Goal: Information Seeking & Learning: Learn about a topic

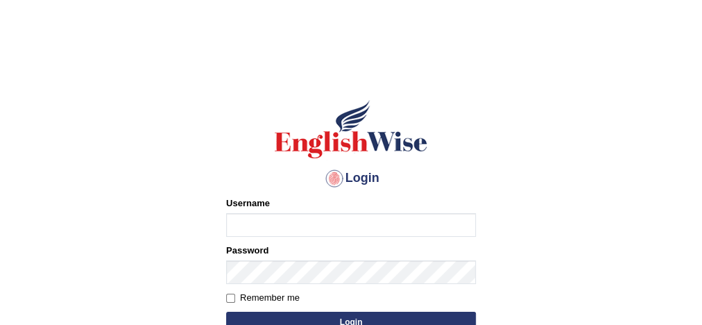
click at [283, 235] on input "Username" at bounding box center [351, 225] width 250 height 24
type input "Damanjit"
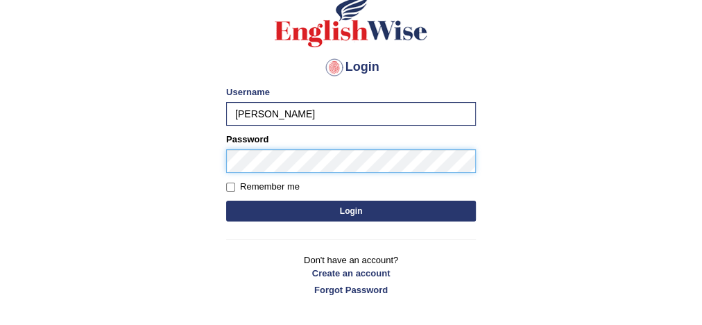
scroll to position [121, 0]
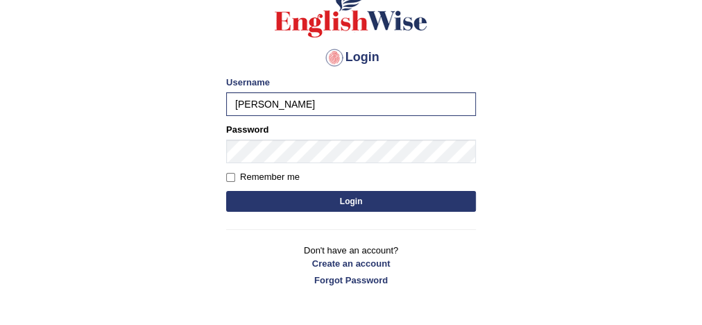
click at [367, 200] on button "Login" at bounding box center [351, 201] width 250 height 21
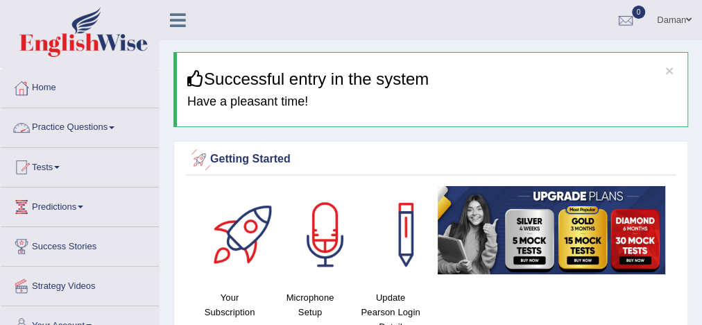
click at [100, 126] on link "Practice Questions" at bounding box center [80, 125] width 158 height 35
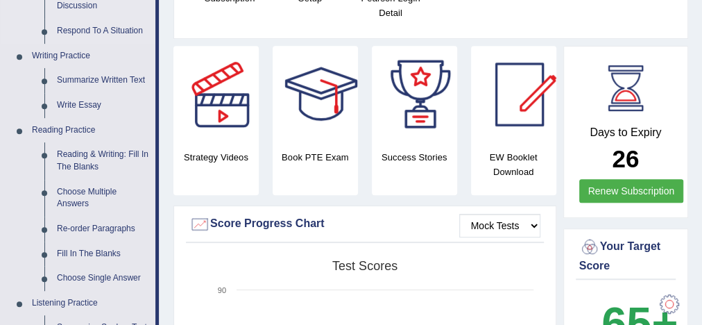
scroll to position [313, 0]
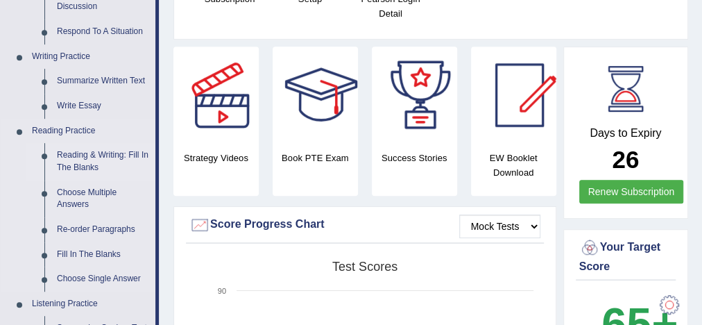
click at [100, 153] on link "Reading & Writing: Fill In The Blanks" at bounding box center [103, 161] width 105 height 37
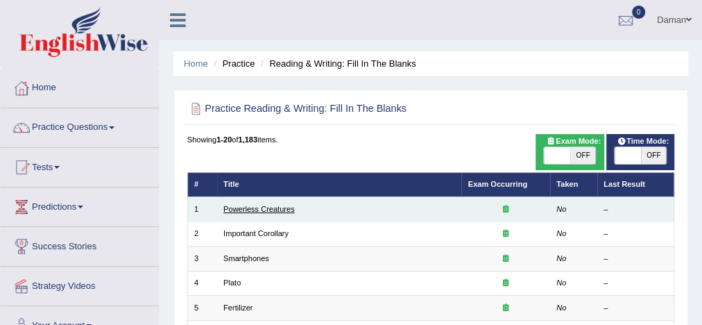
click at [253, 210] on link "Powerless Creatures" at bounding box center [258, 209] width 71 height 8
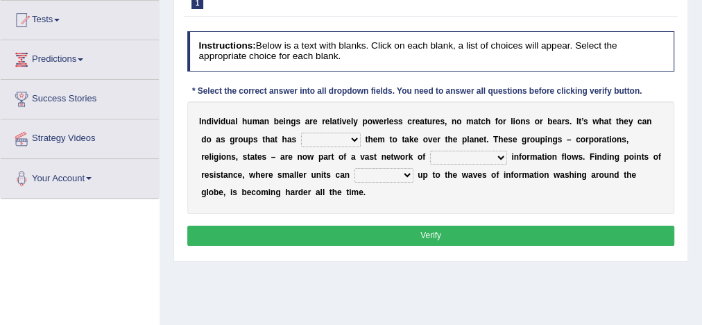
scroll to position [148, 0]
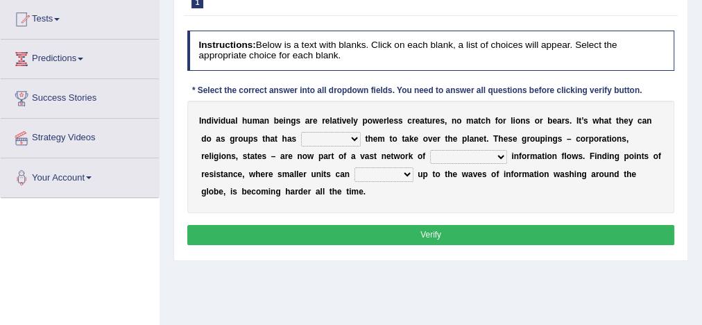
click at [336, 139] on select "enabled contended embodied conjured" at bounding box center [331, 139] width 60 height 14
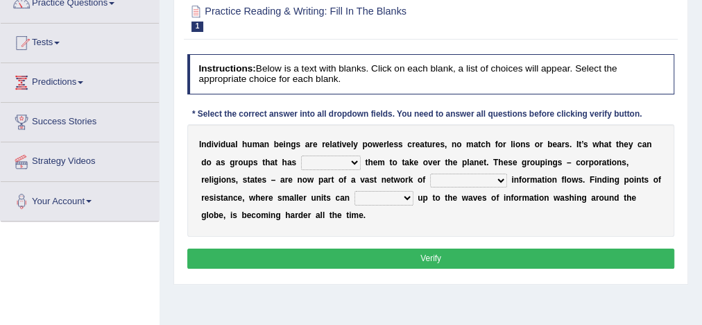
scroll to position [123, 0]
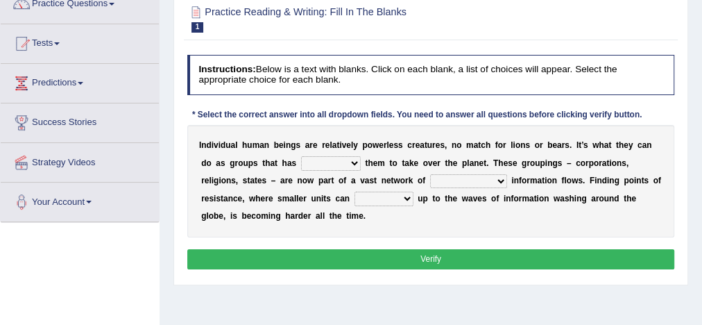
click at [346, 162] on select "enabled contended embodied conjured" at bounding box center [331, 163] width 60 height 14
click at [446, 182] on select "interconnected overlapping fastened exploited" at bounding box center [468, 181] width 77 height 14
select select "fastened"
click at [430, 174] on select "interconnected overlapping fastened exploited" at bounding box center [468, 181] width 77 height 14
click at [408, 198] on select "stand raise hail pump" at bounding box center [383, 198] width 59 height 14
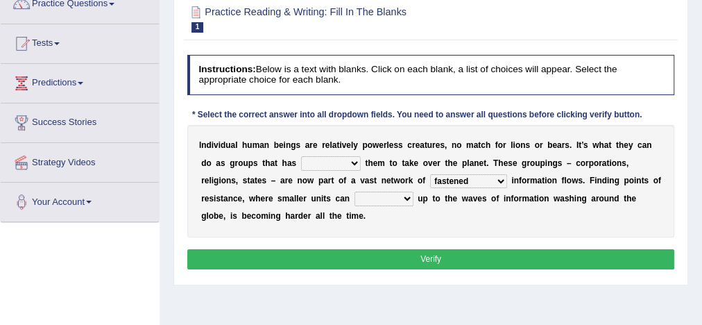
select select "stand"
click at [354, 191] on select "stand raise hail pump" at bounding box center [383, 198] width 59 height 14
click at [352, 158] on select "enabled contended embodied conjured" at bounding box center [331, 163] width 60 height 14
select select "conjured"
click at [301, 156] on select "enabled contended embodied conjured" at bounding box center [331, 163] width 60 height 14
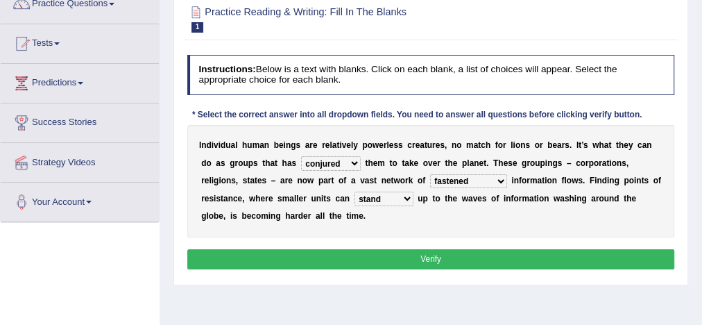
click at [372, 259] on button "Verify" at bounding box center [431, 259] width 488 height 20
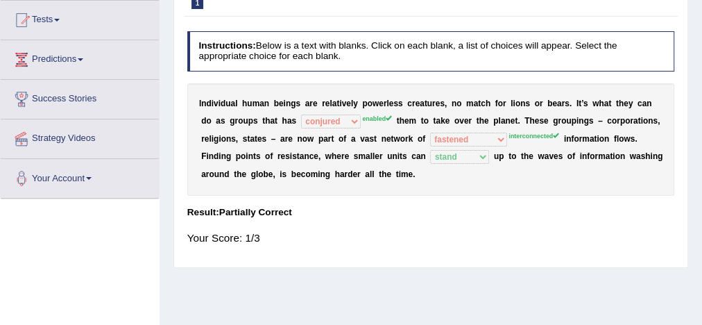
scroll to position [0, 0]
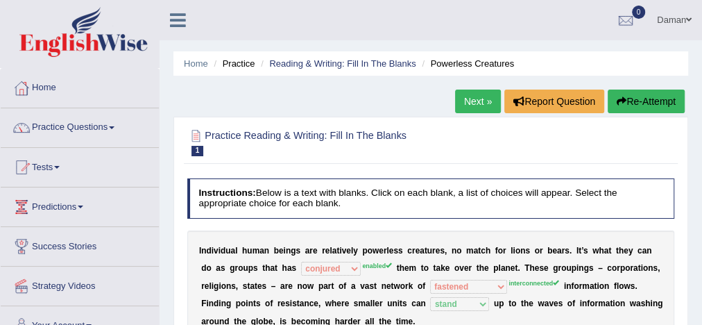
click at [469, 105] on link "Next »" at bounding box center [478, 101] width 46 height 24
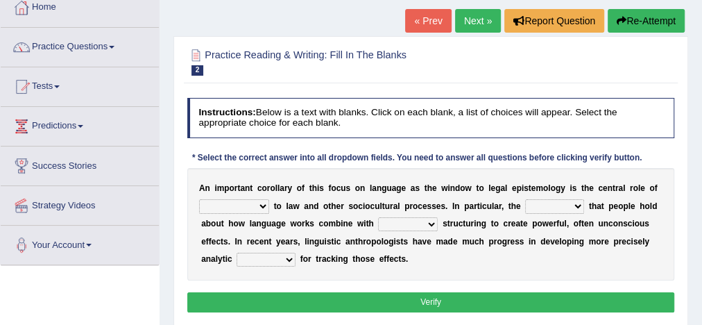
scroll to position [80, 0]
click at [260, 207] on select "discourse epoch dialect acquaintance" at bounding box center [234, 206] width 70 height 14
click at [569, 206] on select "deviation besmirch consent ideas" at bounding box center [554, 206] width 59 height 14
select select "ideas"
click at [525, 199] on select "deviation besmirch consent ideas" at bounding box center [554, 206] width 59 height 14
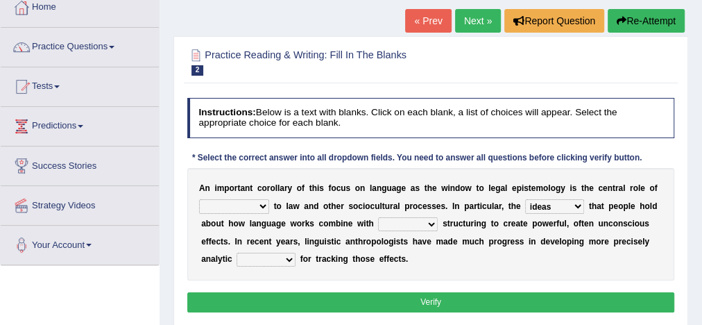
click at [420, 222] on select "mandatory linguistic legitimate customary" at bounding box center [408, 224] width 60 height 14
select select "linguistic"
click at [378, 217] on select "mandatory linguistic legitimate customary" at bounding box center [408, 224] width 60 height 14
click at [277, 261] on select "tools appetite albums stroke" at bounding box center [266, 259] width 59 height 14
select select "tools"
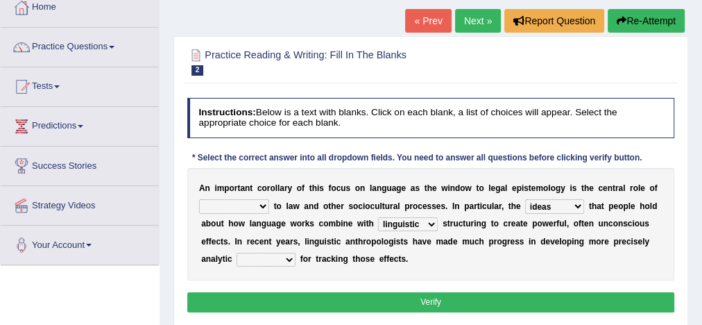
click at [237, 252] on select "tools appetite albums stroke" at bounding box center [266, 259] width 59 height 14
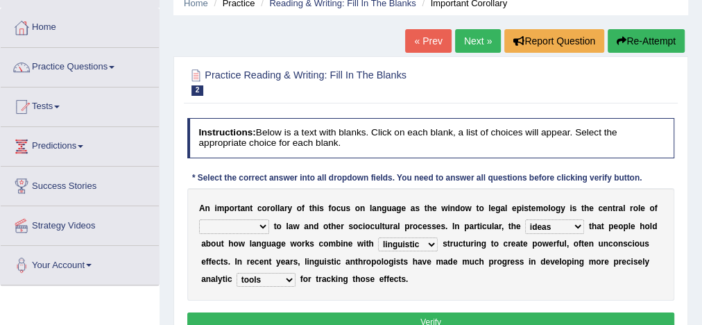
scroll to position [60, 0]
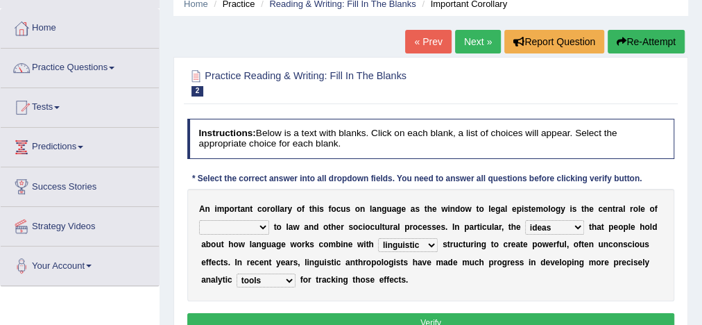
click at [257, 227] on select "discourse epoch dialect acquaintance" at bounding box center [234, 227] width 70 height 14
select select "discourse"
click at [199, 220] on select "discourse epoch dialect acquaintance" at bounding box center [234, 227] width 70 height 14
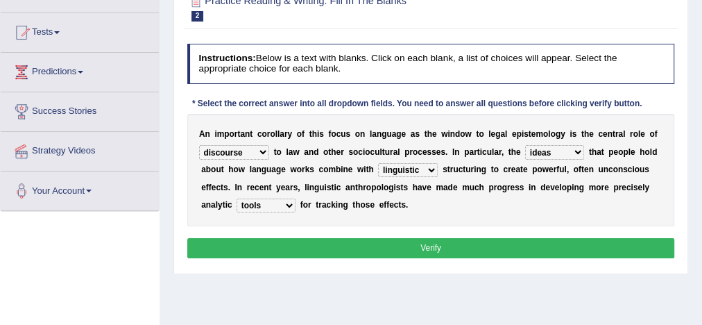
scroll to position [135, 0]
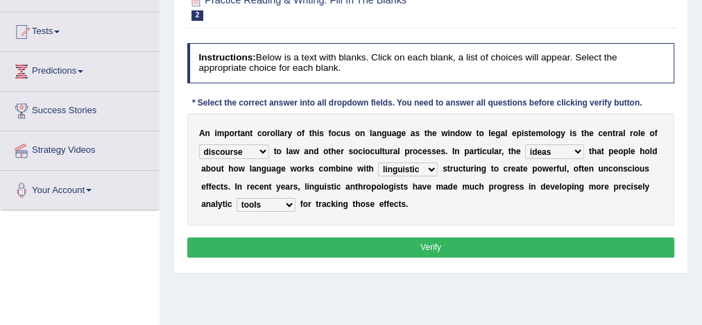
click at [424, 246] on button "Verify" at bounding box center [431, 247] width 488 height 20
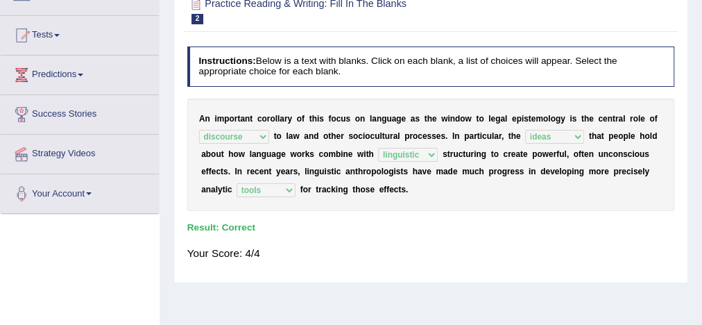
scroll to position [0, 0]
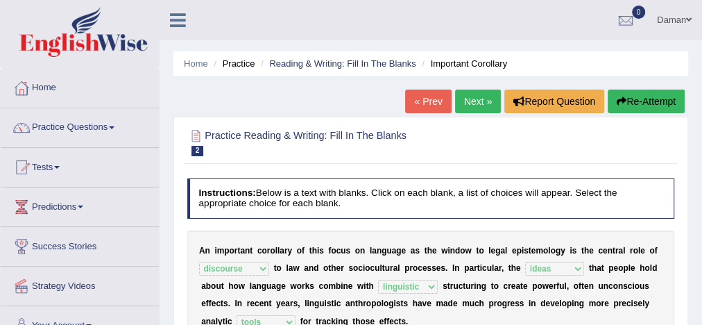
click at [476, 103] on link "Next »" at bounding box center [478, 101] width 46 height 24
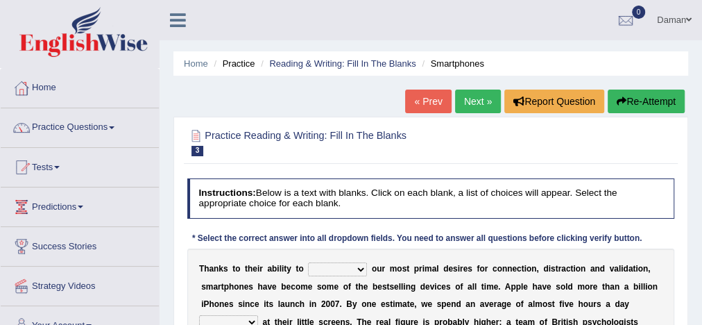
scroll to position [120, 0]
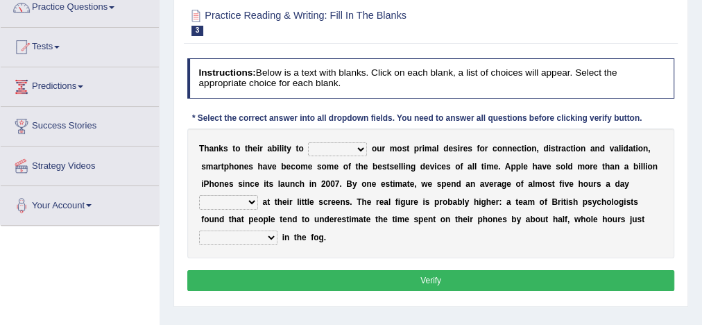
click at [347, 149] on select "hijack describe sharpen conserve" at bounding box center [337, 149] width 59 height 14
select select "describe"
click at [308, 142] on select "hijack describe sharpen conserve" at bounding box center [337, 149] width 59 height 14
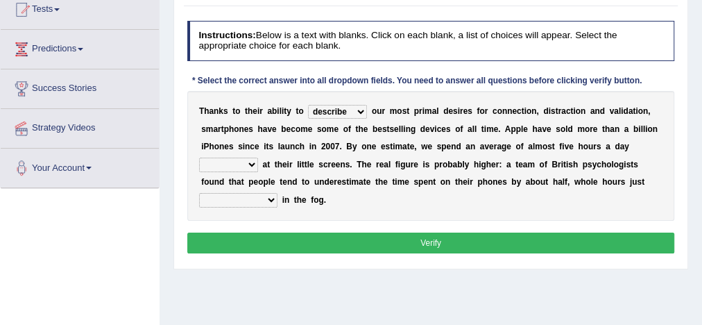
scroll to position [158, 0]
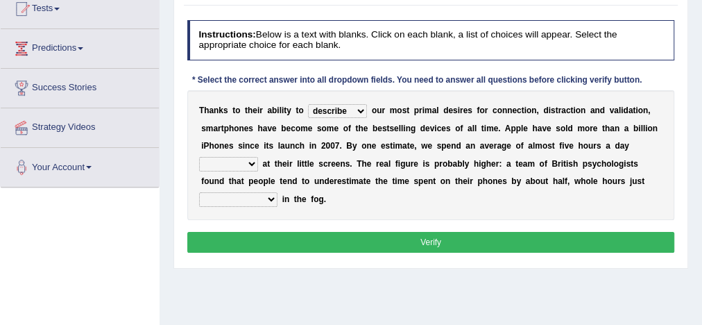
click at [253, 161] on select "watching waggling snoring staring" at bounding box center [228, 164] width 59 height 14
select select "watching"
click at [199, 157] on select "watching waggling snoring staring" at bounding box center [228, 164] width 59 height 14
click at [266, 196] on select "has evaporated evaporating evaporate evaporates" at bounding box center [238, 199] width 78 height 14
select select "has evaporated"
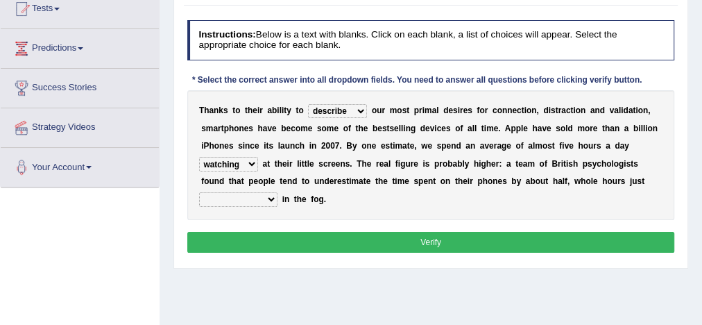
click at [199, 192] on select "has evaporated evaporating evaporate evaporates" at bounding box center [238, 199] width 78 height 14
click at [316, 239] on button "Verify" at bounding box center [431, 242] width 488 height 20
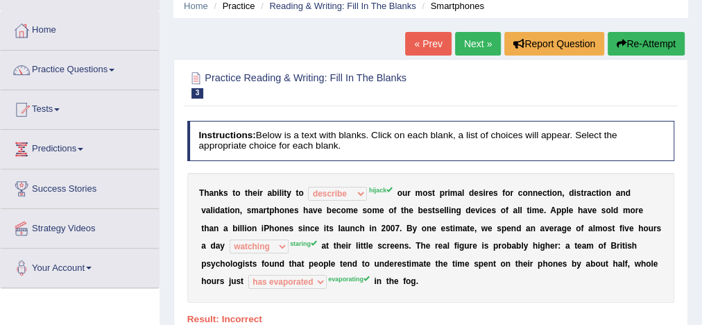
scroll to position [57, 0]
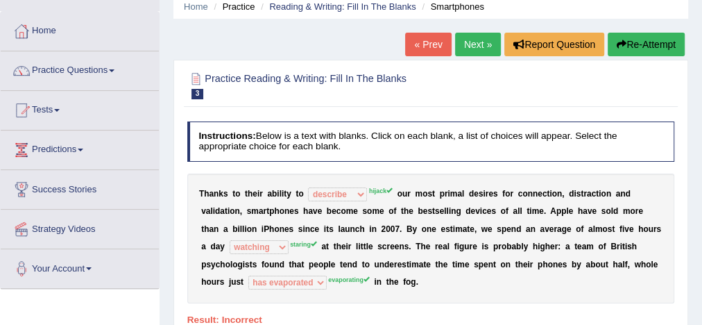
click at [473, 50] on link "Next »" at bounding box center [478, 45] width 46 height 24
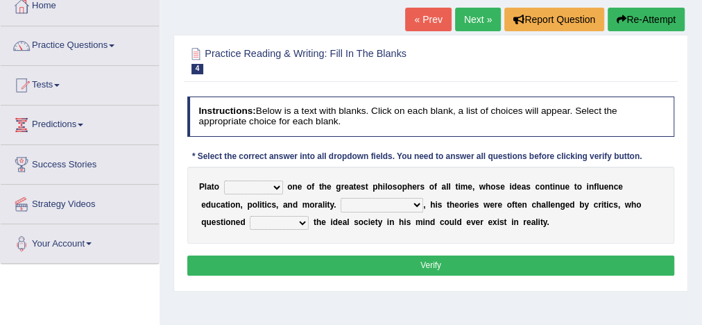
scroll to position [91, 0]
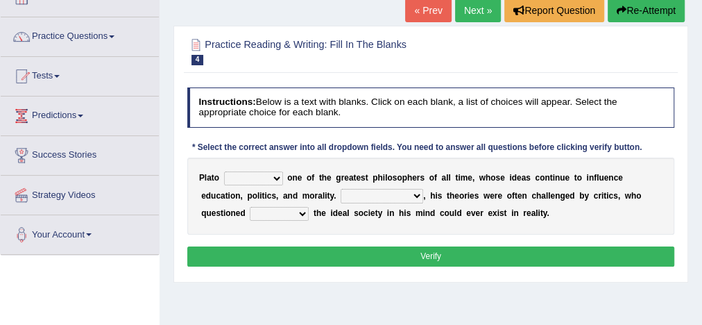
click at [270, 174] on select "keeps comes claims remains" at bounding box center [253, 178] width 59 height 14
select select "remains"
click at [224, 171] on select "keeps comes claims remains" at bounding box center [253, 178] width 59 height 14
click at [406, 197] on select "Notwithstanding So However Whatever" at bounding box center [382, 196] width 83 height 14
select select "However"
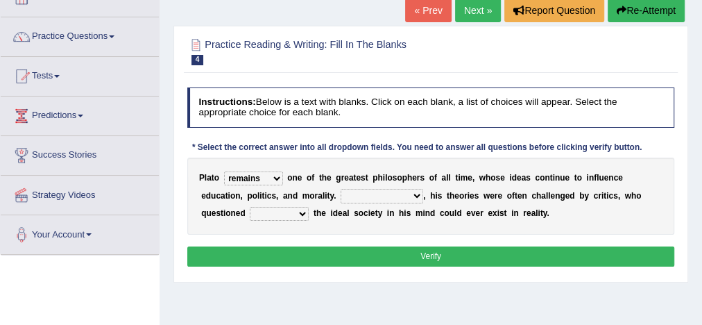
click at [341, 189] on select "Notwithstanding So However Whatever" at bounding box center [382, 196] width 83 height 14
click at [298, 216] on select "which what that whether" at bounding box center [279, 214] width 59 height 14
select select "that"
click at [250, 207] on select "which what that whether" at bounding box center [279, 214] width 59 height 14
click at [321, 253] on button "Verify" at bounding box center [431, 256] width 488 height 20
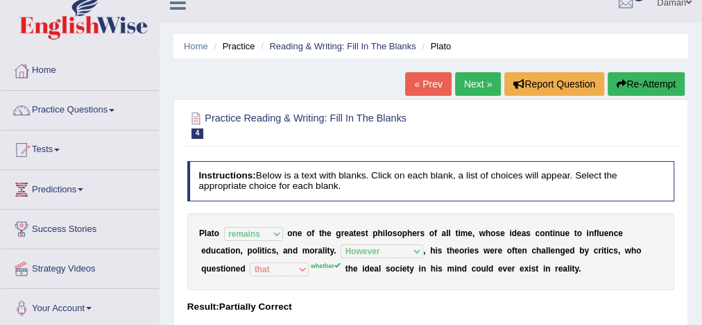
scroll to position [1, 0]
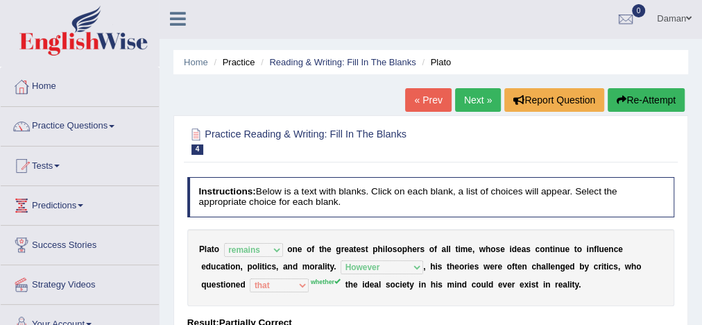
click at [472, 101] on link "Next »" at bounding box center [478, 100] width 46 height 24
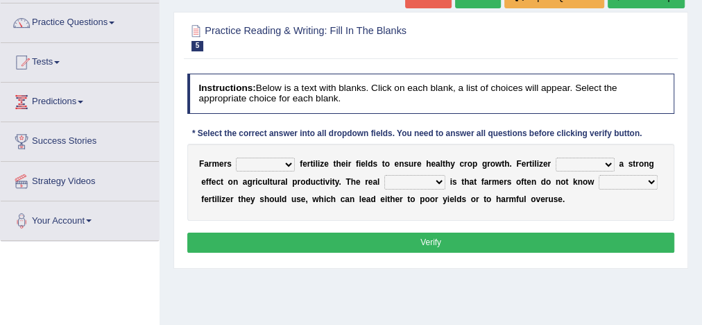
scroll to position [105, 0]
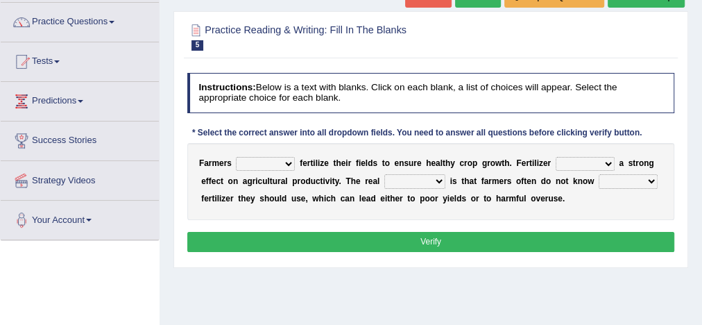
click at [285, 164] on select "must should need can" at bounding box center [265, 164] width 59 height 14
select select "should"
click at [236, 157] on select "must should need can" at bounding box center [265, 164] width 59 height 14
click at [602, 162] on select "has had have having" at bounding box center [585, 164] width 59 height 14
select select "had"
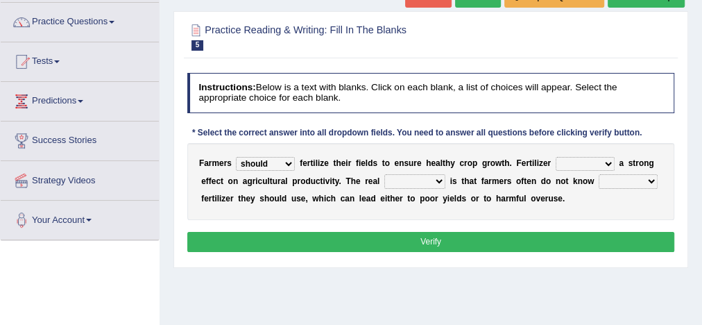
click at [556, 157] on select "has had have having" at bounding box center [585, 164] width 59 height 14
click at [436, 182] on select "problem question conclusion answer" at bounding box center [414, 181] width 61 height 14
select select "question"
click at [384, 174] on select "problem question conclusion answer" at bounding box center [414, 181] width 61 height 14
click at [639, 180] on select "how much how many however so much" at bounding box center [628, 181] width 59 height 14
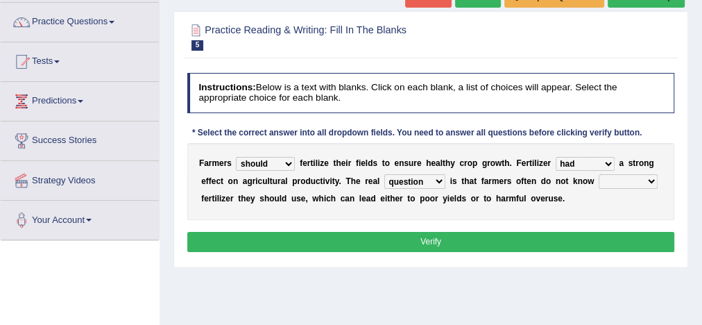
select select "how much"
click at [599, 174] on select "how much how many however so much" at bounding box center [628, 181] width 59 height 14
click at [547, 241] on button "Verify" at bounding box center [431, 242] width 488 height 20
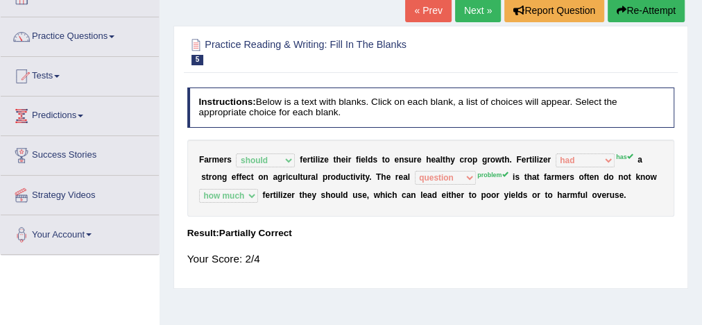
scroll to position [0, 0]
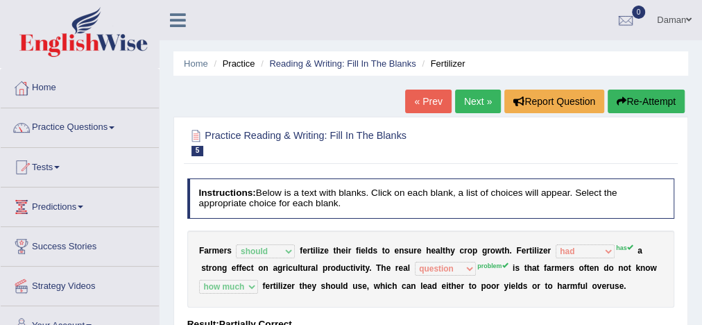
click at [483, 98] on link "Next »" at bounding box center [478, 101] width 46 height 24
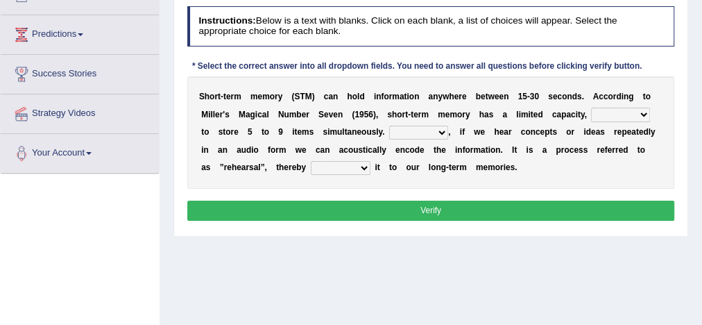
scroll to position [173, 0]
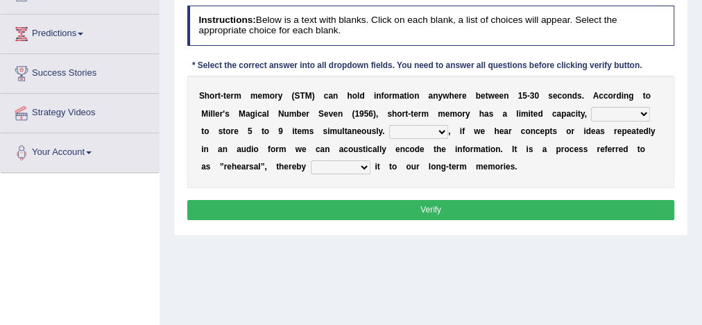
click at [624, 115] on select "being able is able be able unable" at bounding box center [620, 114] width 59 height 14
select select "is able"
click at [591, 107] on select "being able is able be able unable" at bounding box center [620, 114] width 59 height 14
click at [424, 130] on select "However So Moreover Therefore" at bounding box center [418, 132] width 59 height 14
select select "So"
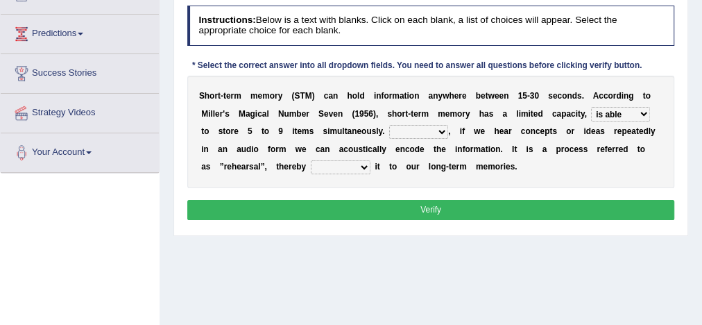
click at [389, 125] on select "However So Moreover Therefore" at bounding box center [418, 132] width 59 height 14
click at [341, 169] on select "commit commits commiting commited" at bounding box center [341, 167] width 60 height 14
select select "commiting"
click at [311, 160] on select "commit commits commiting commited" at bounding box center [341, 167] width 60 height 14
click at [422, 132] on select "However So Moreover Therefore" at bounding box center [418, 132] width 59 height 14
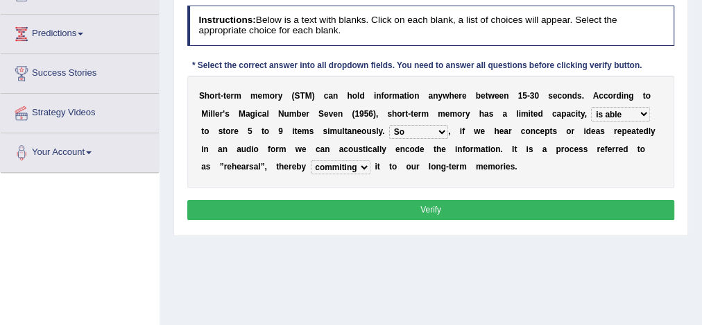
click at [389, 125] on select "However So Moreover Therefore" at bounding box center [418, 132] width 59 height 14
click at [422, 205] on button "Verify" at bounding box center [431, 210] width 488 height 20
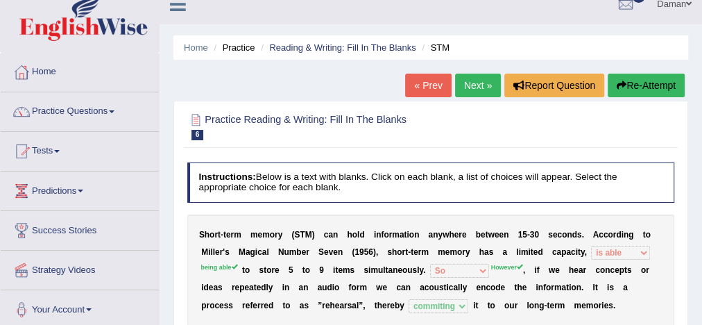
scroll to position [15, 0]
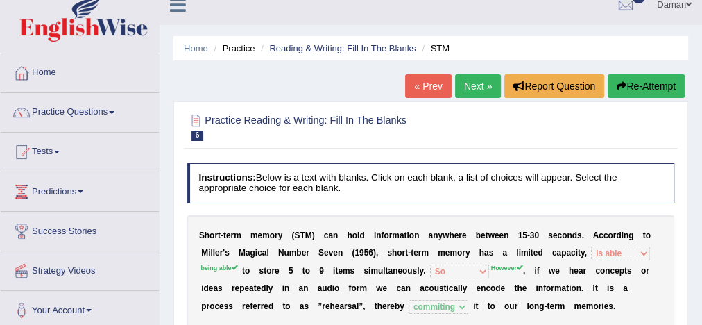
click at [470, 85] on link "Next »" at bounding box center [478, 86] width 46 height 24
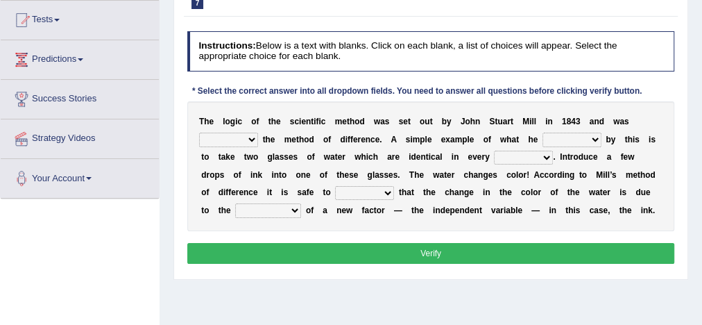
click at [250, 137] on select "pointed claimed demanded named" at bounding box center [228, 139] width 59 height 14
select select "claimed"
click at [199, 132] on select "pointed claimed demanded named" at bounding box center [228, 139] width 59 height 14
click at [531, 160] on select "thought identity measure respect" at bounding box center [523, 158] width 59 height 14
click at [494, 151] on select "thought identity measure respect" at bounding box center [523, 158] width 59 height 14
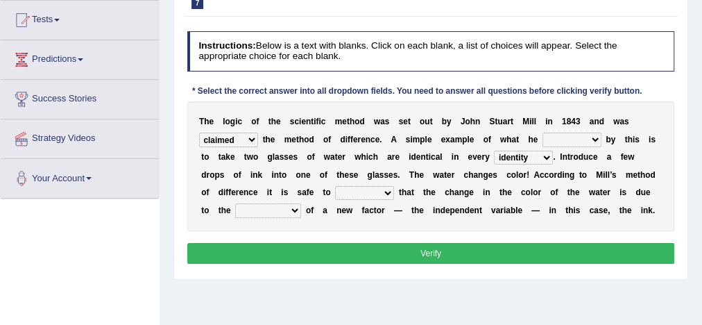
click at [536, 159] on select "thought identity measure respect" at bounding box center [523, 158] width 59 height 14
select select "measure"
click at [494, 151] on select "thought identity measure respect" at bounding box center [523, 158] width 59 height 14
click at [592, 137] on select "capped charged found meant" at bounding box center [571, 139] width 59 height 14
select select "meant"
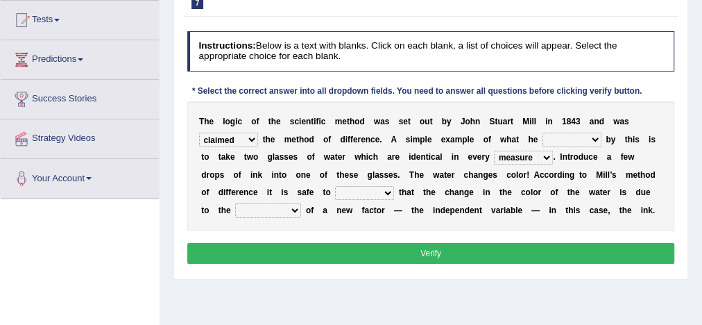
click at [542, 132] on select "capped charged found meant" at bounding box center [571, 139] width 59 height 14
click at [387, 193] on select "assume discuss prefer acclaim" at bounding box center [364, 193] width 59 height 14
select select "assume"
click at [335, 186] on select "assume discuss prefer acclaim" at bounding box center [364, 193] width 59 height 14
click at [289, 209] on select "introduction magnitude preparation purification" at bounding box center [268, 210] width 66 height 14
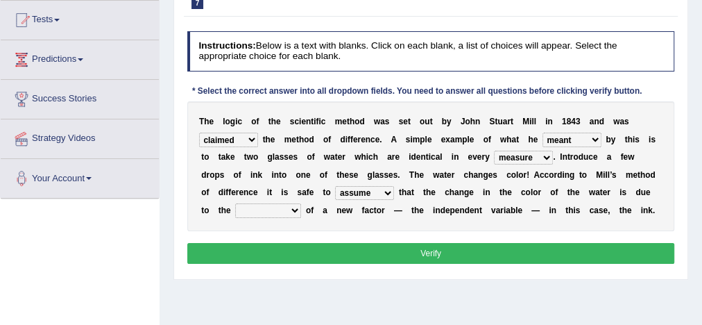
select select "purification"
click at [235, 203] on select "introduction magnitude preparation purification" at bounding box center [268, 210] width 66 height 14
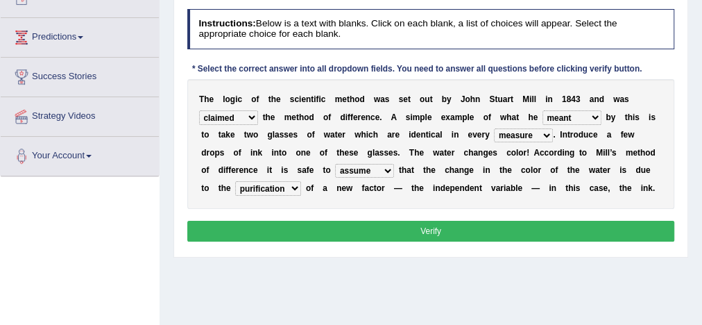
scroll to position [169, 0]
click at [467, 237] on button "Verify" at bounding box center [431, 231] width 488 height 20
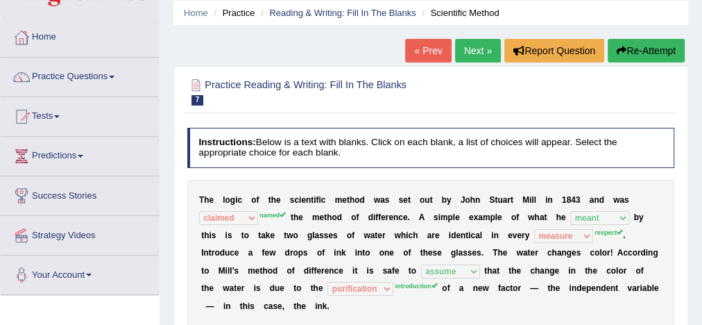
scroll to position [45, 0]
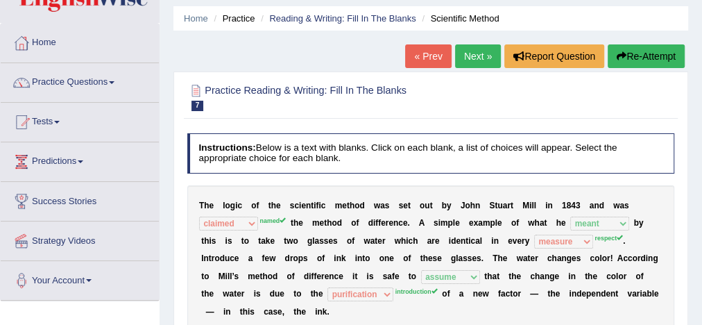
click at [475, 56] on link "Next »" at bounding box center [478, 56] width 46 height 24
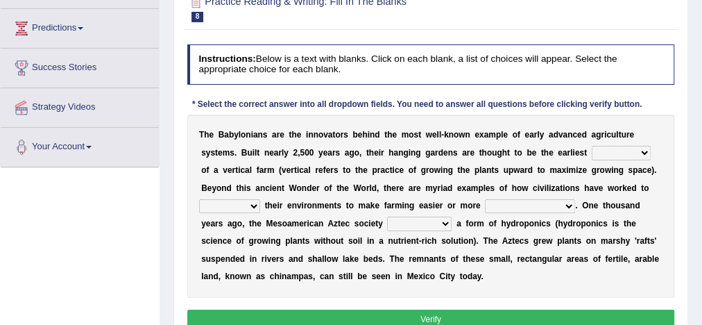
scroll to position [180, 0]
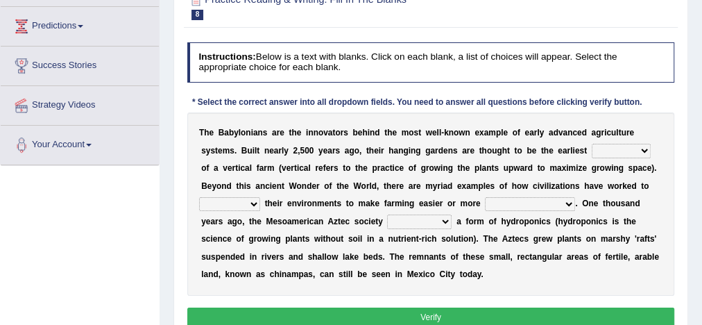
click at [633, 148] on select "prototype failure discredit protocol" at bounding box center [621, 151] width 59 height 14
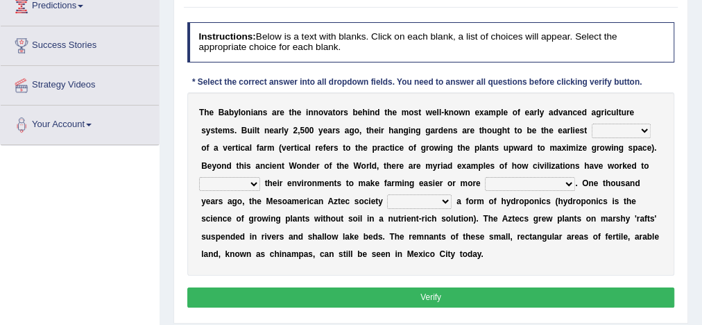
scroll to position [201, 0]
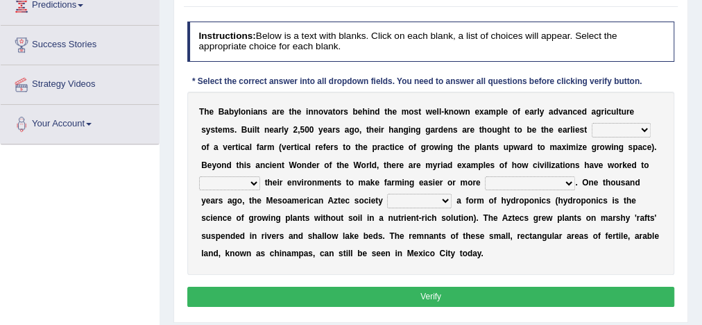
click at [256, 178] on select "manipulate escape respect disarrange" at bounding box center [229, 183] width 61 height 14
select select "manipulate"
click at [199, 176] on select "manipulate escape respect disarrange" at bounding box center [229, 183] width 61 height 14
click at [553, 182] on select "productive constructive connective counterproductive" at bounding box center [530, 183] width 90 height 14
select select "productive"
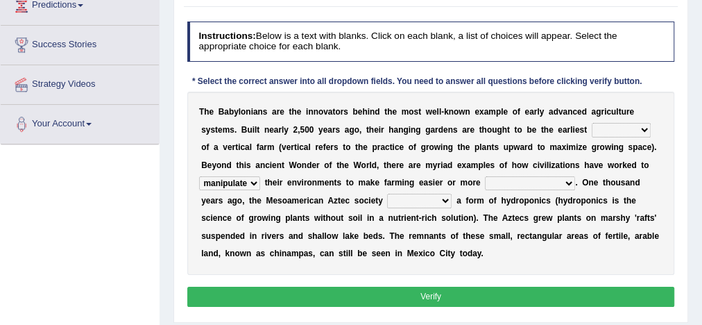
click at [485, 176] on select "productive constructive connective counterproductive" at bounding box center [530, 183] width 90 height 14
click at [638, 126] on select "prototype failure discredit protocol" at bounding box center [621, 130] width 59 height 14
select select "protocol"
click at [592, 123] on select "prototype failure discredit protocol" at bounding box center [621, 130] width 59 height 14
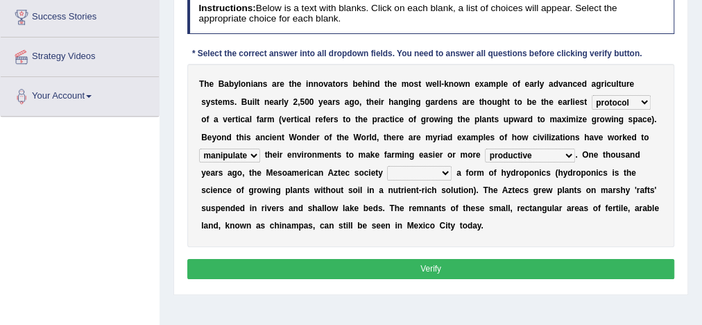
scroll to position [230, 0]
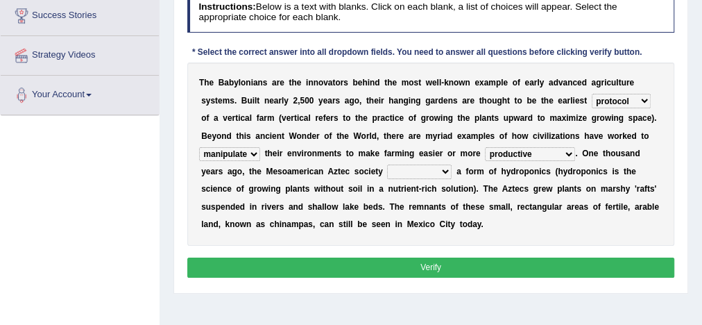
click at [420, 169] on select "domineered volunteered pioneered engineered" at bounding box center [419, 171] width 65 height 14
select select "pioneered"
click at [387, 164] on select "domineered volunteered pioneered engineered" at bounding box center [419, 171] width 65 height 14
click at [438, 264] on button "Verify" at bounding box center [431, 267] width 488 height 20
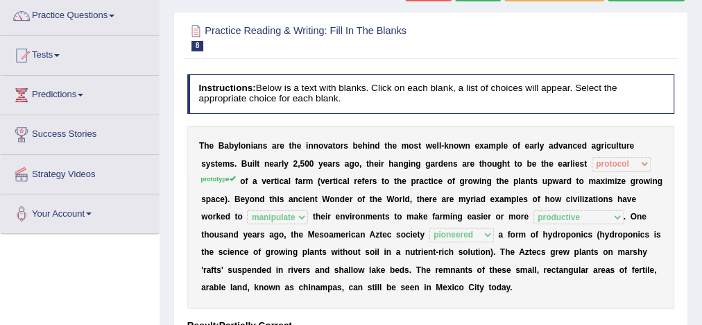
scroll to position [110, 0]
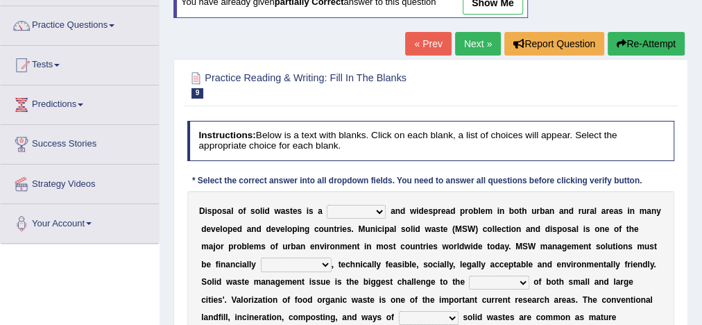
scroll to position [103, 0]
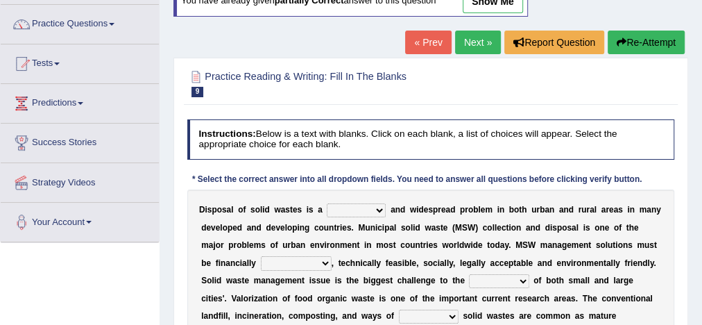
click at [375, 206] on select "slanting stinging stalling shafting" at bounding box center [356, 210] width 59 height 14
select select "stinging"
click at [327, 203] on select "slanting stinging stalling shafting" at bounding box center [356, 210] width 59 height 14
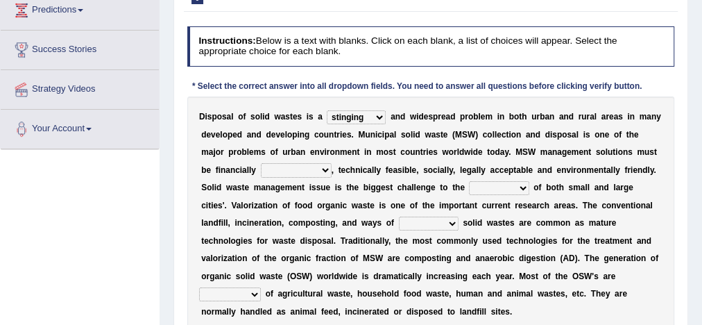
scroll to position [197, 0]
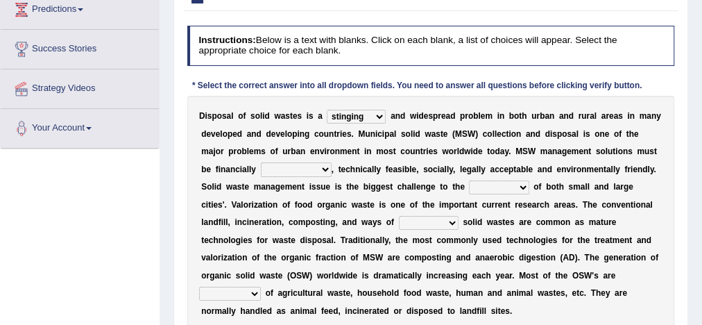
click at [319, 170] on select "unattainable sustainable objectionable treasonable" at bounding box center [296, 169] width 71 height 14
select select "sustainable"
click at [261, 162] on select "unattainable sustainable objectionable treasonable" at bounding box center [296, 169] width 71 height 14
click at [517, 187] on select "plants culture authorities history" at bounding box center [499, 187] width 60 height 14
select select "plants"
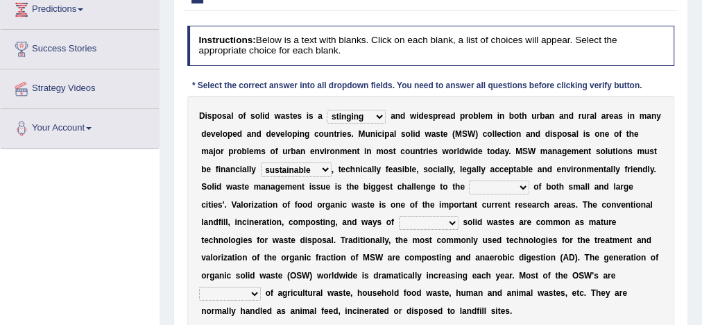
click at [469, 180] on select "plants culture authorities history" at bounding box center [499, 187] width 60 height 14
click at [515, 183] on select "plants culture authorities history" at bounding box center [499, 187] width 60 height 14
click at [411, 219] on select "reserving preserving deserving handling" at bounding box center [429, 223] width 60 height 14
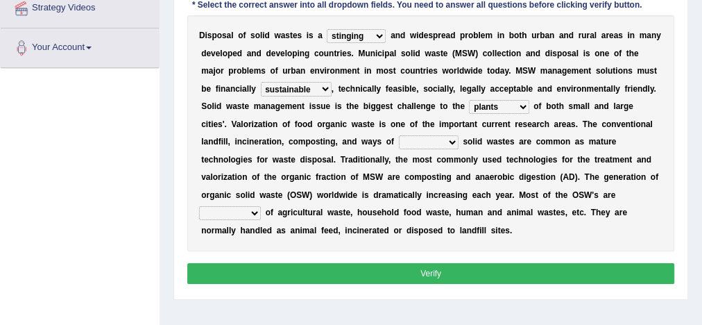
scroll to position [278, 0]
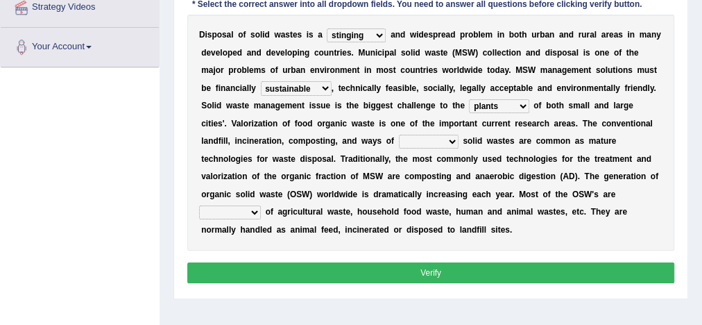
click at [413, 137] on select "reserving preserving deserving handling" at bounding box center [429, 142] width 60 height 14
click at [399, 135] on select "reserving preserving deserving handling" at bounding box center [429, 142] width 60 height 14
click at [418, 138] on select "reserving preserving deserving handling" at bounding box center [429, 142] width 60 height 14
select select "handling"
click at [399, 135] on select "reserving preserving deserving handling" at bounding box center [429, 142] width 60 height 14
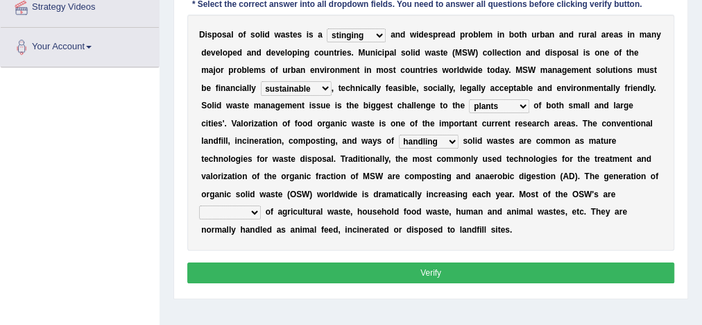
click at [261, 205] on select "composed disposed composing disposing" at bounding box center [230, 212] width 62 height 14
select select "disposing"
click at [261, 205] on select "composed disposed composing disposing" at bounding box center [230, 212] width 62 height 14
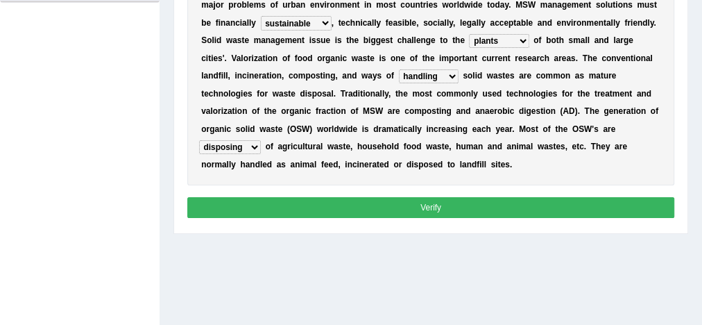
scroll to position [344, 0]
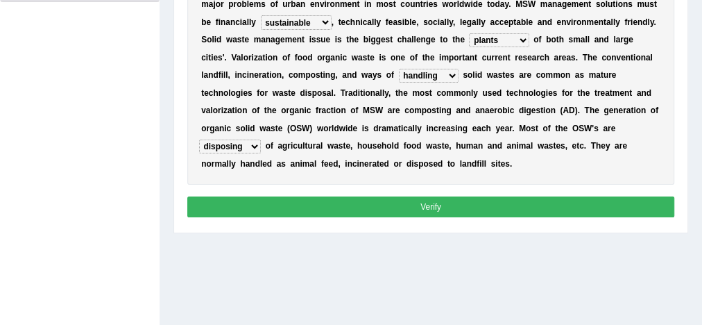
click at [501, 198] on button "Verify" at bounding box center [431, 206] width 488 height 20
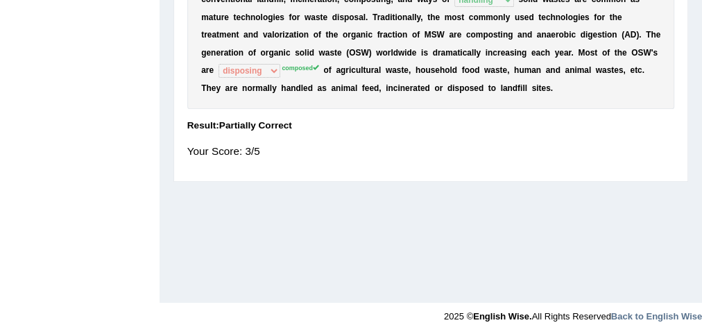
scroll to position [0, 0]
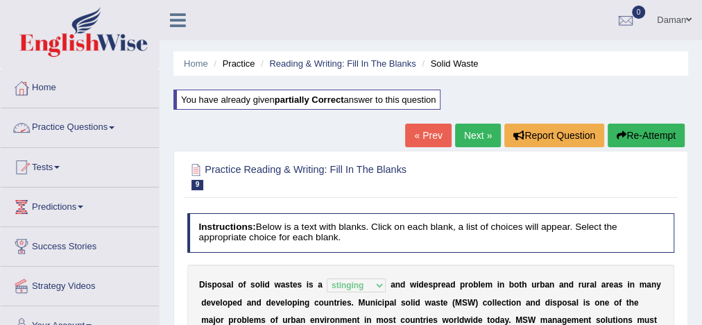
click at [105, 133] on link "Practice Questions" at bounding box center [80, 125] width 158 height 35
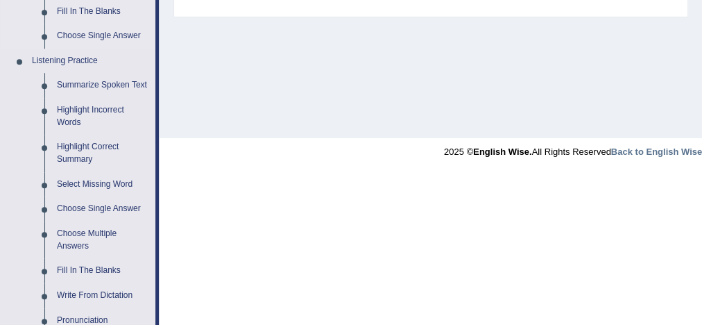
scroll to position [557, 0]
click at [87, 181] on link "Select Missing Word" at bounding box center [103, 183] width 105 height 25
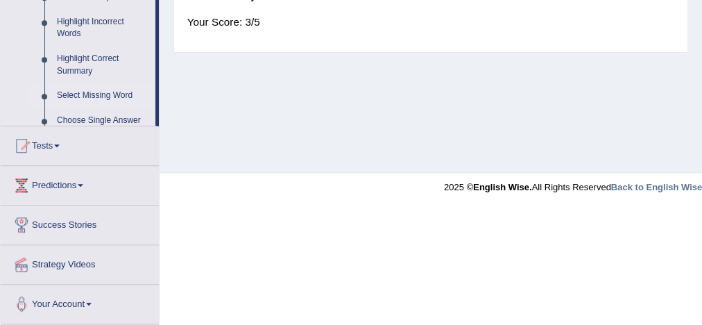
scroll to position [359, 0]
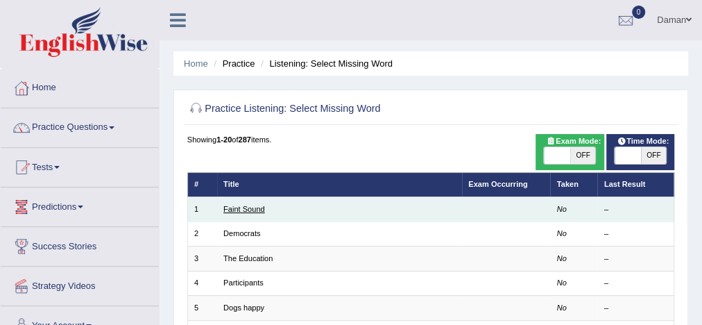
click at [243, 210] on link "Faint Sound" at bounding box center [244, 209] width 42 height 8
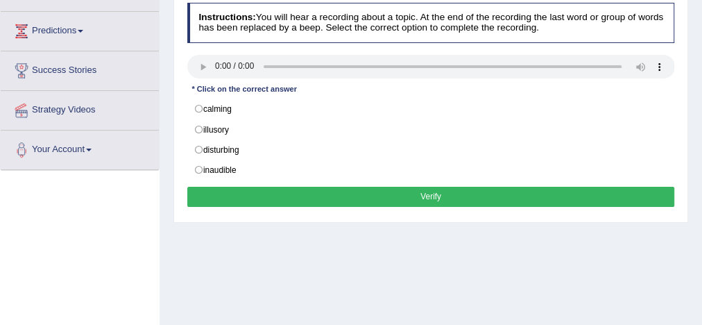
scroll to position [179, 0]
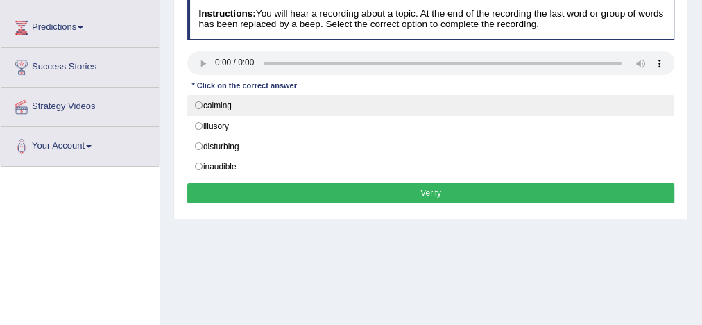
click at [376, 100] on label "calming" at bounding box center [431, 105] width 488 height 21
radio input "true"
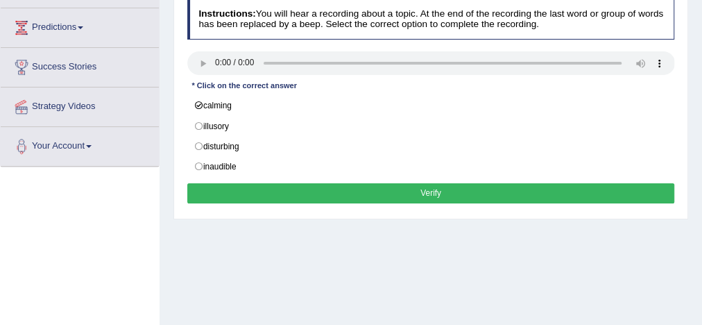
click at [411, 189] on button "Verify" at bounding box center [431, 193] width 488 height 20
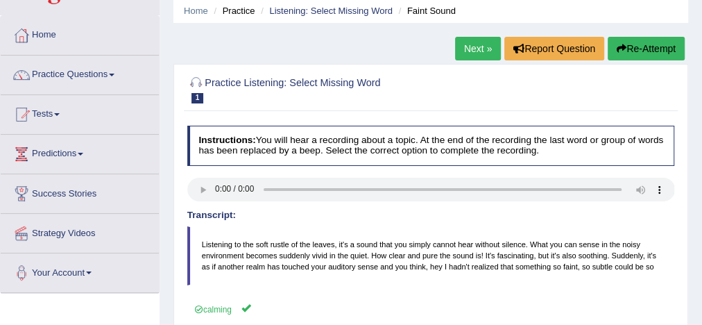
scroll to position [51, 0]
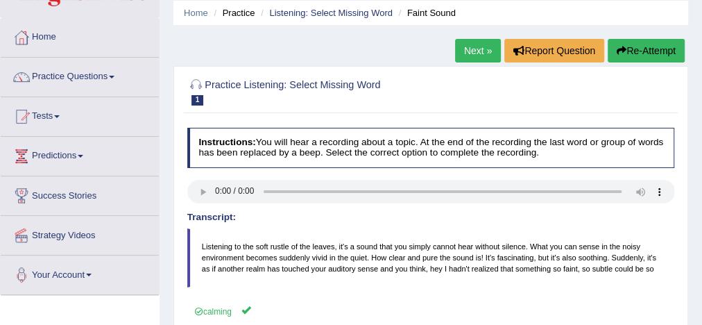
click at [469, 53] on link "Next »" at bounding box center [478, 51] width 46 height 24
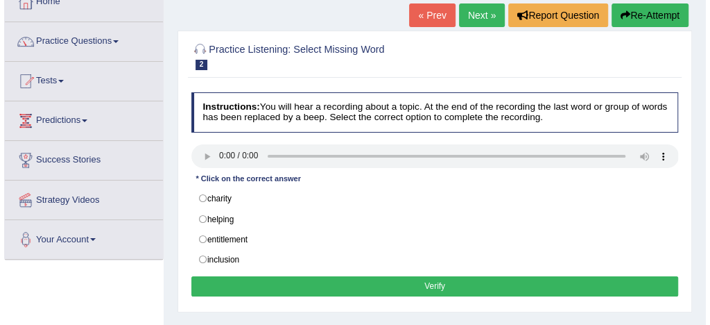
scroll to position [99, 0]
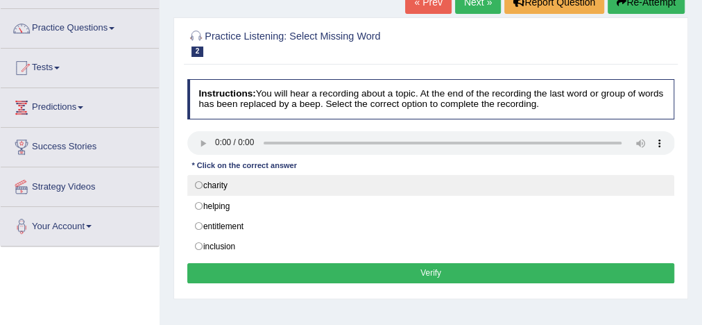
click at [194, 182] on label "charity" at bounding box center [431, 185] width 488 height 21
radio input "true"
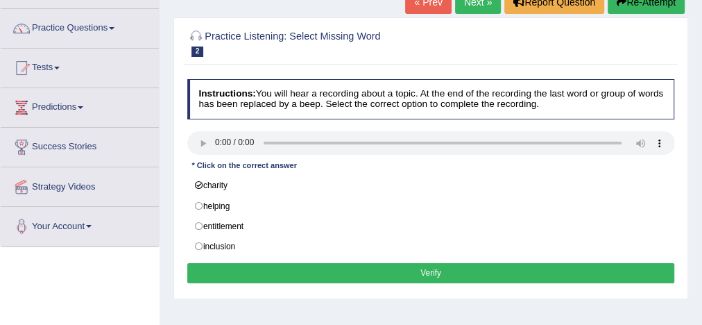
click at [304, 271] on button "Verify" at bounding box center [431, 273] width 488 height 20
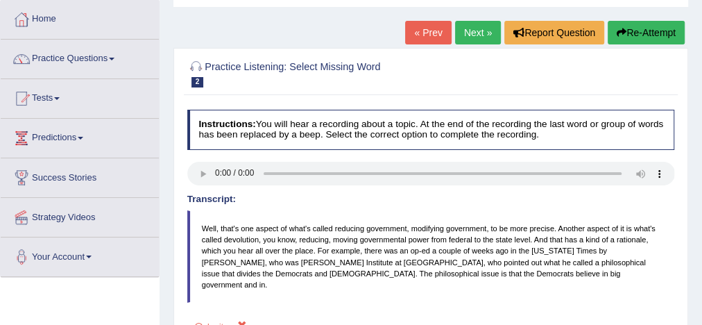
scroll to position [68, 0]
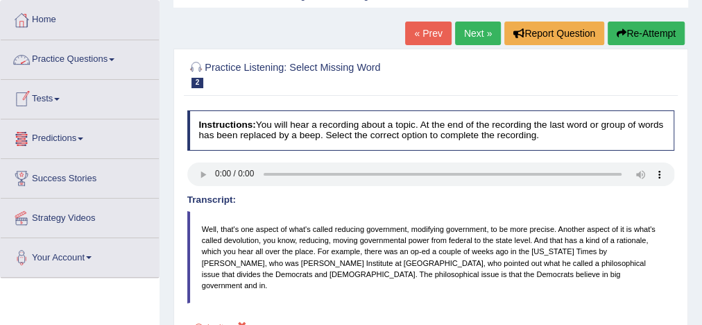
click at [69, 58] on link "Practice Questions" at bounding box center [80, 57] width 158 height 35
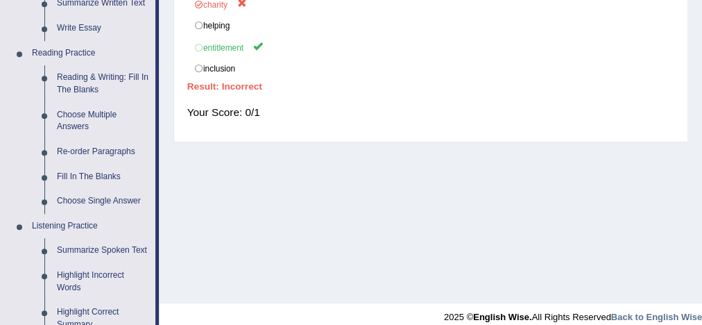
scroll to position [391, 0]
click at [98, 202] on link "Choose Single Answer" at bounding box center [103, 200] width 105 height 25
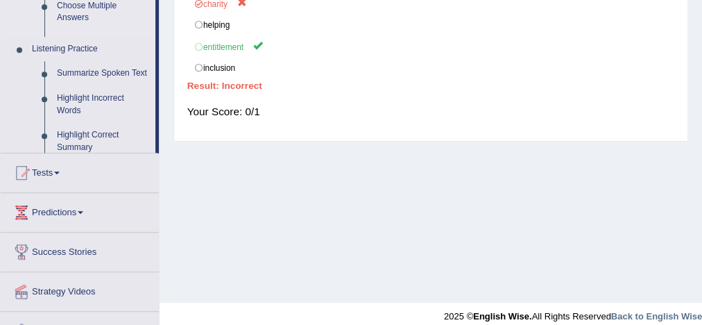
scroll to position [182, 0]
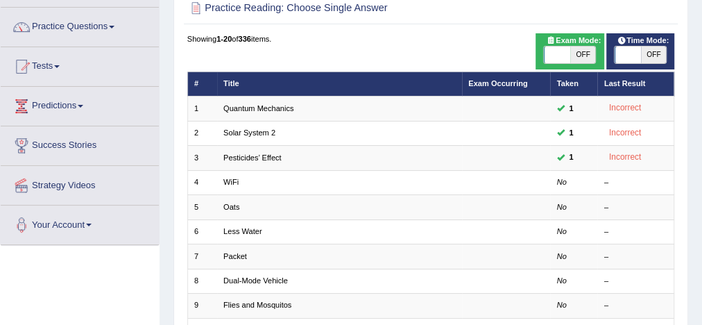
scroll to position [101, 0]
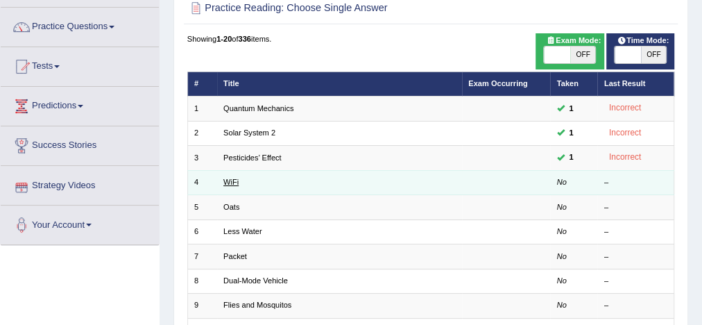
click at [230, 183] on link "WiFi" at bounding box center [230, 182] width 15 height 8
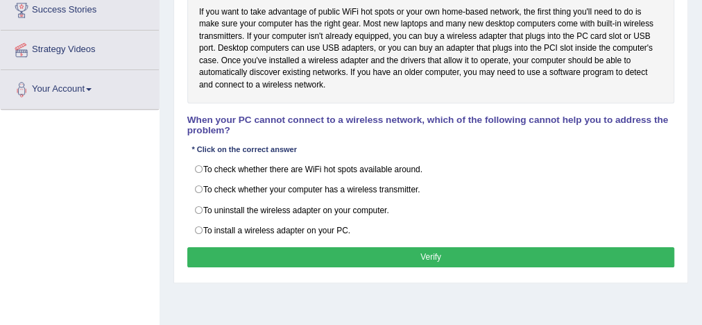
scroll to position [240, 0]
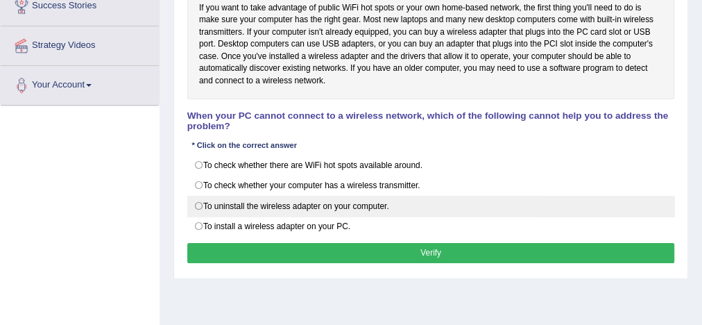
click at [202, 200] on label "To uninstall the wireless adapter on your computer." at bounding box center [431, 206] width 488 height 21
radio input "true"
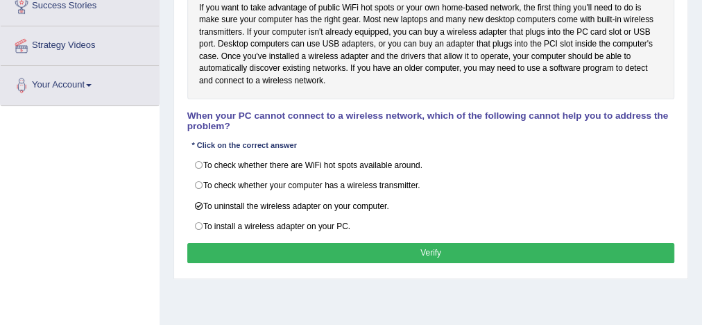
click at [323, 245] on button "Verify" at bounding box center [431, 253] width 488 height 20
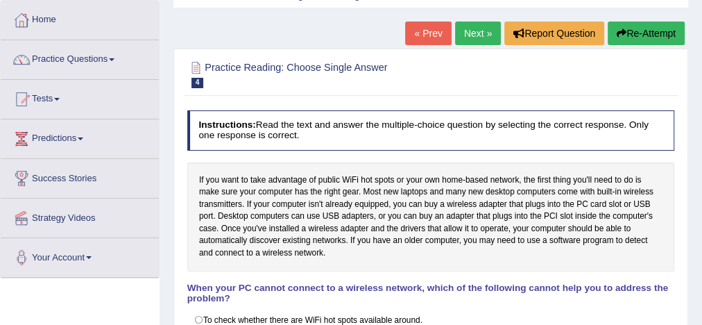
scroll to position [0, 0]
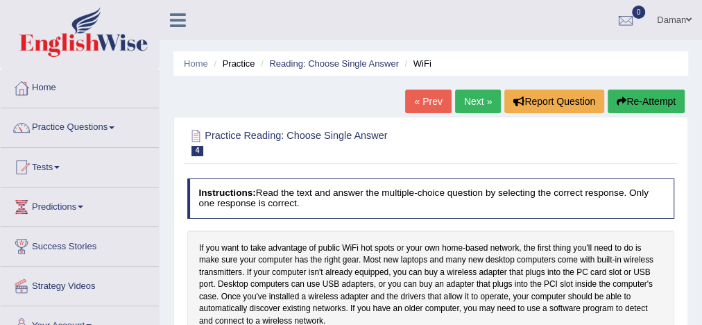
click at [478, 103] on link "Next »" at bounding box center [478, 101] width 46 height 24
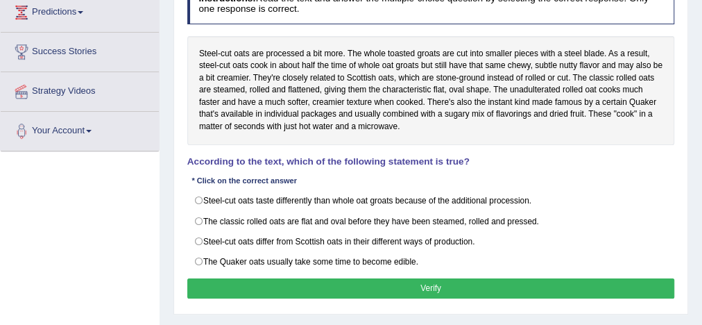
scroll to position [195, 0]
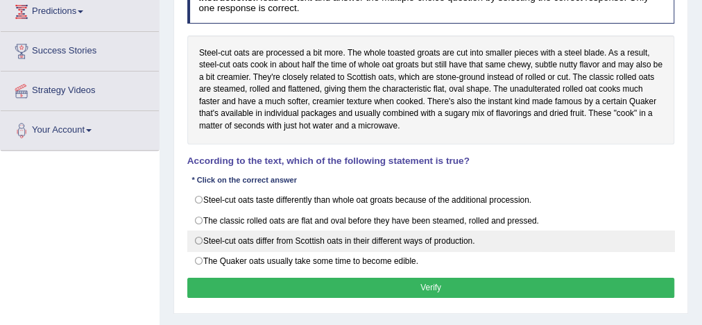
click at [198, 237] on label "Steel-cut oats differ from Scottish oats in their different ways of production." at bounding box center [431, 240] width 488 height 21
radio input "true"
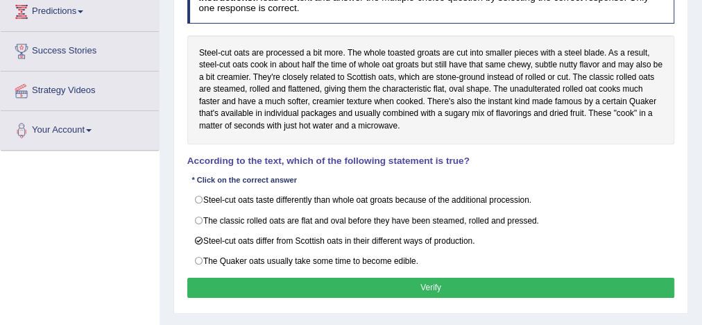
click at [372, 282] on button "Verify" at bounding box center [431, 287] width 488 height 20
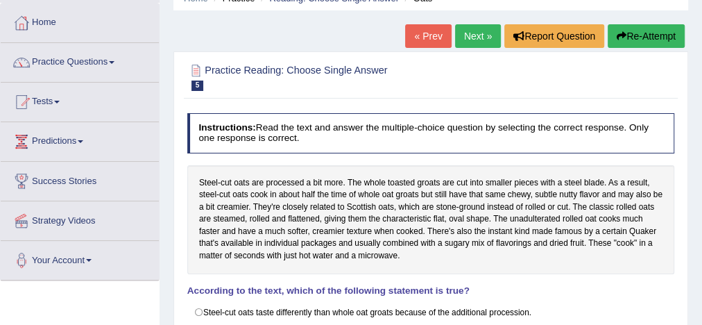
scroll to position [65, 0]
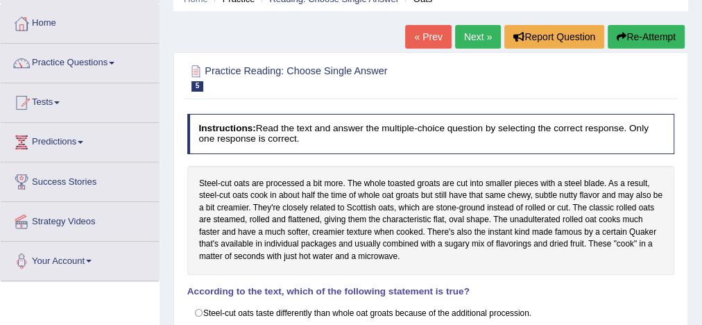
click at [483, 38] on link "Next »" at bounding box center [478, 37] width 46 height 24
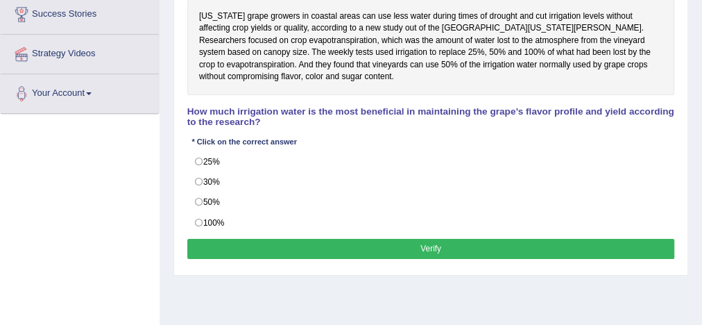
scroll to position [236, 0]
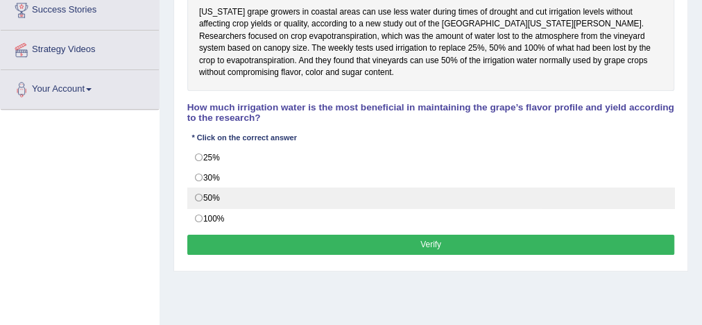
click at [194, 196] on label "50%" at bounding box center [431, 197] width 488 height 21
radio input "true"
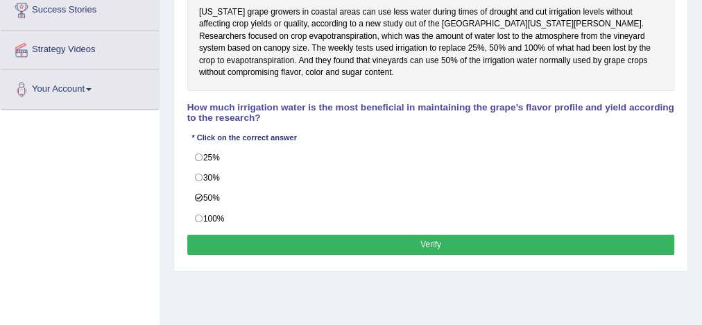
click at [290, 241] on button "Verify" at bounding box center [431, 244] width 488 height 20
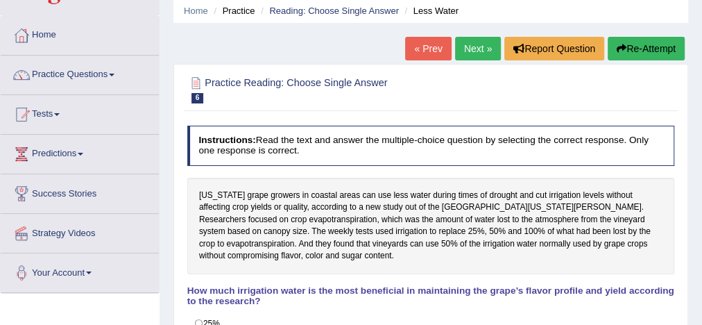
scroll to position [52, 0]
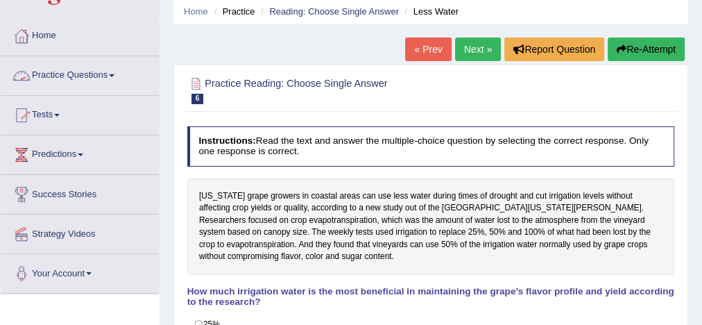
click at [76, 74] on link "Practice Questions" at bounding box center [80, 73] width 158 height 35
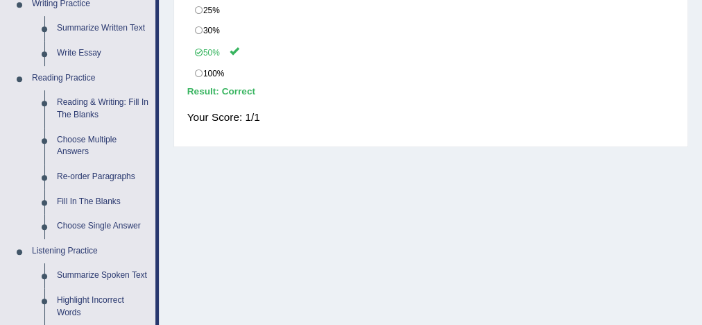
scroll to position [366, 0]
click at [110, 175] on link "Re-order Paragraphs" at bounding box center [103, 176] width 105 height 25
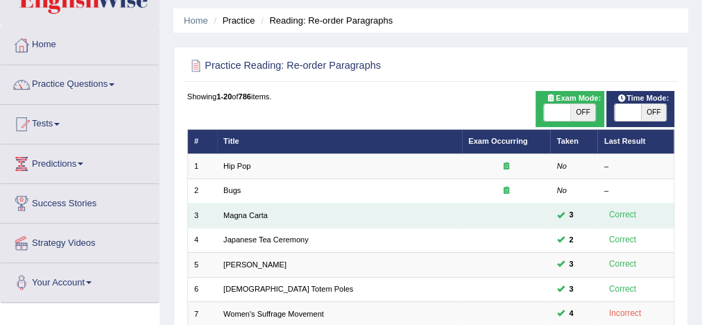
scroll to position [44, 0]
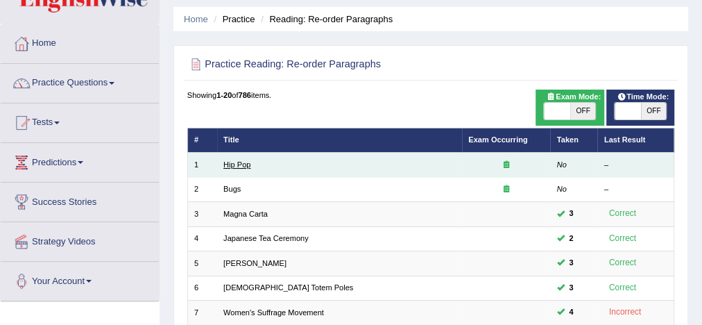
click at [237, 164] on link "Hip Pop" at bounding box center [236, 164] width 27 height 8
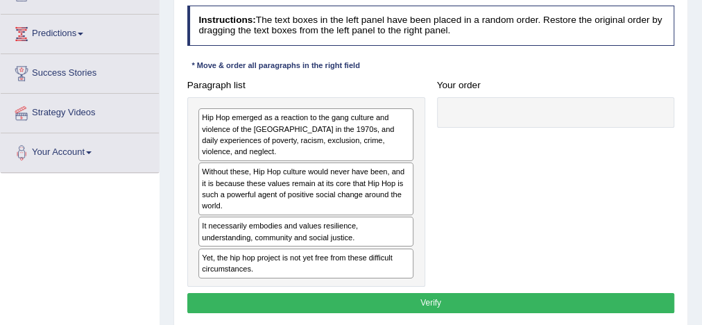
scroll to position [174, 0]
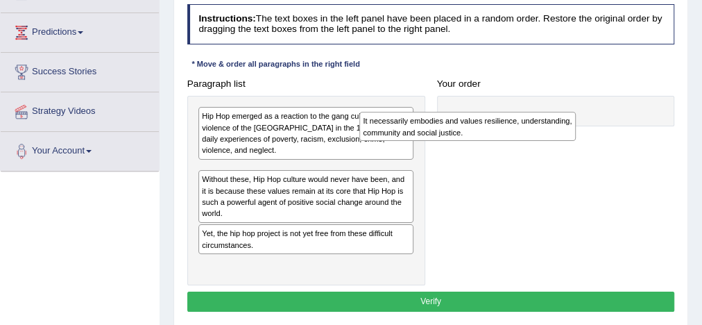
drag, startPoint x: 327, startPoint y: 234, endPoint x: 559, endPoint y: 122, distance: 257.2
click at [559, 122] on div "It necessarily embodies and values resilience, understanding, community and soc…" at bounding box center [467, 126] width 216 height 29
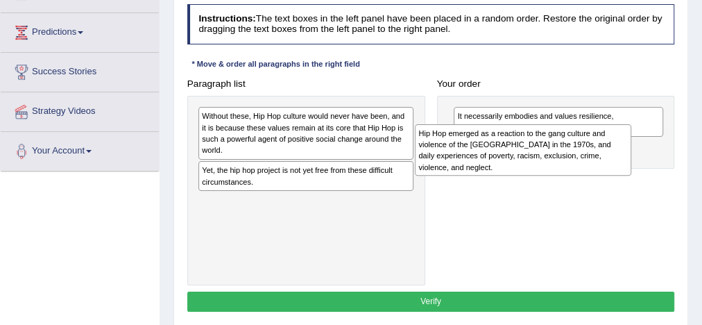
drag, startPoint x: 341, startPoint y: 134, endPoint x: 604, endPoint y: 160, distance: 264.2
click at [604, 160] on div "Hip Hop emerged as a reaction to the gang culture and violence of the [GEOGRAPH…" at bounding box center [523, 150] width 216 height 52
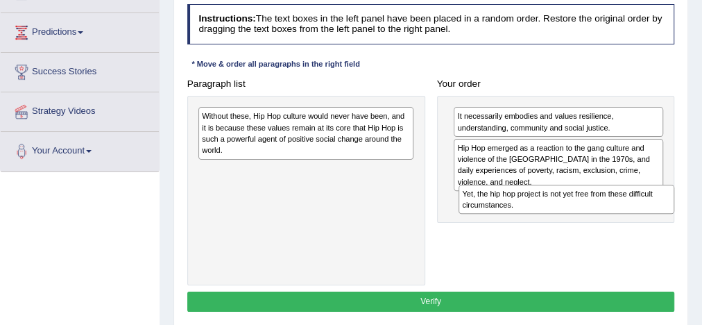
drag, startPoint x: 356, startPoint y: 173, endPoint x: 668, endPoint y: 217, distance: 314.6
click at [668, 217] on div "Paragraph list Without these, Hip Hop culture would never have been, and it is …" at bounding box center [430, 180] width 499 height 212
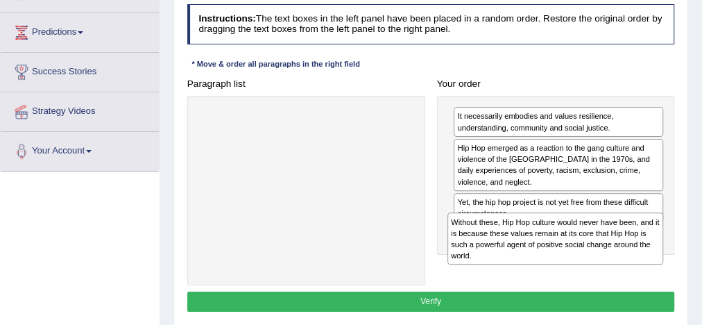
drag, startPoint x: 368, startPoint y: 131, endPoint x: 666, endPoint y: 260, distance: 324.9
click at [666, 260] on div "Paragraph list Without these, Hip Hop culture would never have been, and it is …" at bounding box center [430, 180] width 499 height 212
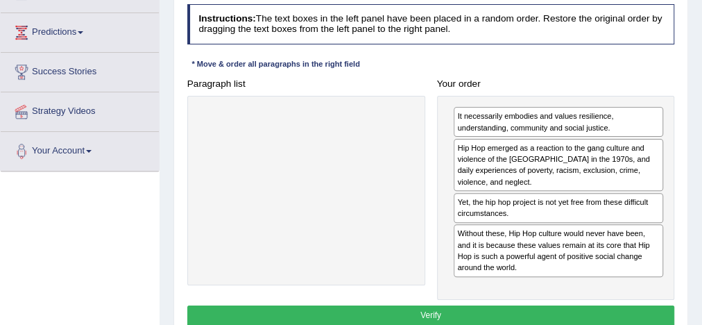
click at [512, 311] on button "Verify" at bounding box center [431, 315] width 488 height 20
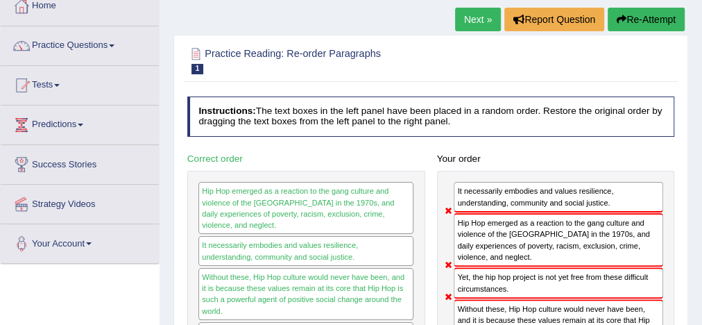
scroll to position [81, 0]
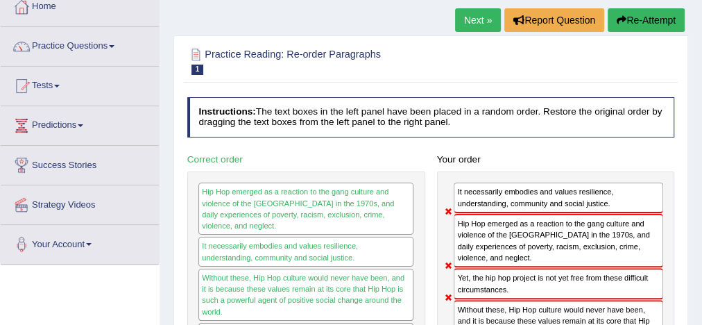
click at [636, 20] on button "Re-Attempt" at bounding box center [646, 20] width 77 height 24
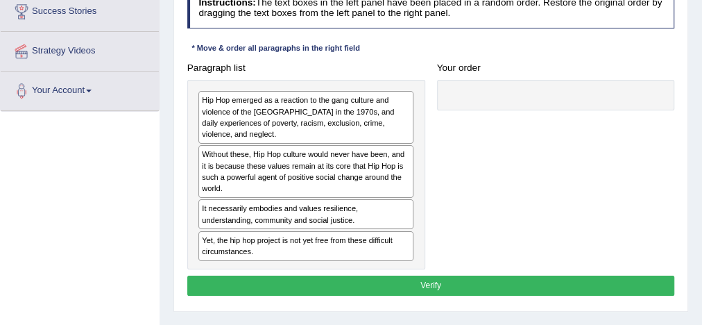
scroll to position [234, 0]
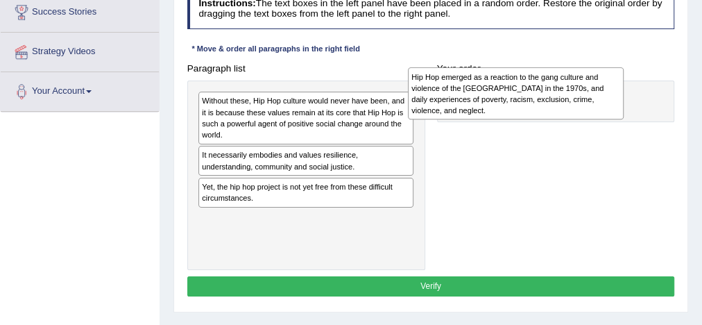
drag, startPoint x: 330, startPoint y: 107, endPoint x: 584, endPoint y: 85, distance: 254.8
click at [584, 85] on div "Hip Hop emerged as a reaction to the gang culture and violence of the [GEOGRAPH…" at bounding box center [516, 93] width 216 height 52
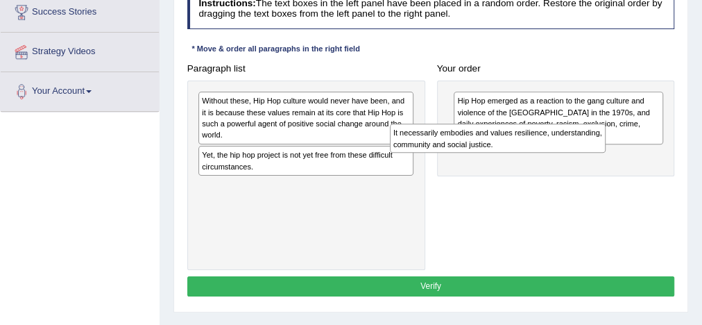
drag, startPoint x: 347, startPoint y: 157, endPoint x: 605, endPoint y: 157, distance: 258.0
click at [605, 153] on div "It necessarily embodies and values resilience, understanding, community and soc…" at bounding box center [498, 137] width 216 height 29
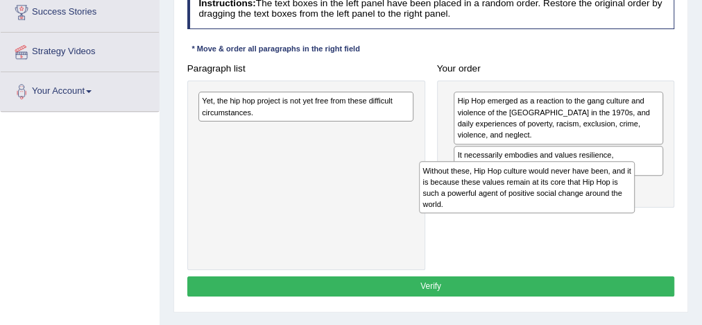
drag, startPoint x: 351, startPoint y: 107, endPoint x: 622, endPoint y: 194, distance: 284.7
click at [622, 194] on div "Without these, Hip Hop culture would never have been, and it is because these v…" at bounding box center [527, 187] width 216 height 52
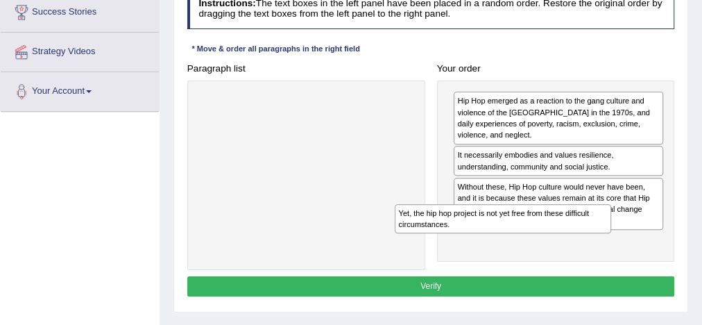
drag, startPoint x: 462, startPoint y: 160, endPoint x: 673, endPoint y: 275, distance: 241.2
click at [673, 275] on div "Instructions: The text boxes in the left panel have been placed in a random ord…" at bounding box center [430, 144] width 493 height 323
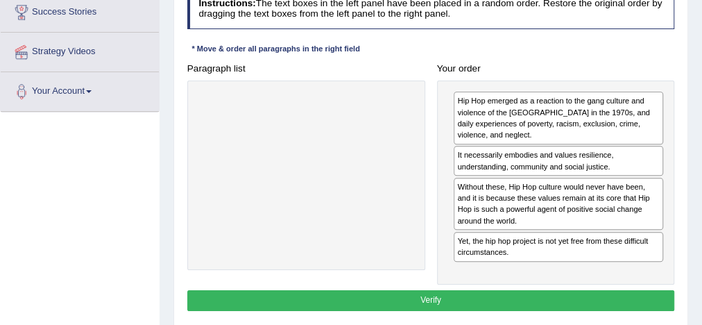
click at [512, 294] on button "Verify" at bounding box center [431, 300] width 488 height 20
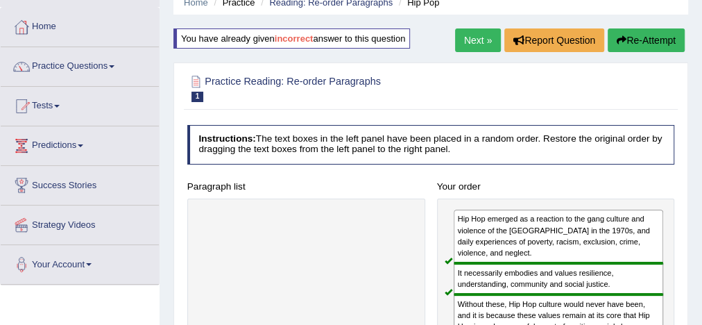
scroll to position [60, 0]
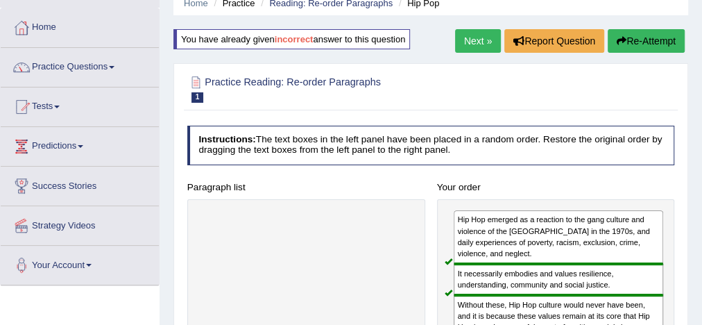
click at [466, 39] on link "Next »" at bounding box center [478, 41] width 46 height 24
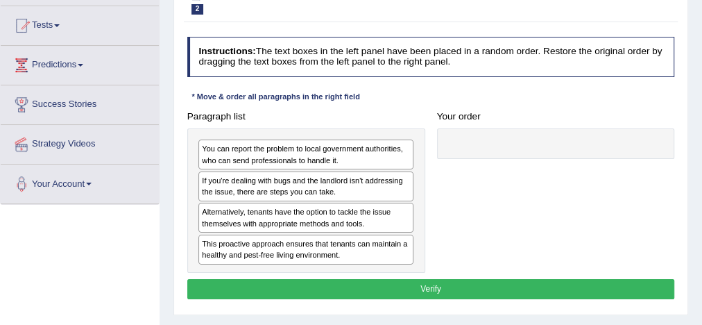
scroll to position [142, 0]
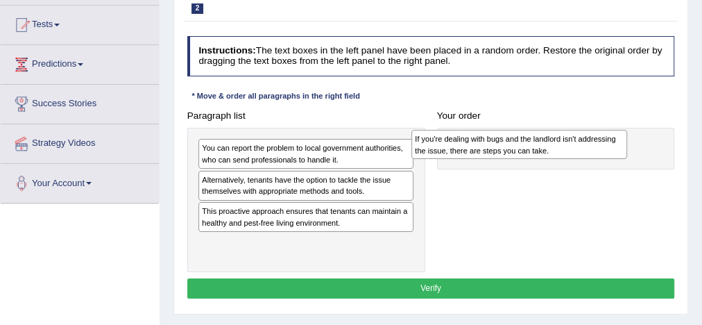
drag, startPoint x: 316, startPoint y: 188, endPoint x: 570, endPoint y: 153, distance: 256.3
click at [570, 153] on div "If you're dealing with bugs and the landlord isn't addressing the issue, there …" at bounding box center [519, 144] width 216 height 29
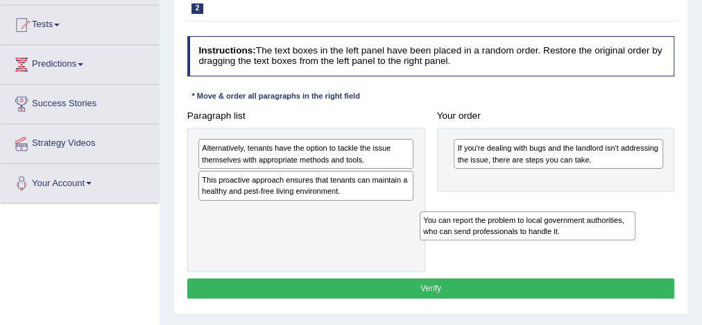
drag, startPoint x: 341, startPoint y: 153, endPoint x: 604, endPoint y: 244, distance: 278.8
click at [604, 244] on div "Paragraph list You can report the problem to local government authorities, who …" at bounding box center [430, 188] width 499 height 166
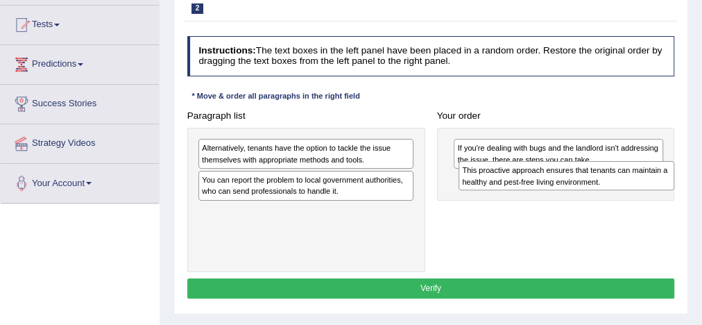
drag, startPoint x: 378, startPoint y: 184, endPoint x: 688, endPoint y: 184, distance: 310.0
click at [688, 184] on div "Home Practice Reading: Re-order Paragraphs Bugs « Prev Next » Report Question R…" at bounding box center [431, 205] width 542 height 694
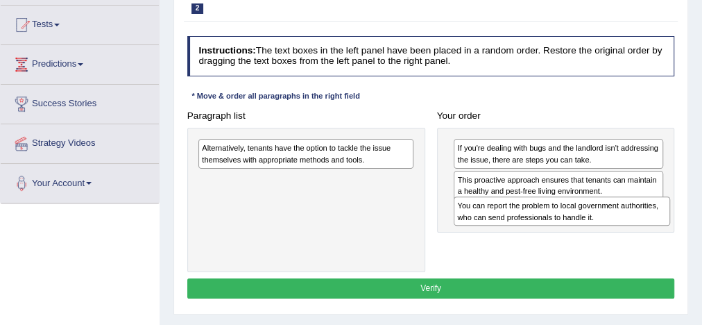
drag, startPoint x: 384, startPoint y: 187, endPoint x: 690, endPoint y: 227, distance: 309.2
click at [690, 227] on div "Home Practice Reading: Re-order Paragraphs Bugs « Prev Next » Report Question R…" at bounding box center [431, 205] width 542 height 694
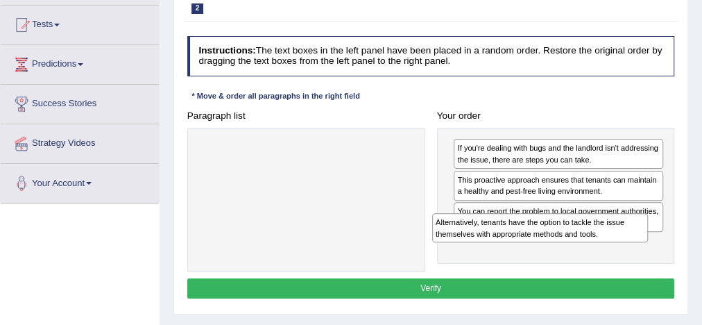
drag, startPoint x: 372, startPoint y: 150, endPoint x: 650, endPoint y: 243, distance: 293.5
click at [650, 243] on div "Paragraph list Alternatively, tenants have the option to tackle the issue thems…" at bounding box center [430, 188] width 499 height 166
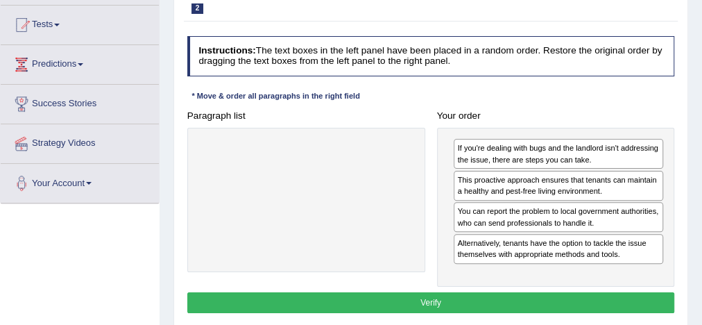
click at [504, 294] on button "Verify" at bounding box center [431, 302] width 488 height 20
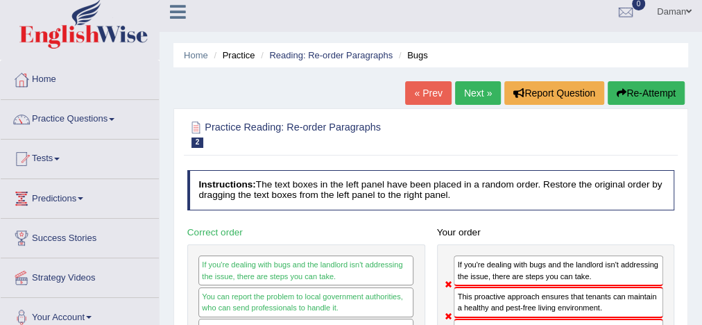
scroll to position [0, 0]
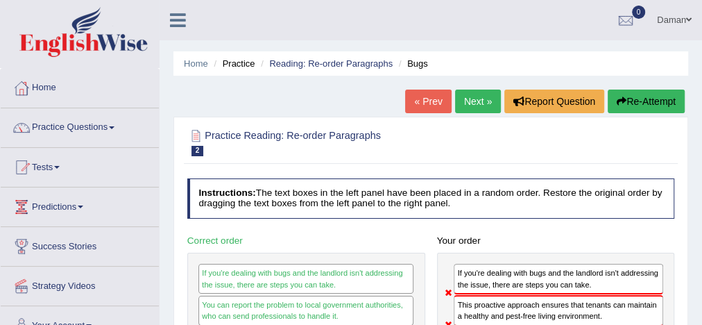
click at [633, 101] on button "Re-Attempt" at bounding box center [646, 101] width 77 height 24
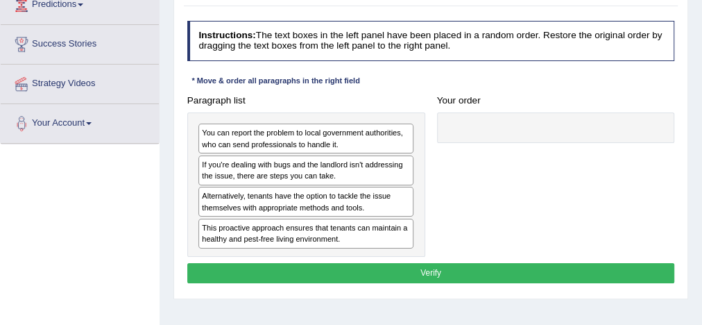
scroll to position [203, 0]
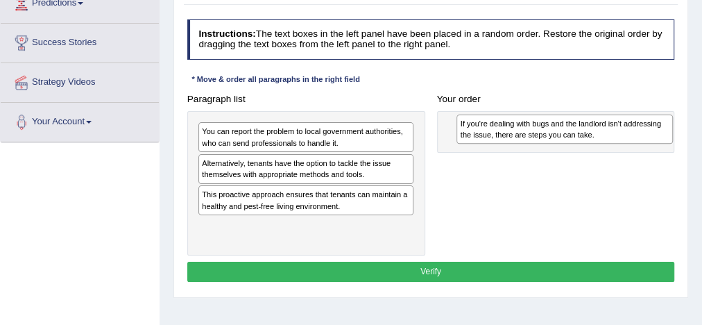
drag, startPoint x: 237, startPoint y: 162, endPoint x: 544, endPoint y: 128, distance: 309.1
click at [544, 128] on div "If you're dealing with bugs and the landlord isn't addressing the issue, there …" at bounding box center [564, 128] width 216 height 29
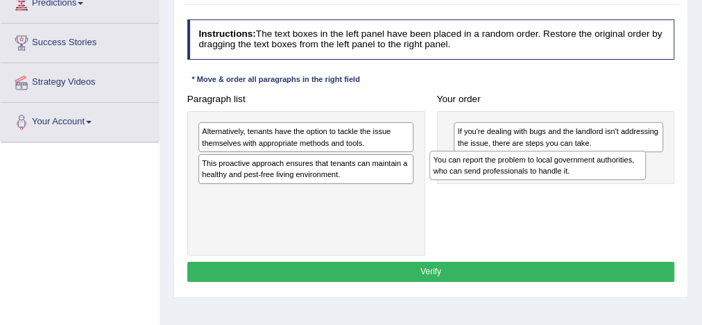
drag, startPoint x: 311, startPoint y: 138, endPoint x: 589, endPoint y: 175, distance: 280.6
click at [589, 175] on div "Paragraph list You can report the problem to local government authorities, who …" at bounding box center [430, 172] width 499 height 166
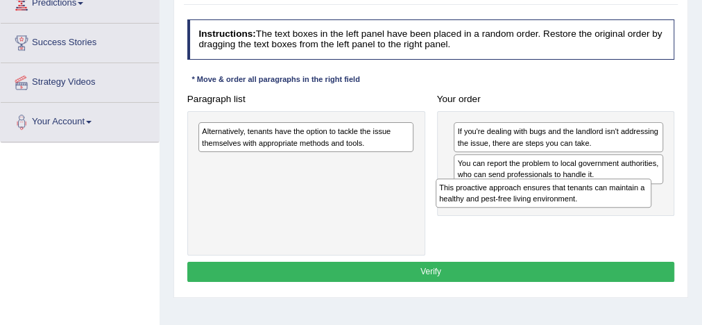
drag, startPoint x: 364, startPoint y: 164, endPoint x: 648, endPoint y: 204, distance: 286.4
click at [648, 204] on div "Paragraph list Alternatively, tenants have the option to tackle the issue thems…" at bounding box center [430, 172] width 499 height 166
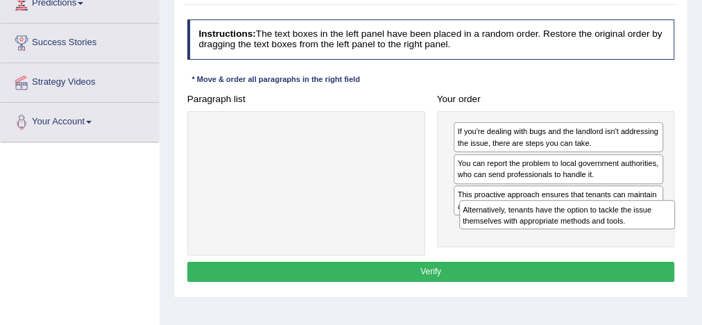
drag, startPoint x: 350, startPoint y: 132, endPoint x: 660, endPoint y: 231, distance: 325.3
click at [660, 231] on div "Paragraph list Alternatively, tenants have the option to tackle the issue thems…" at bounding box center [430, 172] width 499 height 166
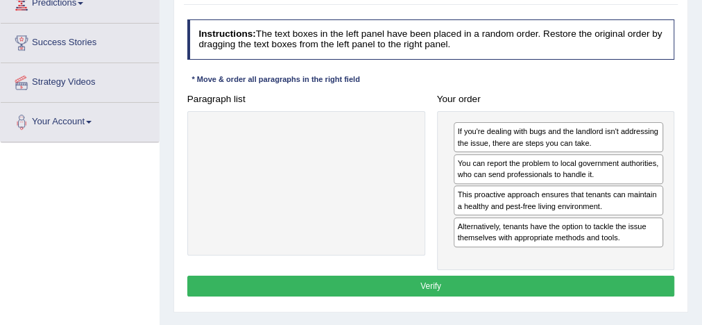
click at [511, 280] on button "Verify" at bounding box center [431, 285] width 488 height 20
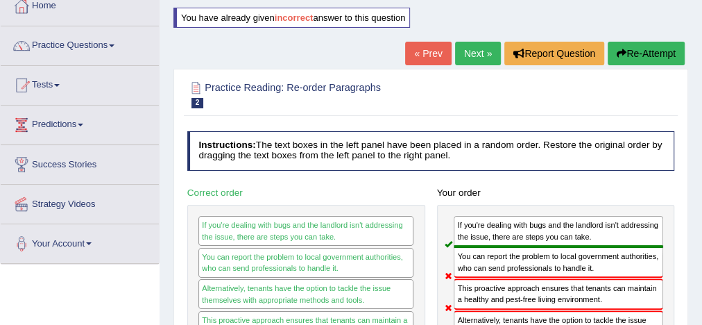
scroll to position [80, 0]
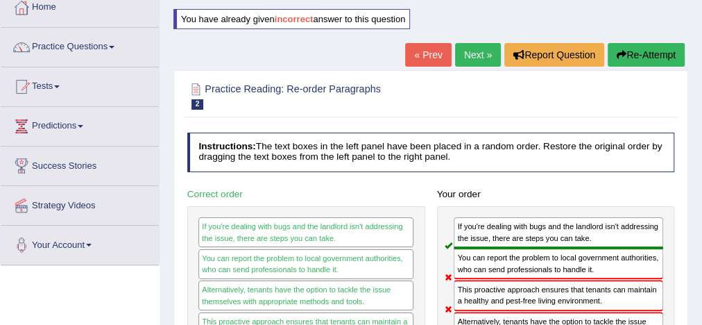
click at [634, 56] on button "Re-Attempt" at bounding box center [646, 55] width 77 height 24
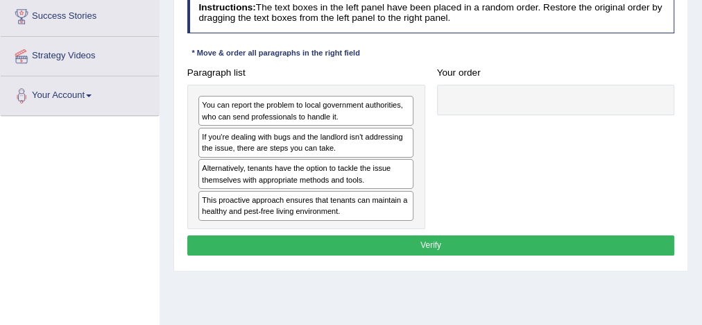
scroll to position [230, 0]
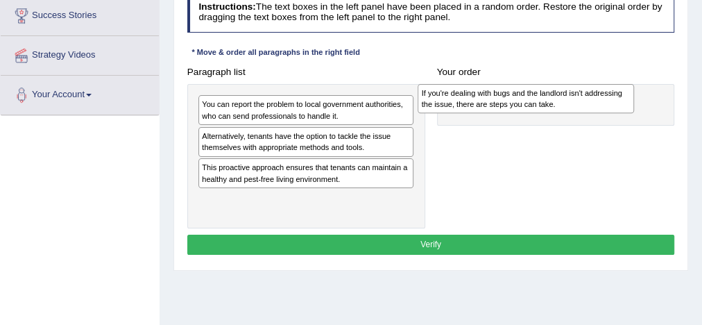
drag, startPoint x: 266, startPoint y: 143, endPoint x: 531, endPoint y: 104, distance: 267.8
click at [531, 104] on div "If you're dealing with bugs and the landlord isn't addressing the issue, there …" at bounding box center [526, 98] width 216 height 29
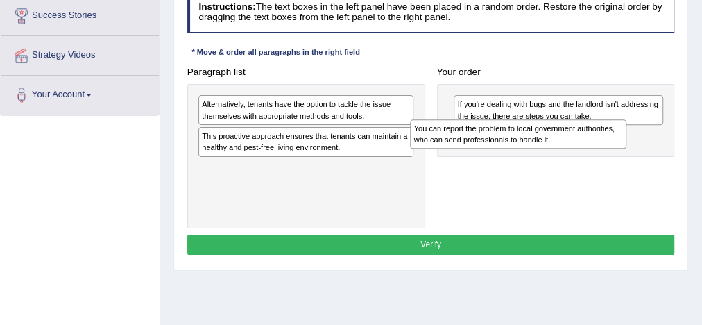
drag, startPoint x: 317, startPoint y: 108, endPoint x: 581, endPoint y: 146, distance: 266.2
click at [581, 146] on div "You can report the problem to local government authorities, who can send profes…" at bounding box center [518, 133] width 216 height 29
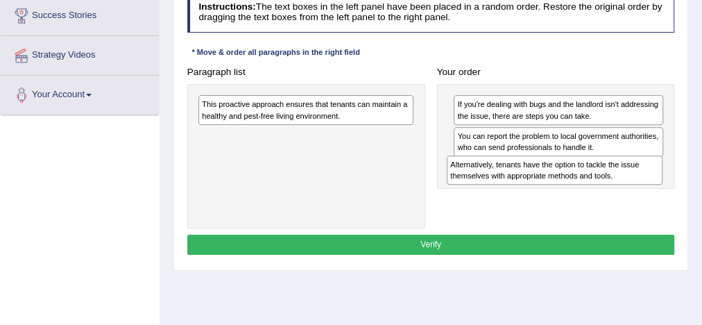
drag, startPoint x: 345, startPoint y: 110, endPoint x: 640, endPoint y: 187, distance: 304.7
click at [640, 187] on div "Paragraph list Alternatively, tenants have the option to tackle the issue thems…" at bounding box center [430, 145] width 499 height 166
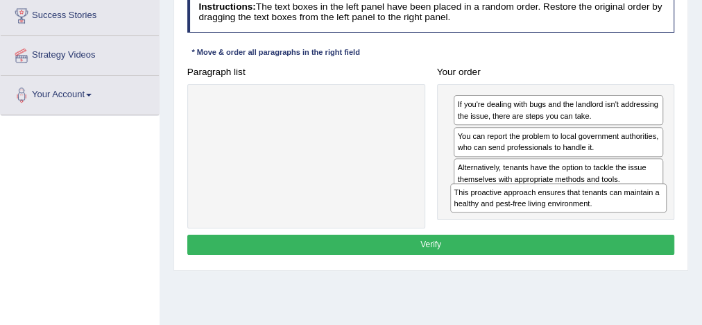
drag, startPoint x: 366, startPoint y: 110, endPoint x: 668, endPoint y: 218, distance: 320.3
click at [668, 218] on div "Paragraph list This proactive approach ensures that tenants can maintain a heal…" at bounding box center [430, 145] width 499 height 166
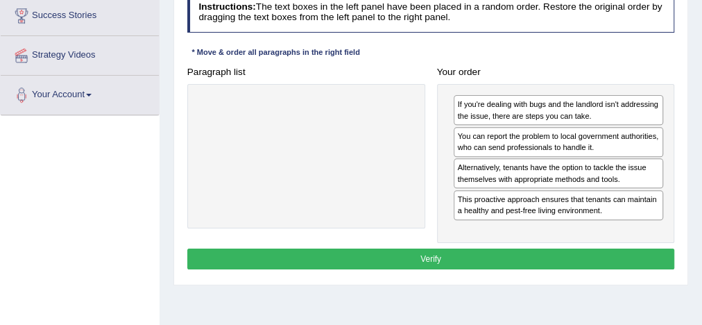
click at [569, 251] on button "Verify" at bounding box center [431, 258] width 488 height 20
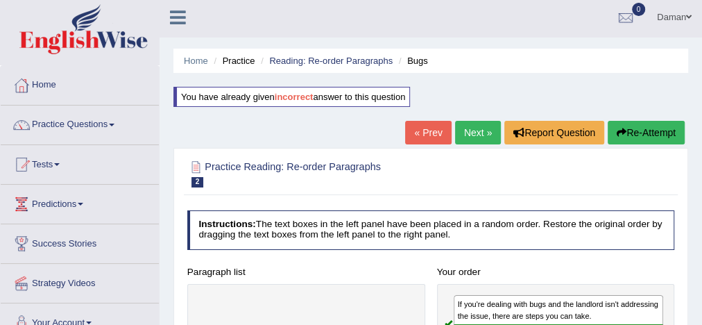
scroll to position [0, 0]
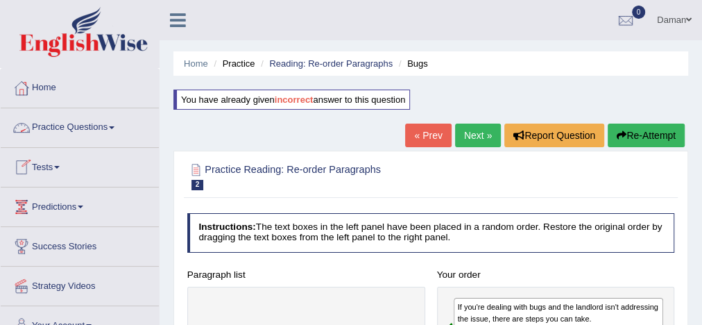
click at [61, 127] on link "Practice Questions" at bounding box center [80, 125] width 158 height 35
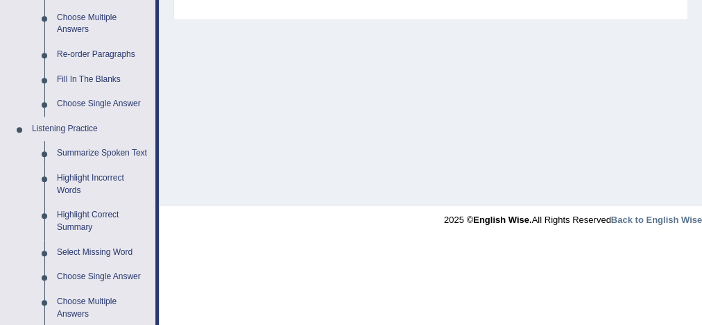
scroll to position [506, 0]
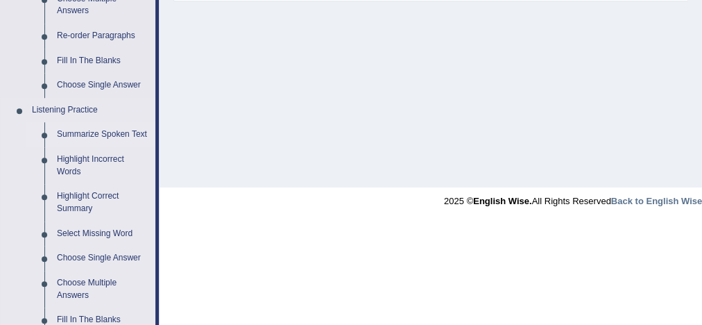
click at [91, 132] on link "Summarize Spoken Text" at bounding box center [103, 134] width 105 height 25
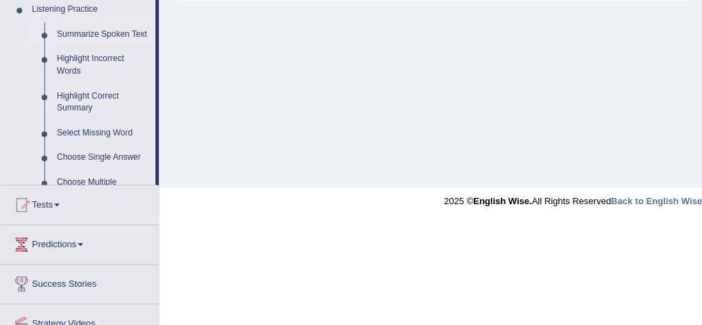
scroll to position [323, 0]
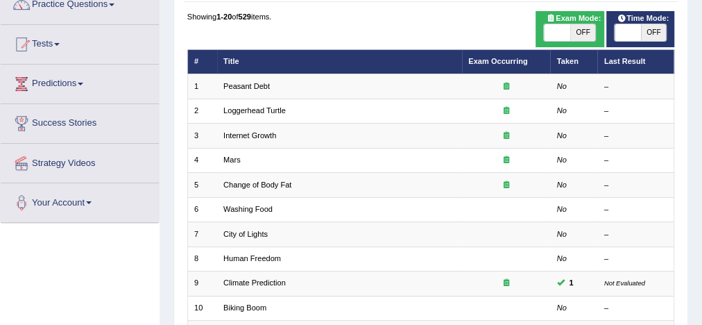
scroll to position [122, 0]
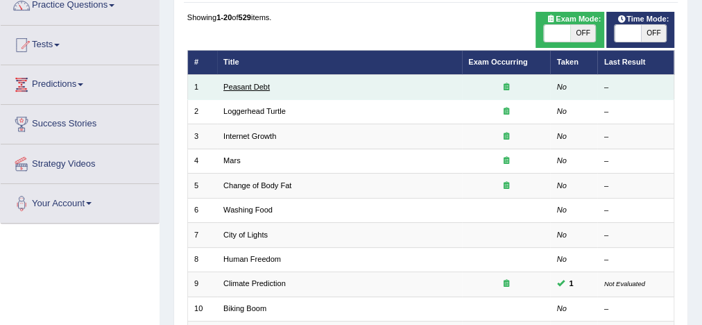
click at [233, 88] on link "Peasant Debt" at bounding box center [246, 87] width 46 height 8
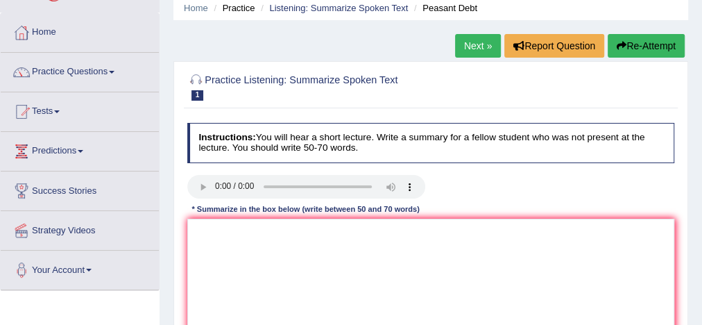
scroll to position [51, 0]
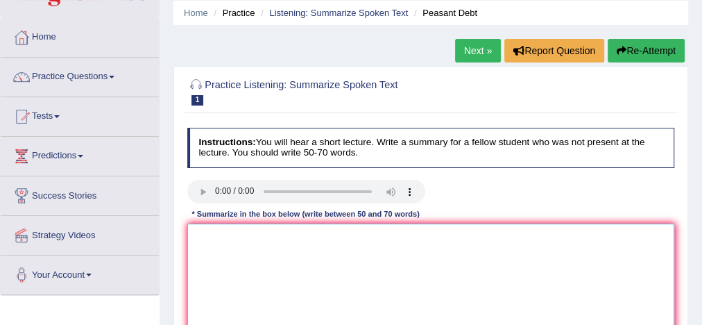
click at [206, 231] on textarea at bounding box center [431, 280] width 488 height 114
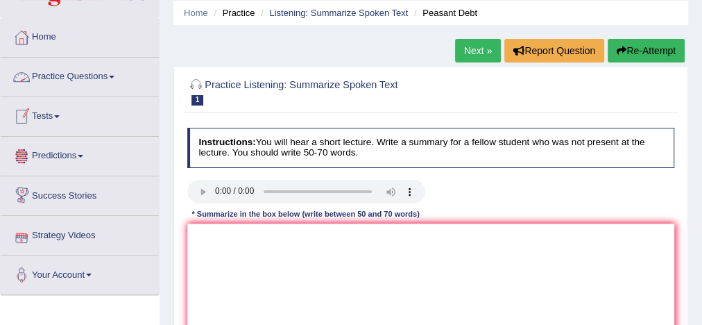
click at [58, 78] on link "Practice Questions" at bounding box center [80, 75] width 158 height 35
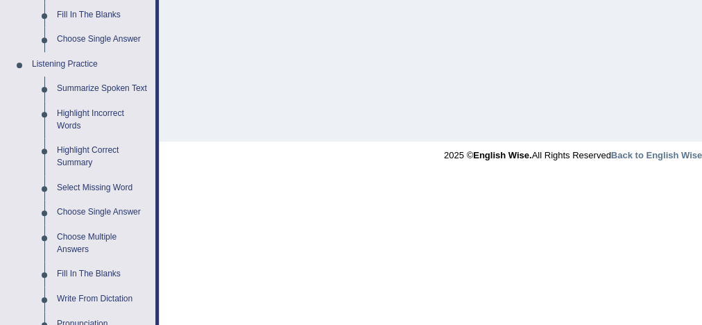
scroll to position [563, 0]
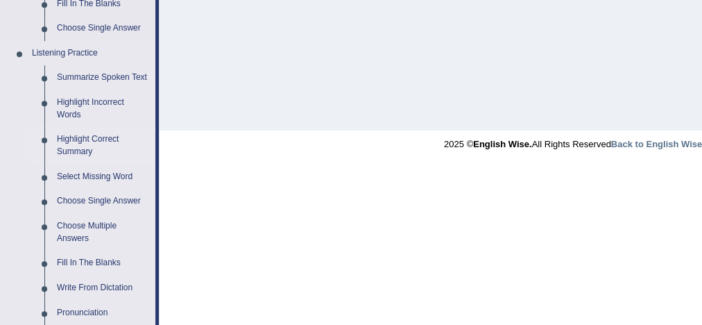
click at [78, 140] on link "Highlight Correct Summary" at bounding box center [103, 145] width 105 height 37
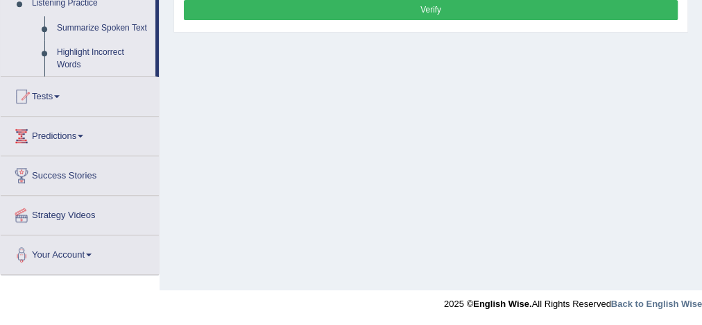
scroll to position [358, 0]
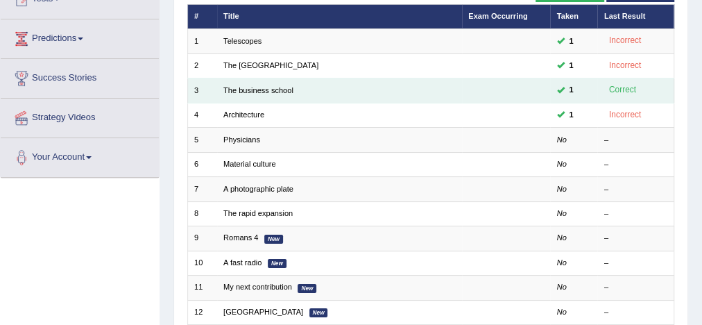
scroll to position [167, 0]
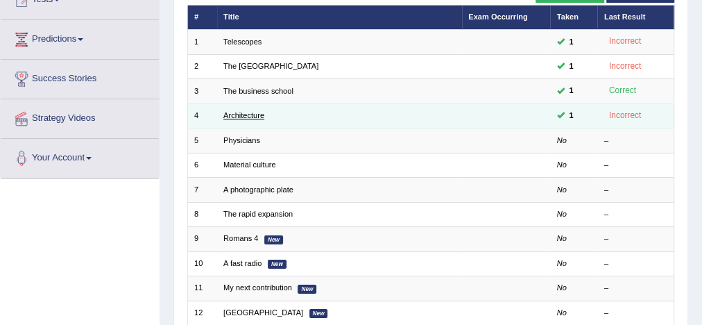
click at [254, 114] on link "Architecture" at bounding box center [243, 115] width 41 height 8
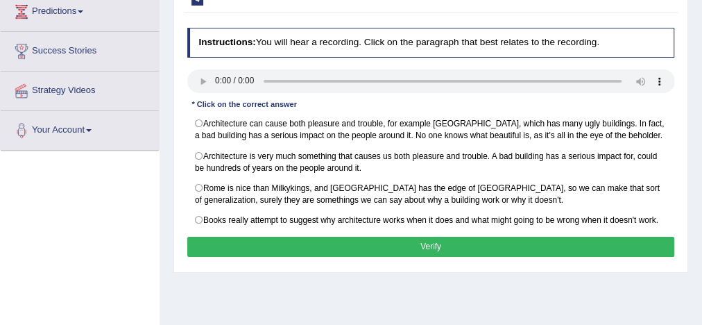
scroll to position [203, 0]
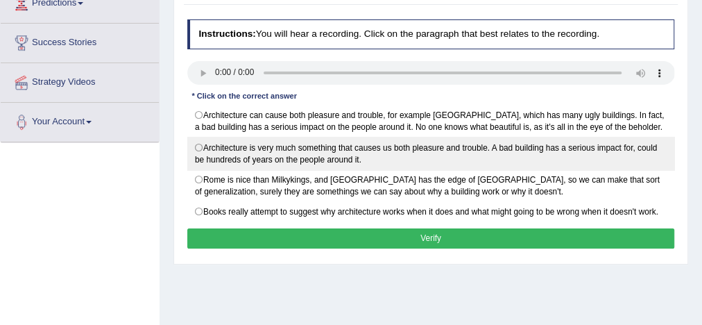
click at [196, 144] on label "Architecture is very much something that causes us both pleasure and trouble. A…" at bounding box center [431, 153] width 488 height 33
radio input "true"
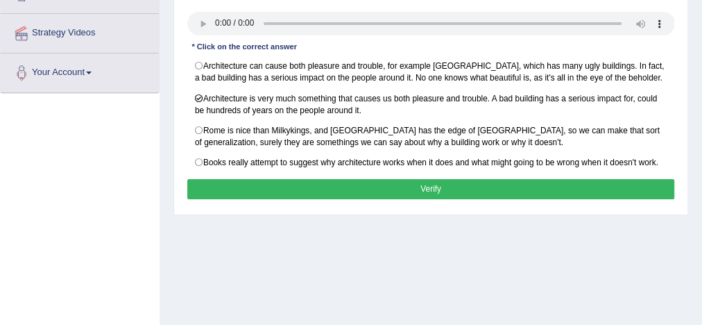
scroll to position [254, 0]
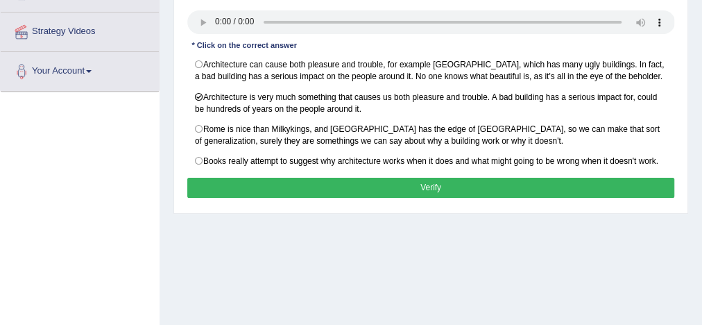
click at [306, 178] on button "Verify" at bounding box center [431, 188] width 488 height 20
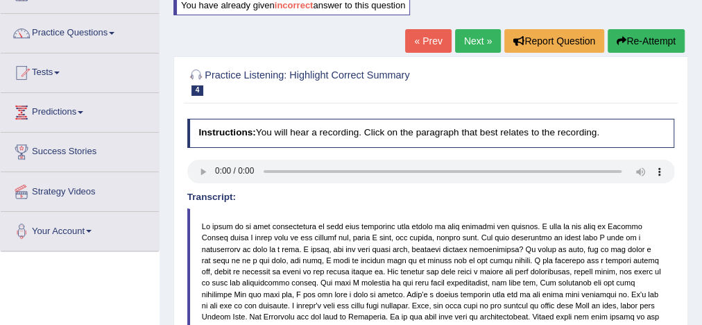
scroll to position [87, 0]
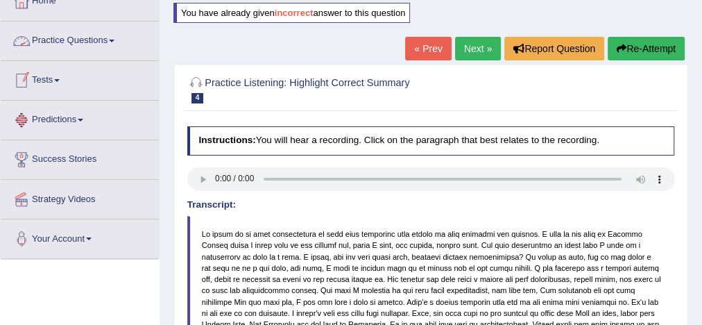
click at [80, 44] on link "Practice Questions" at bounding box center [80, 39] width 158 height 35
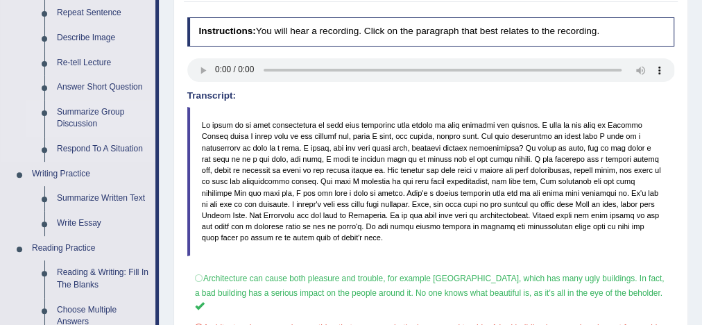
scroll to position [104, 0]
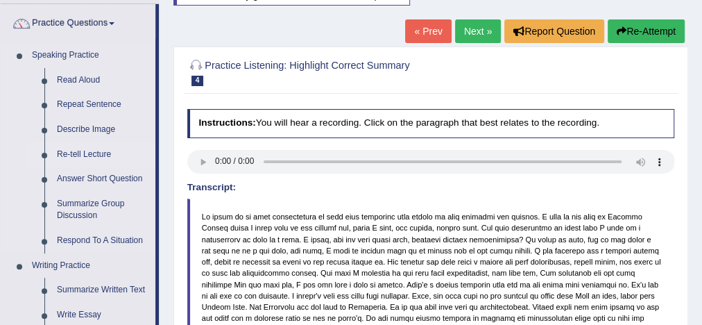
click at [92, 152] on link "Re-tell Lecture" at bounding box center [103, 154] width 105 height 25
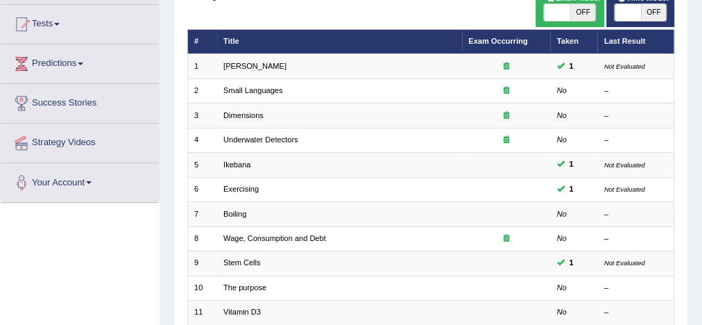
scroll to position [148, 0]
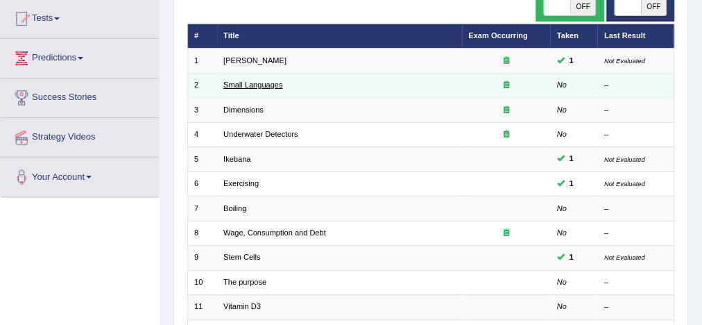
click at [259, 87] on link "Small Languages" at bounding box center [252, 84] width 59 height 8
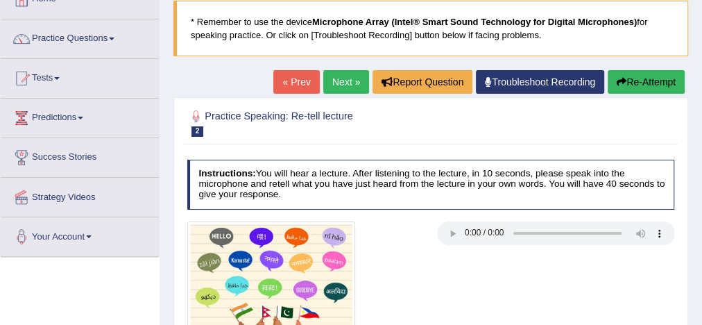
scroll to position [88, 0]
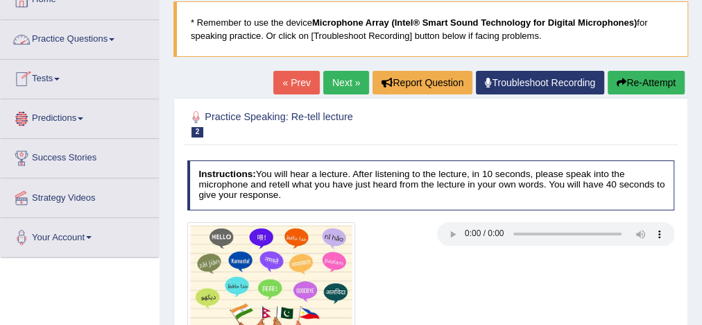
click at [92, 36] on link "Practice Questions" at bounding box center [80, 37] width 158 height 35
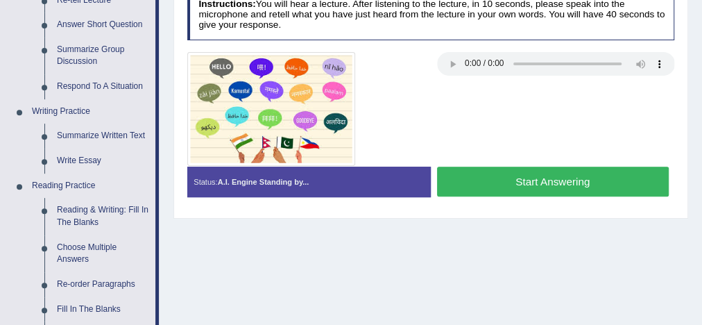
scroll to position [259, 0]
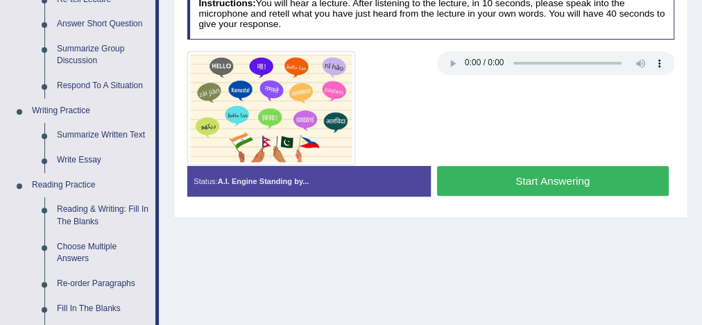
click at [488, 185] on button "Start Answering" at bounding box center [553, 181] width 232 height 30
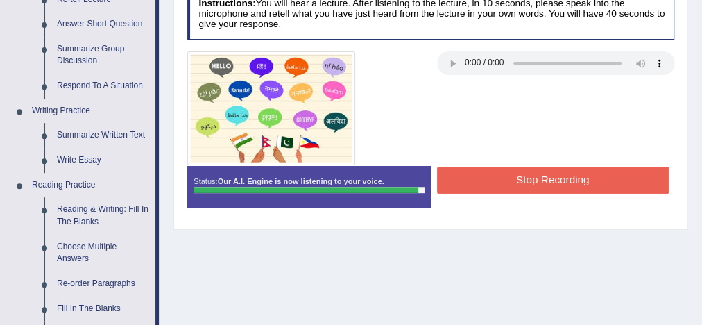
click at [538, 176] on button "Stop Recording" at bounding box center [553, 179] width 232 height 27
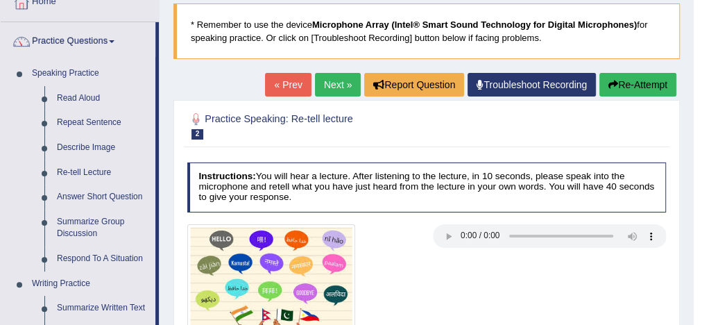
scroll to position [83, 0]
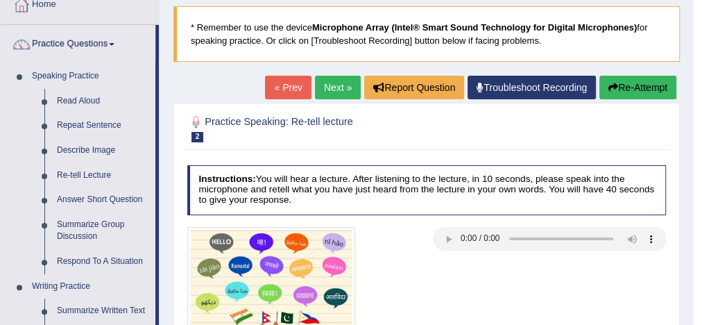
click at [342, 89] on link "Next »" at bounding box center [338, 88] width 46 height 24
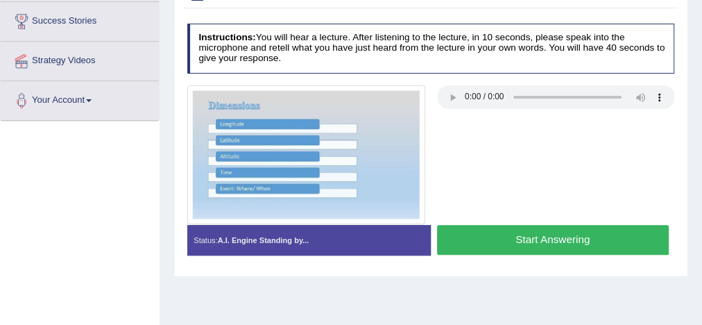
scroll to position [226, 0]
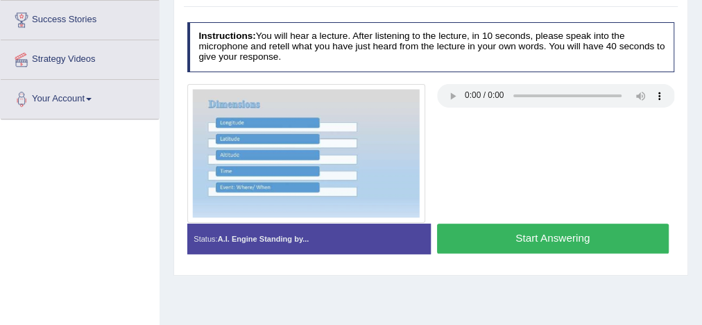
click at [558, 237] on button "Start Answering" at bounding box center [553, 238] width 232 height 30
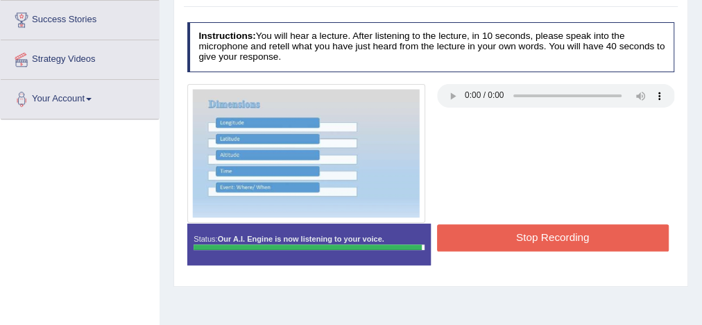
click at [558, 237] on button "Stop Recording" at bounding box center [553, 237] width 232 height 27
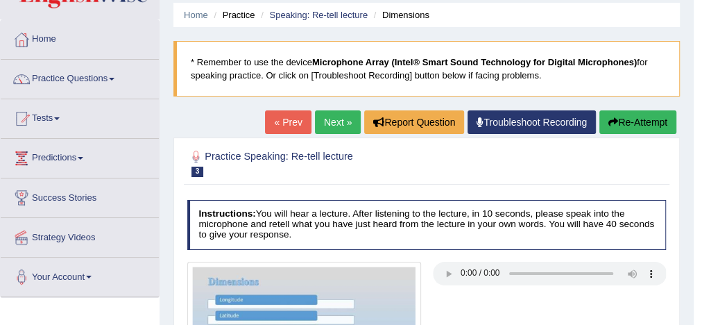
scroll to position [32, 0]
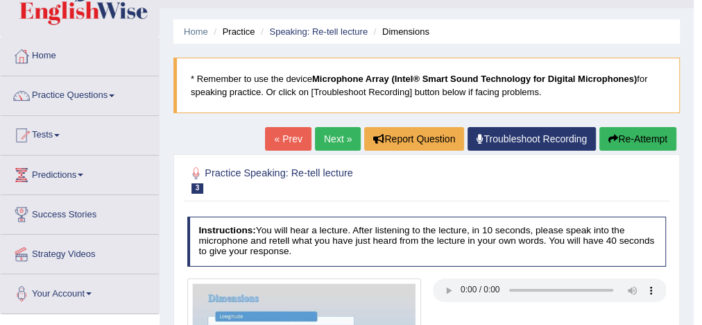
click at [333, 132] on link "Next »" at bounding box center [338, 139] width 46 height 24
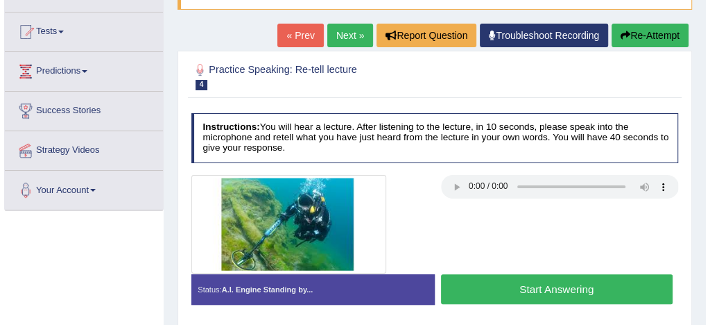
scroll to position [176, 0]
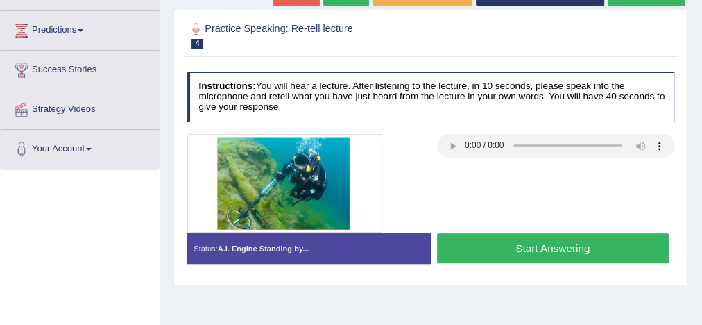
click at [522, 248] on button "Start Answering" at bounding box center [553, 248] width 232 height 30
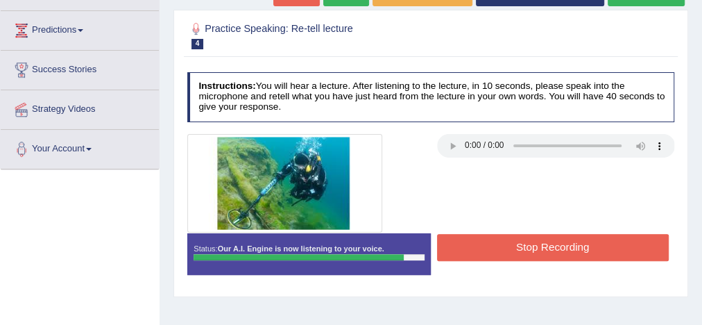
click at [507, 248] on button "Stop Recording" at bounding box center [553, 247] width 232 height 27
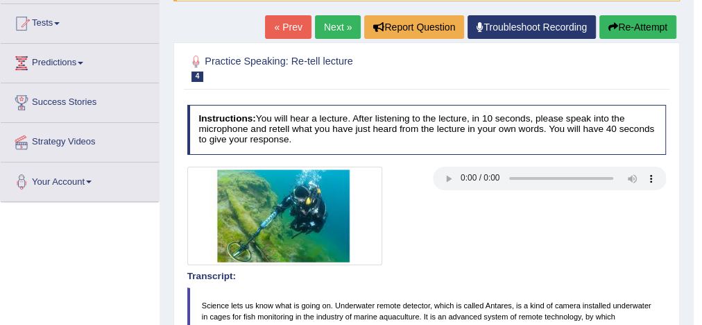
scroll to position [143, 0]
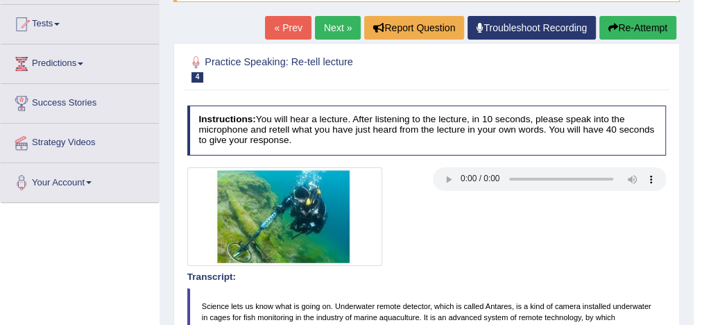
click at [341, 24] on link "Next »" at bounding box center [338, 28] width 46 height 24
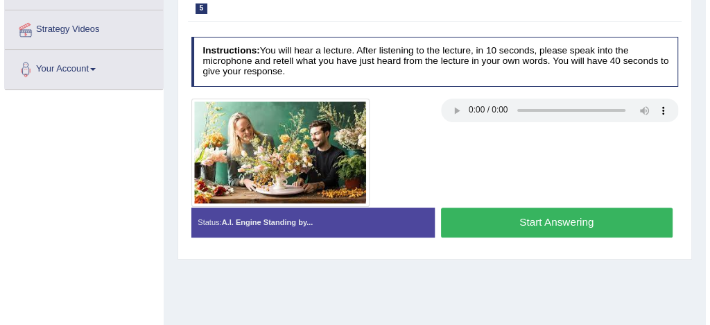
scroll to position [268, 0]
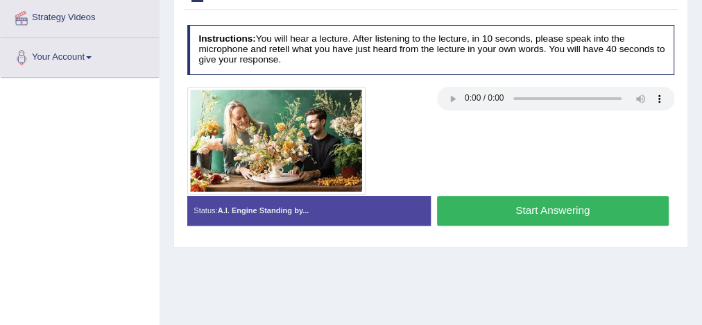
click at [500, 206] on button "Start Answering" at bounding box center [553, 211] width 232 height 30
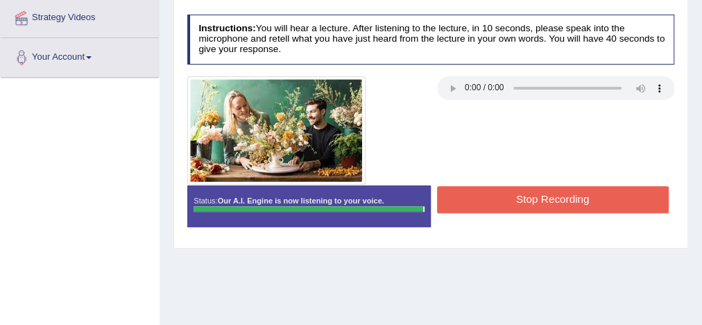
click at [497, 198] on button "Stop Recording" at bounding box center [553, 199] width 232 height 27
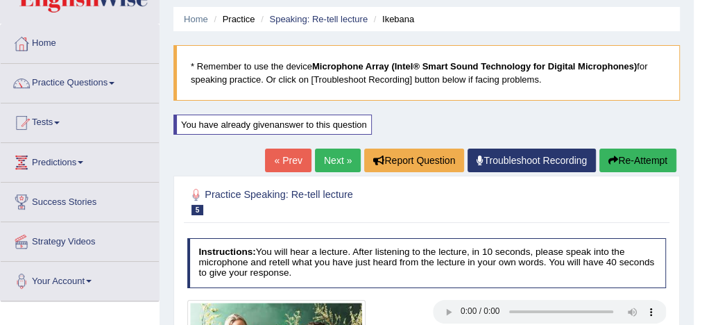
scroll to position [42, 0]
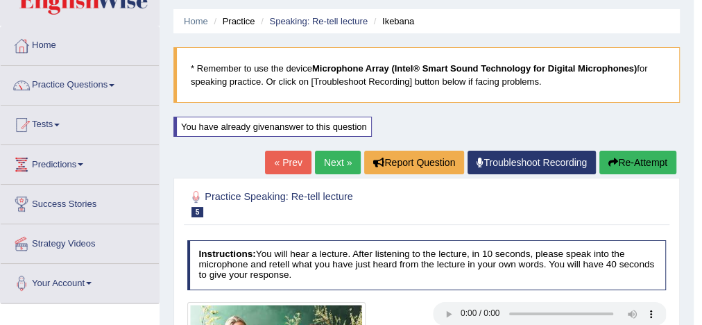
click at [332, 159] on link "Next »" at bounding box center [338, 163] width 46 height 24
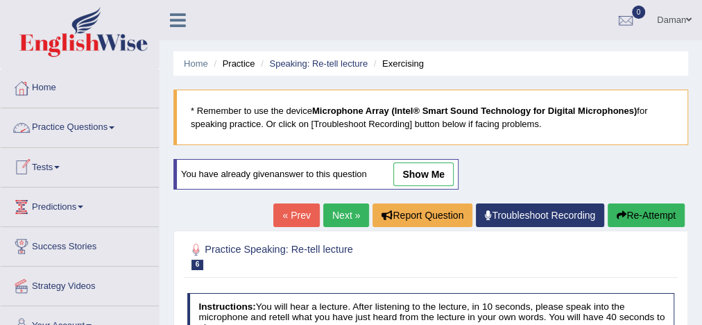
click at [76, 124] on link "Practice Questions" at bounding box center [80, 125] width 158 height 35
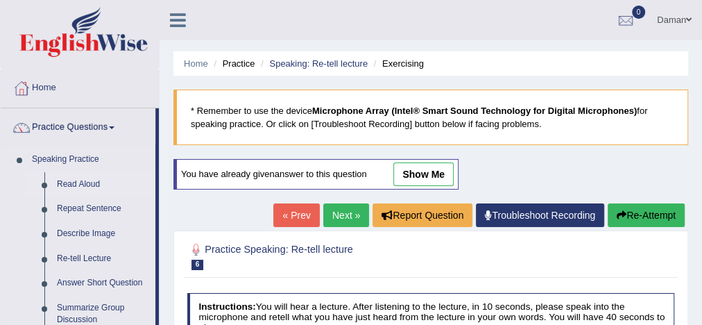
click at [84, 181] on link "Read Aloud" at bounding box center [103, 184] width 105 height 25
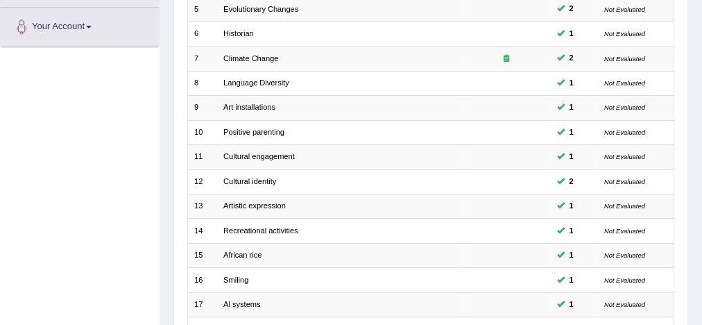
scroll to position [469, 0]
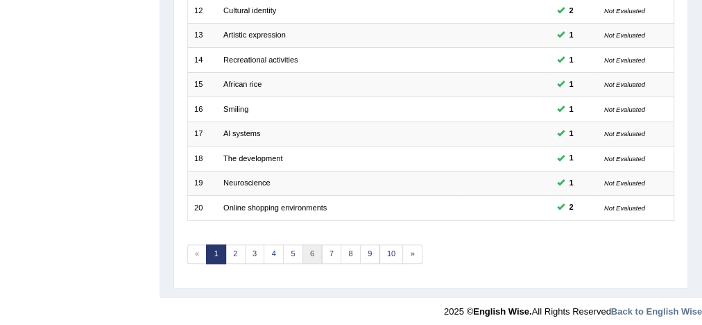
click at [309, 246] on link "6" at bounding box center [312, 253] width 20 height 19
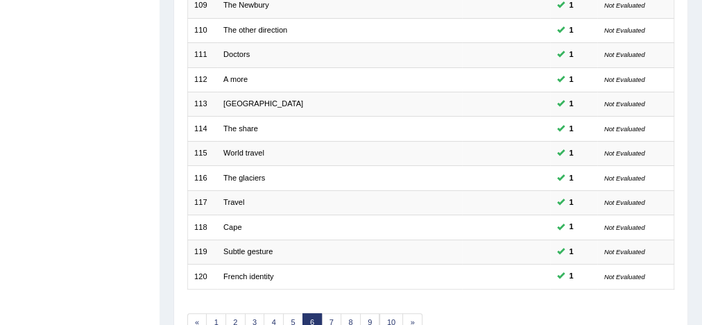
scroll to position [469, 0]
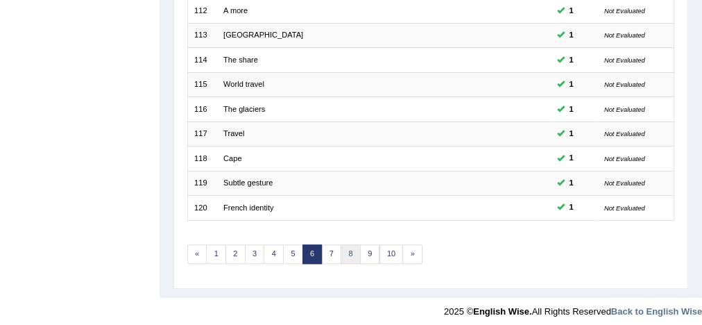
click at [348, 250] on link "8" at bounding box center [351, 253] width 20 height 19
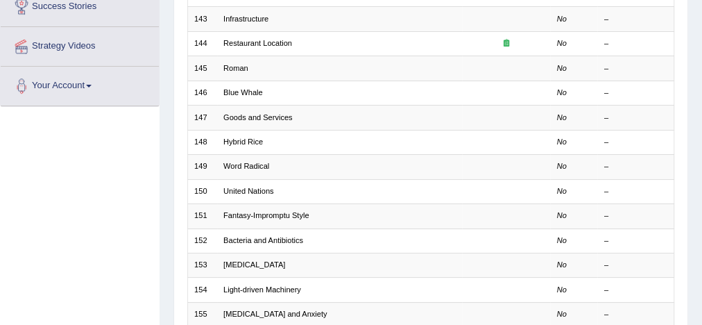
click at [348, 253] on td "Xenotransplantation" at bounding box center [339, 265] width 245 height 24
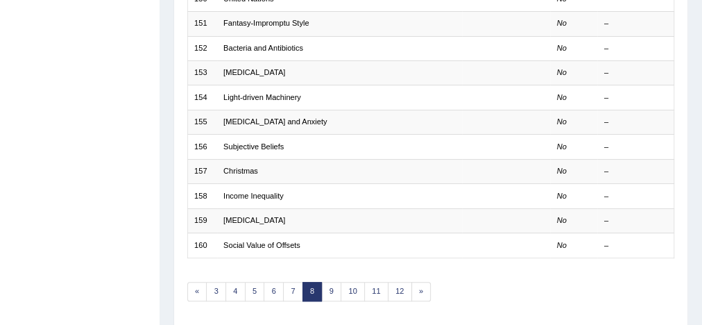
scroll to position [433, 0]
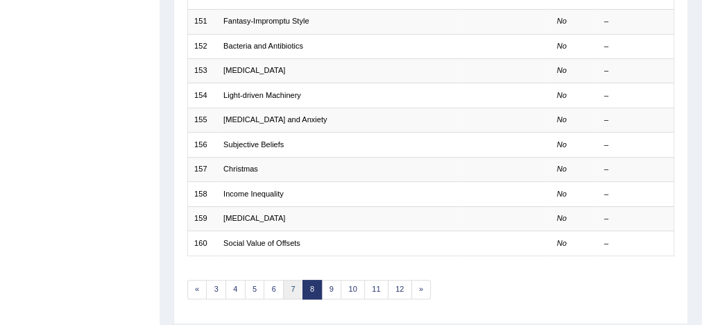
click at [284, 282] on link "7" at bounding box center [293, 289] width 20 height 19
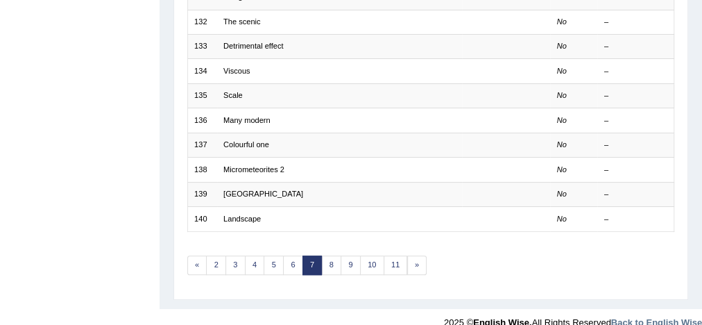
scroll to position [469, 0]
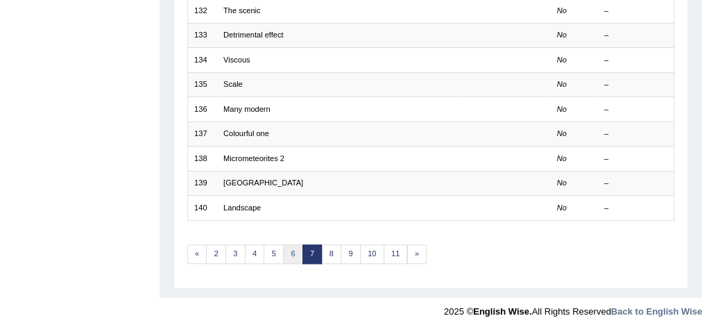
click at [292, 251] on link "6" at bounding box center [293, 253] width 20 height 19
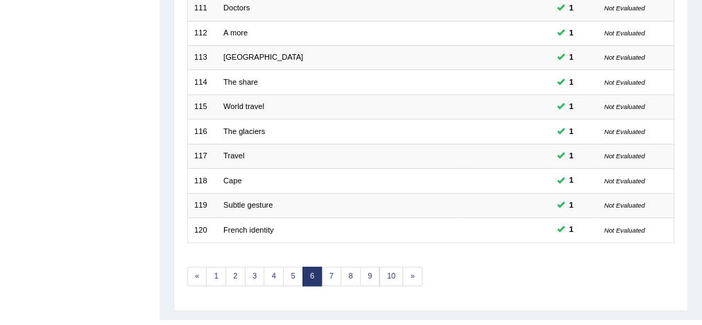
scroll to position [447, 0]
click at [322, 270] on link "7" at bounding box center [332, 275] width 20 height 19
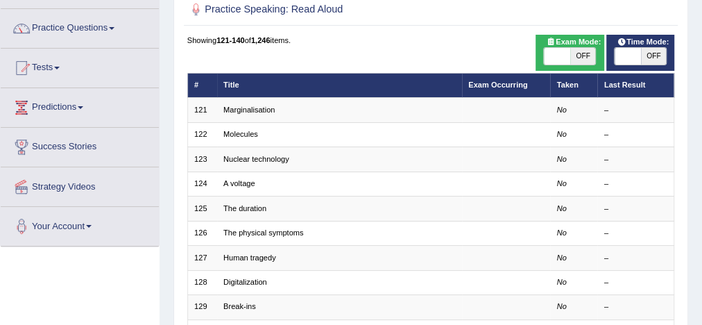
scroll to position [101, 0]
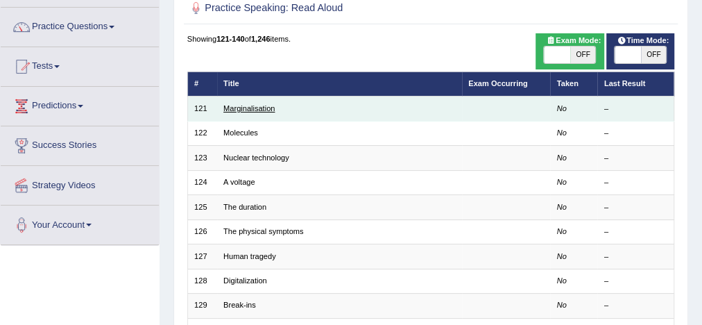
click at [252, 111] on link "Marginalisation" at bounding box center [248, 108] width 51 height 8
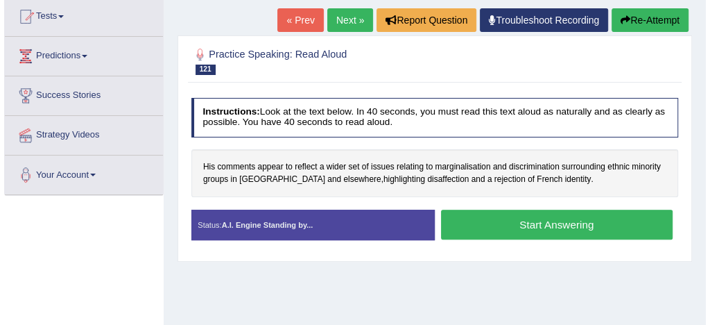
scroll to position [151, 0]
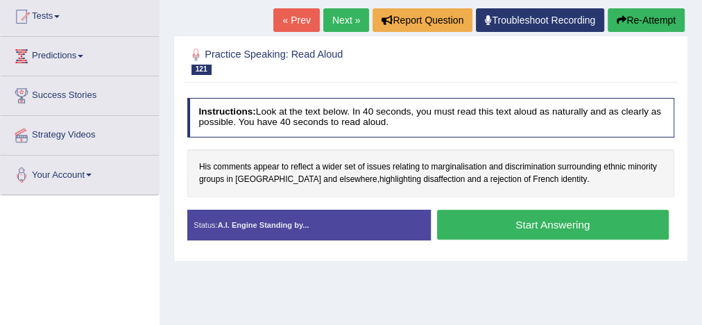
click at [481, 216] on button "Start Answering" at bounding box center [553, 224] width 232 height 30
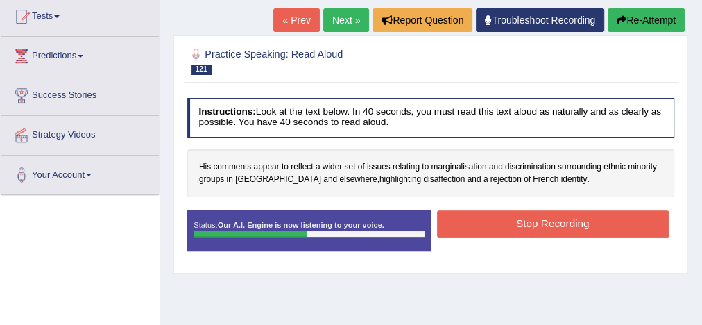
click at [481, 216] on button "Stop Recording" at bounding box center [553, 223] width 232 height 27
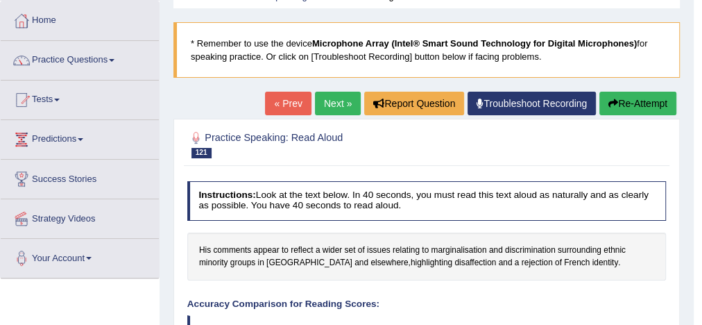
scroll to position [64, 0]
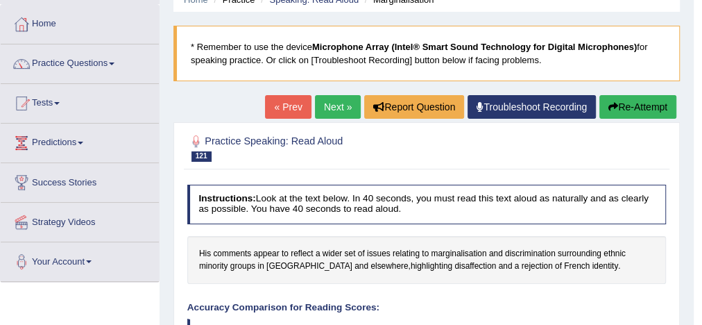
click at [336, 106] on link "Next »" at bounding box center [338, 107] width 46 height 24
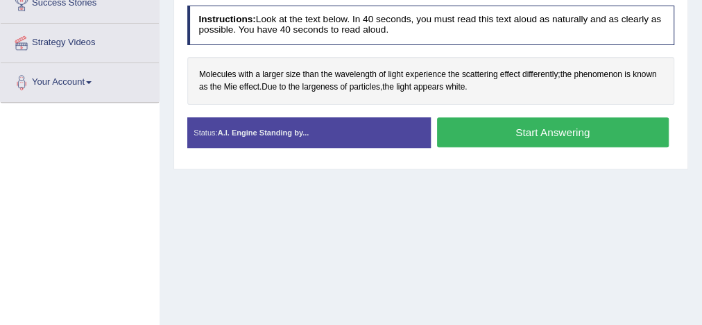
scroll to position [243, 0]
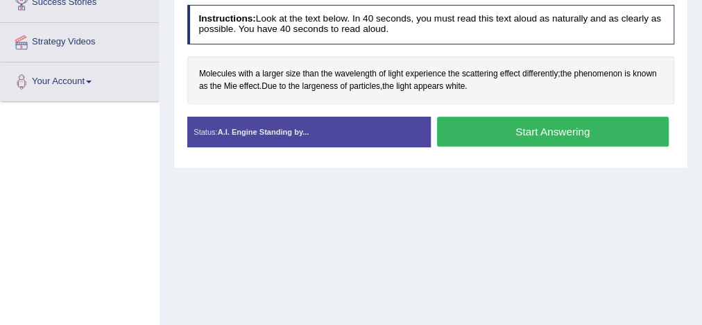
click at [518, 128] on button "Start Answering" at bounding box center [553, 132] width 232 height 30
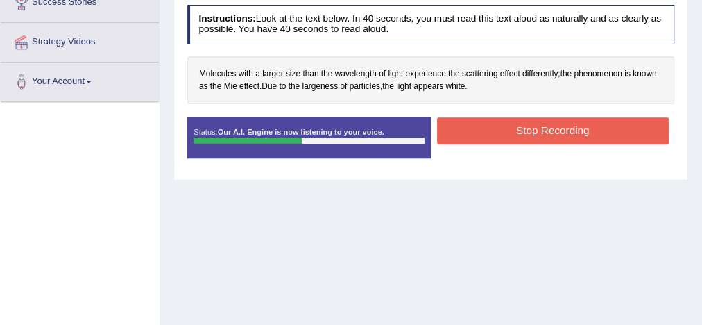
click at [518, 128] on button "Stop Recording" at bounding box center [553, 130] width 232 height 27
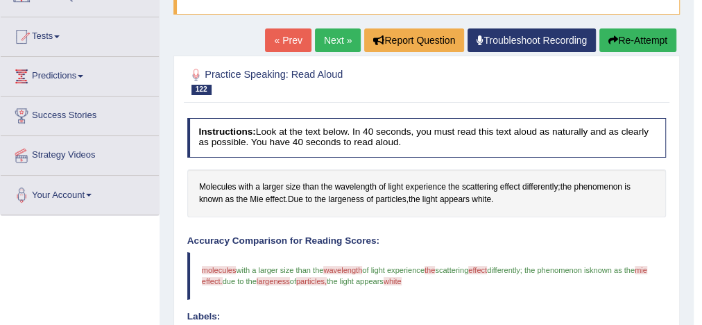
scroll to position [126, 0]
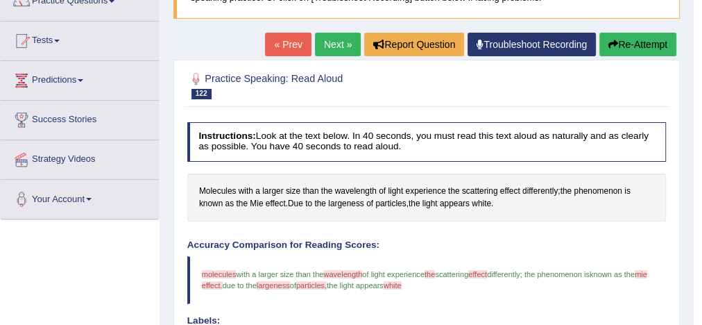
click at [336, 46] on link "Next »" at bounding box center [338, 45] width 46 height 24
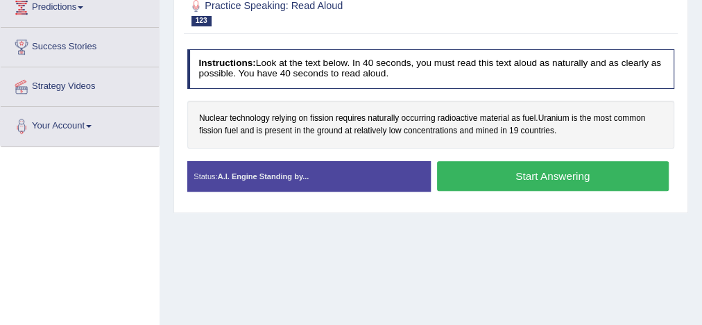
click at [511, 173] on button "Start Answering" at bounding box center [553, 176] width 232 height 30
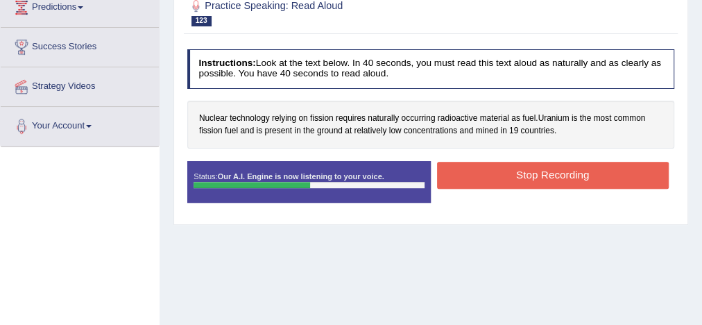
click at [511, 173] on button "Stop Recording" at bounding box center [553, 175] width 232 height 27
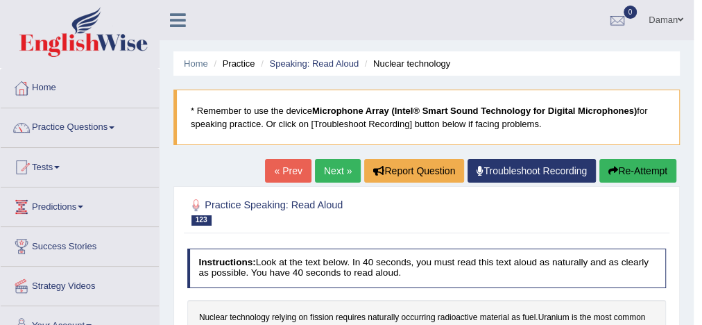
click at [337, 171] on link "Next »" at bounding box center [338, 171] width 46 height 24
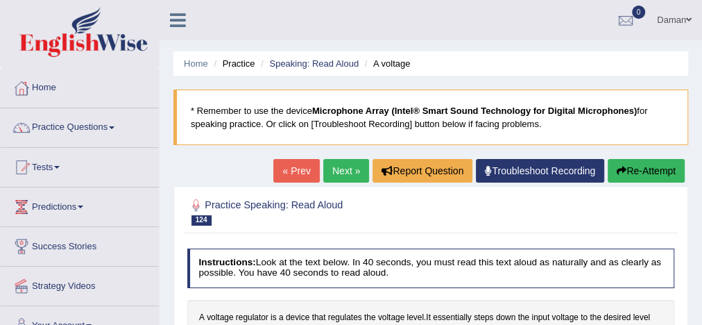
click at [337, 171] on link "Next »" at bounding box center [346, 171] width 46 height 24
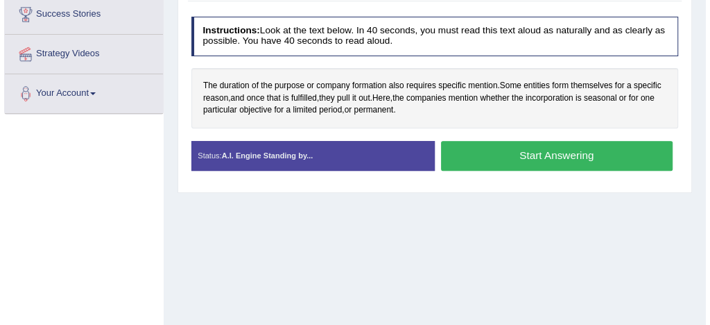
scroll to position [232, 0]
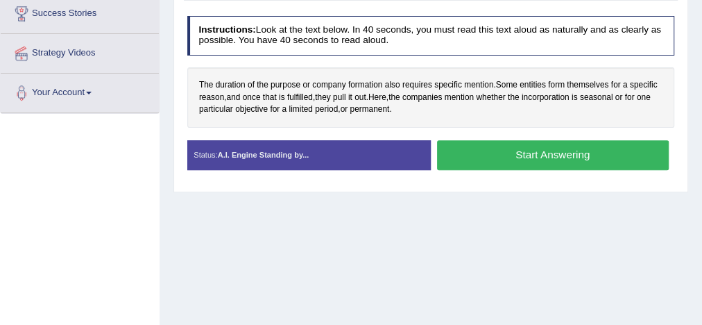
click at [512, 155] on button "Start Answering" at bounding box center [553, 155] width 232 height 30
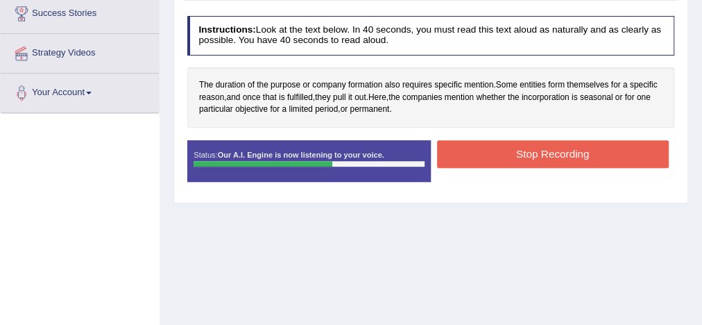
click at [512, 155] on button "Stop Recording" at bounding box center [553, 153] width 232 height 27
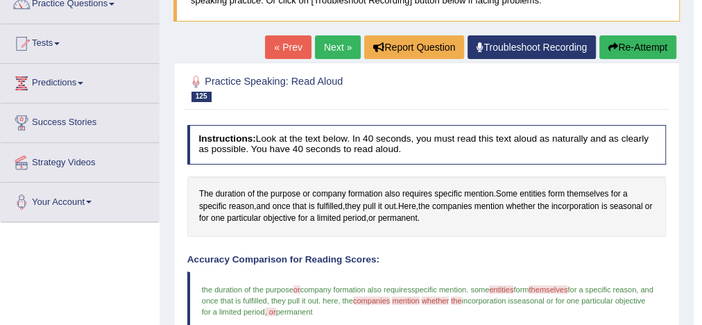
scroll to position [0, 0]
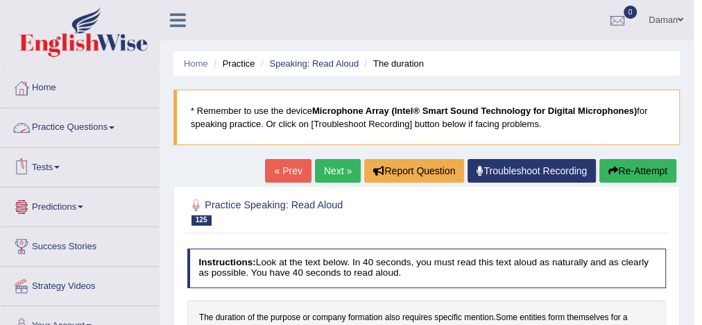
click at [103, 127] on link "Practice Questions" at bounding box center [80, 125] width 158 height 35
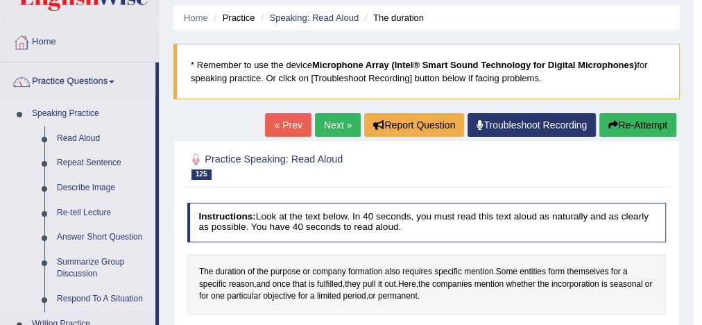
scroll to position [49, 0]
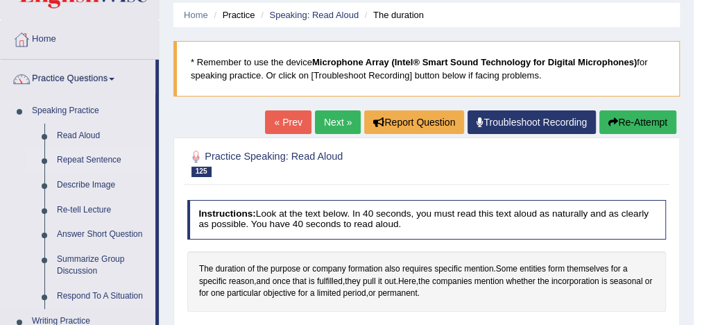
click at [100, 157] on link "Repeat Sentence" at bounding box center [103, 160] width 105 height 25
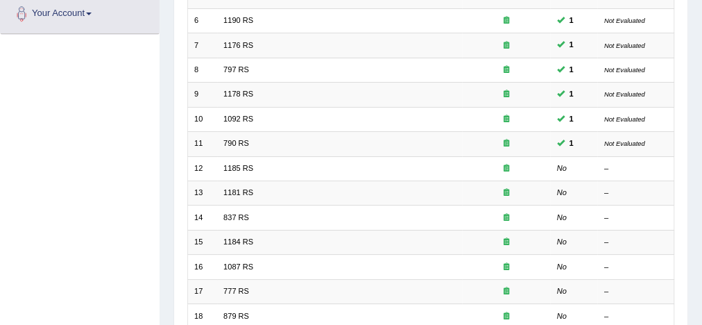
scroll to position [313, 0]
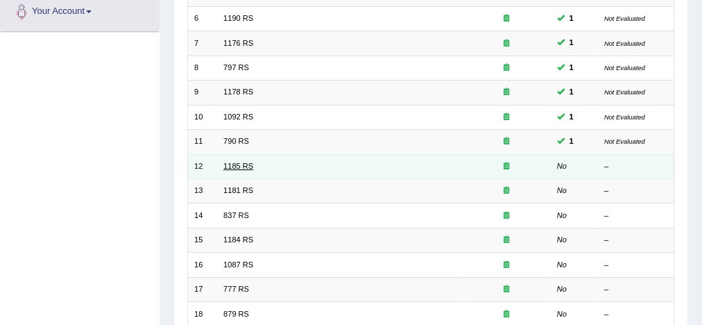
click at [242, 162] on link "1185 RS" at bounding box center [238, 166] width 30 height 8
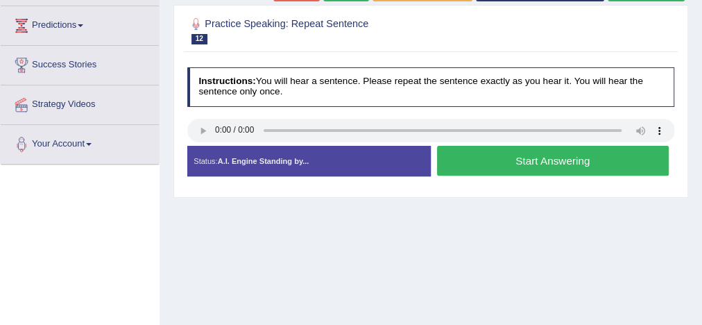
scroll to position [182, 0]
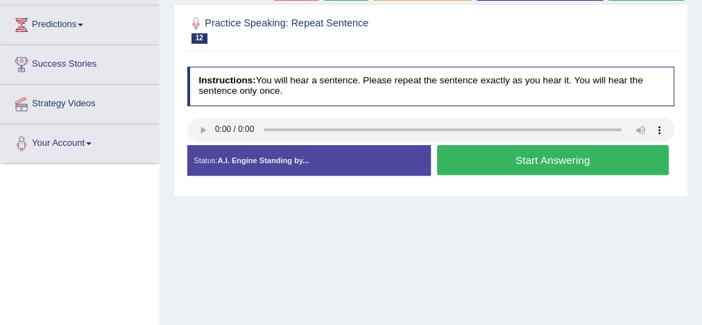
click at [547, 166] on button "Start Answering" at bounding box center [553, 160] width 232 height 30
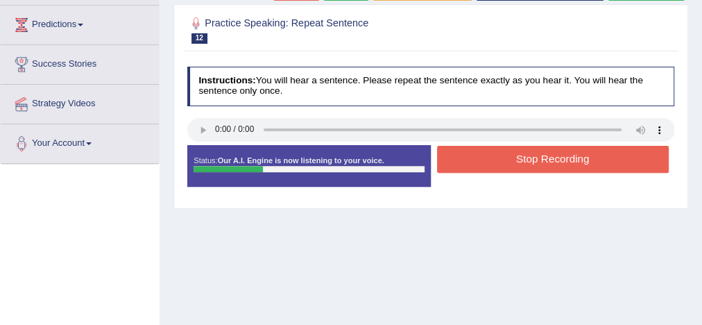
click at [547, 166] on button "Stop Recording" at bounding box center [553, 159] width 232 height 27
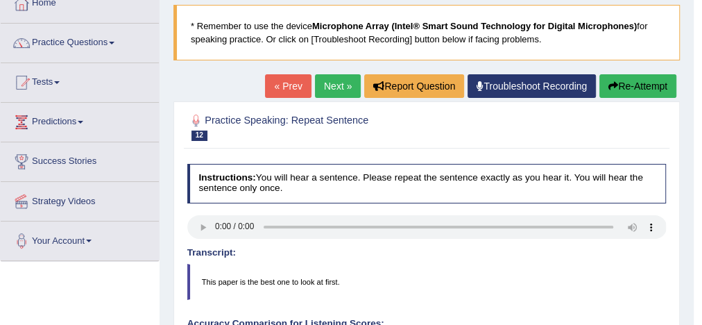
scroll to position [84, 0]
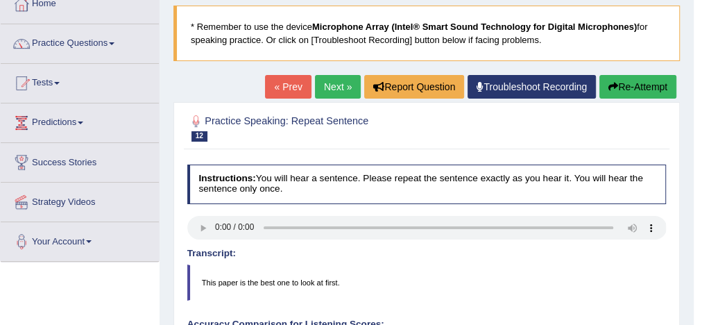
click at [340, 83] on link "Next »" at bounding box center [338, 87] width 46 height 24
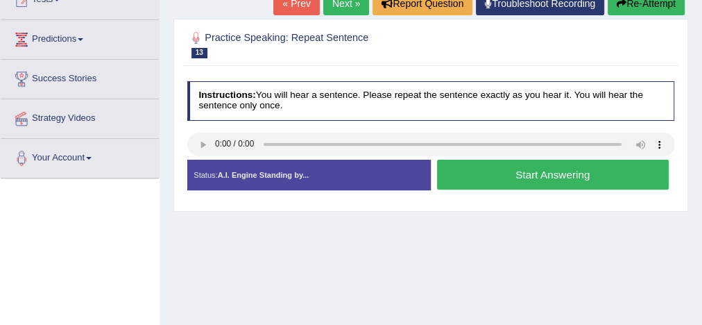
scroll to position [168, 0]
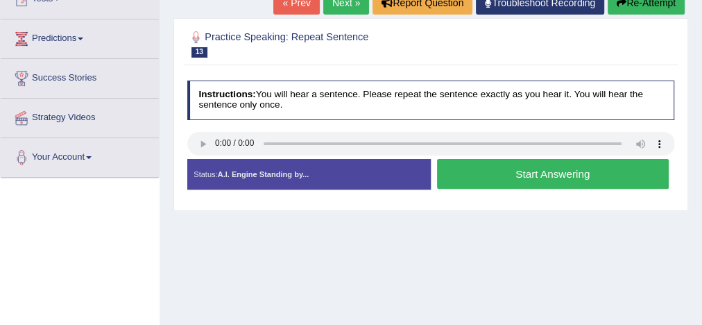
click at [533, 178] on button "Start Answering" at bounding box center [553, 174] width 232 height 30
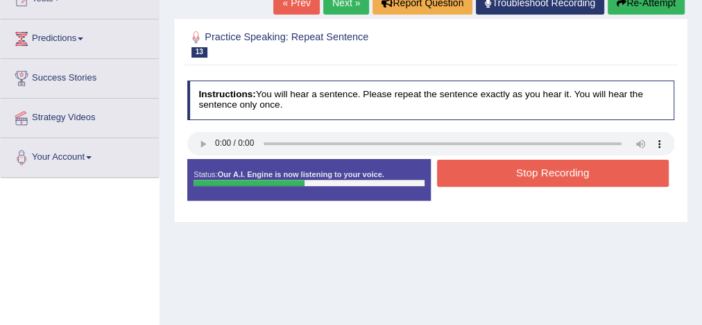
click at [533, 178] on button "Stop Recording" at bounding box center [553, 173] width 232 height 27
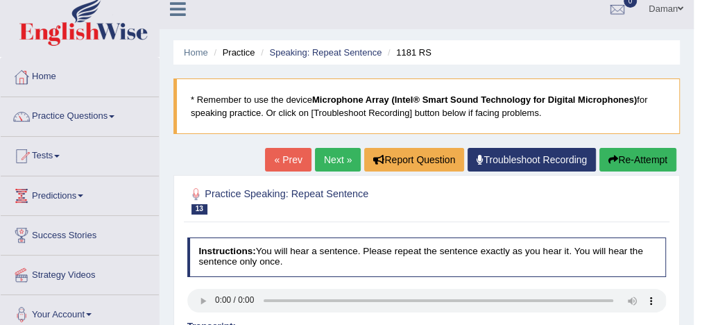
scroll to position [0, 0]
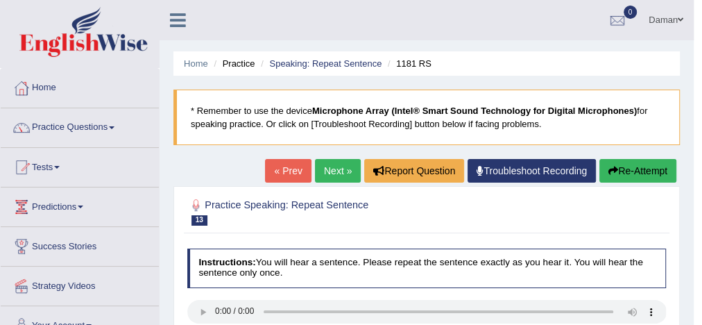
click at [332, 164] on link "Next »" at bounding box center [338, 171] width 46 height 24
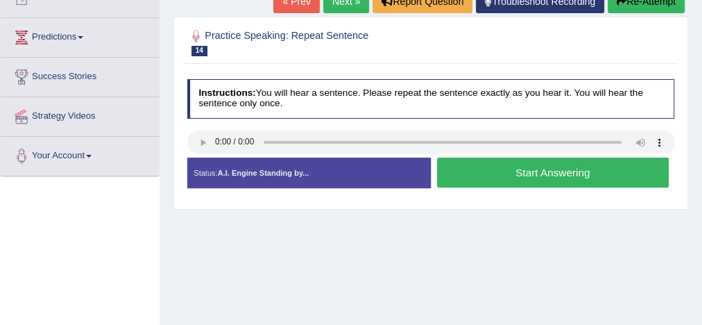
scroll to position [174, 0]
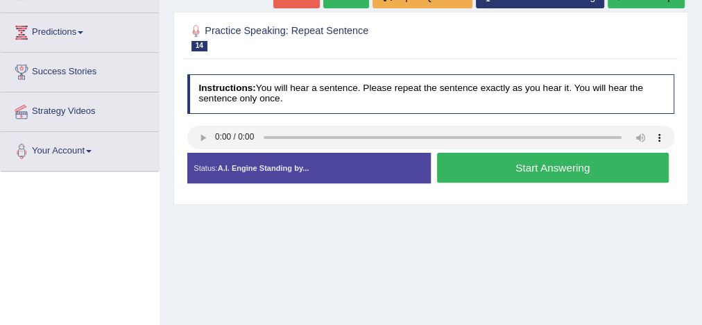
click at [531, 175] on button "Start Answering" at bounding box center [553, 168] width 232 height 30
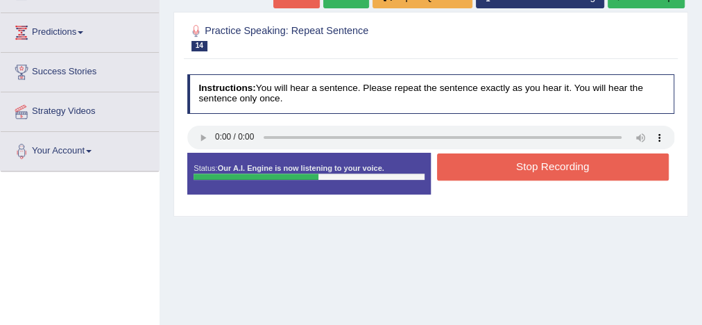
click at [531, 175] on button "Stop Recording" at bounding box center [553, 166] width 232 height 27
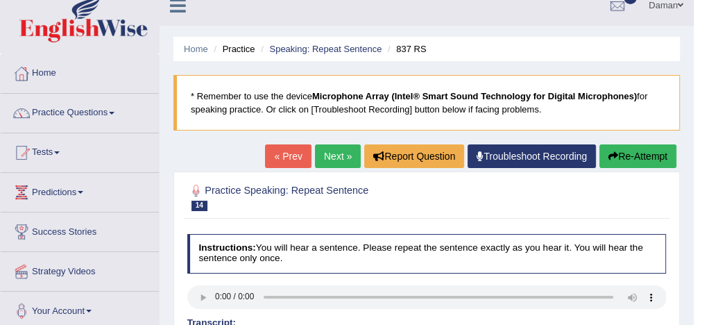
scroll to position [0, 0]
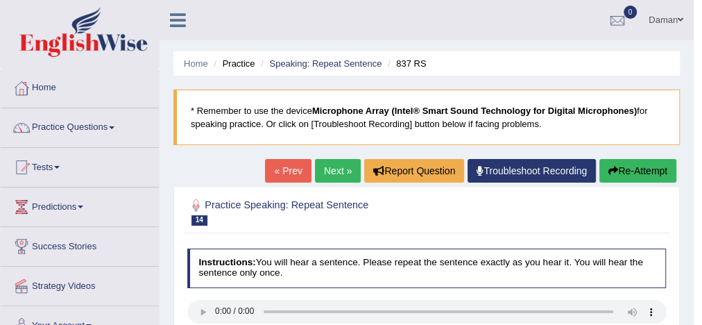
click at [336, 167] on link "Next »" at bounding box center [338, 171] width 46 height 24
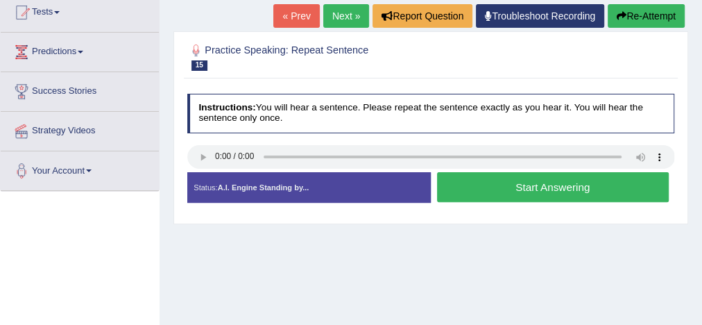
scroll to position [155, 0]
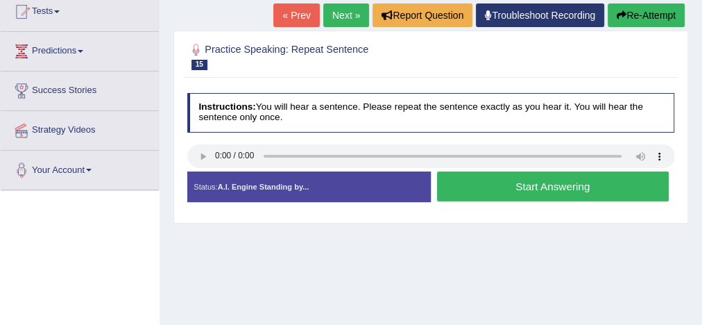
click at [545, 188] on button "Start Answering" at bounding box center [553, 186] width 232 height 30
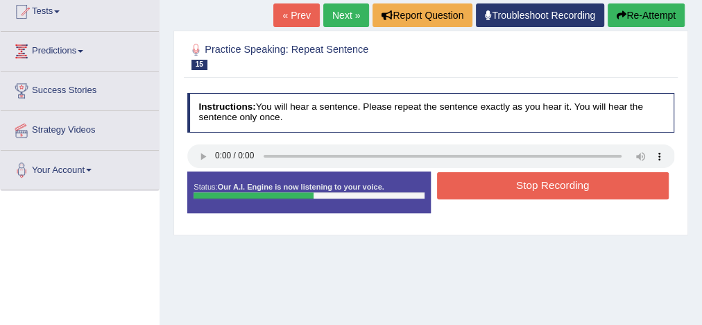
click at [545, 188] on button "Stop Recording" at bounding box center [553, 185] width 232 height 27
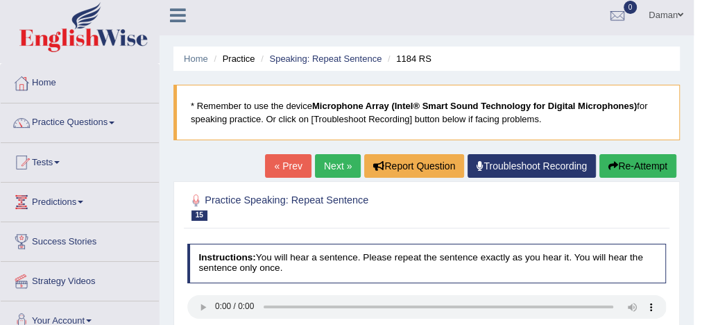
scroll to position [4, 0]
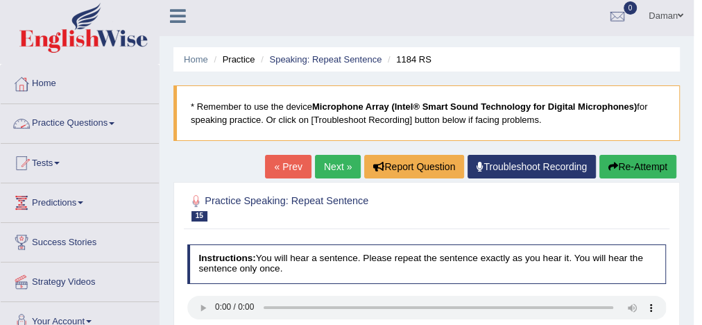
click at [83, 122] on link "Practice Questions" at bounding box center [80, 121] width 158 height 35
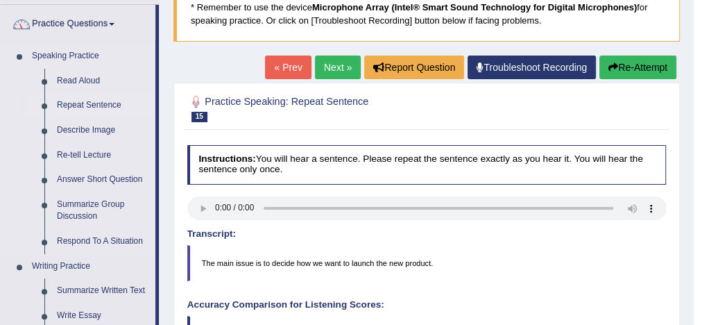
scroll to position [104, 0]
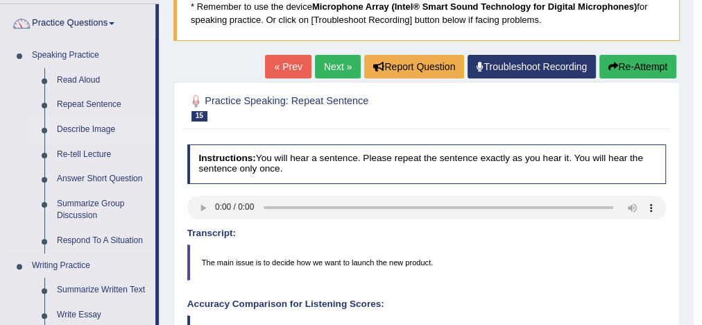
click at [85, 124] on link "Describe Image" at bounding box center [103, 129] width 105 height 25
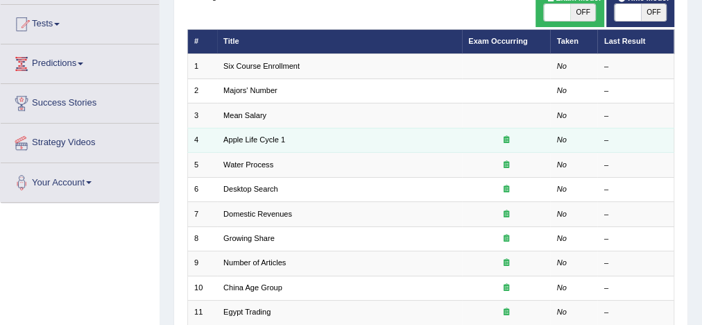
scroll to position [144, 0]
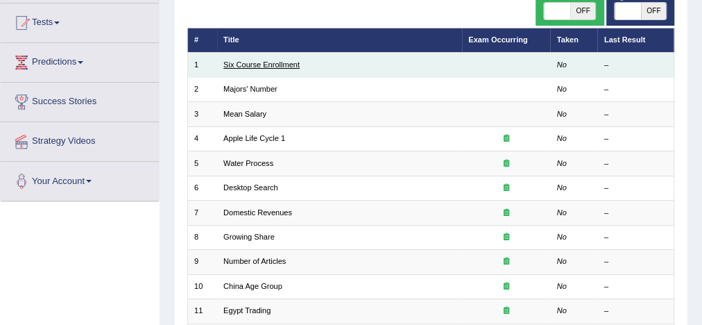
click at [255, 66] on link "Six Course Enrollment" at bounding box center [261, 64] width 76 height 8
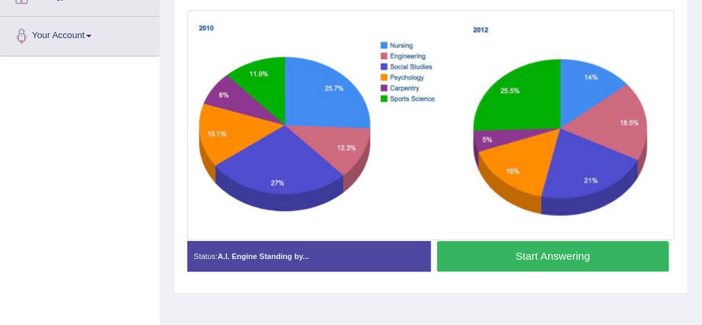
scroll to position [288, 0]
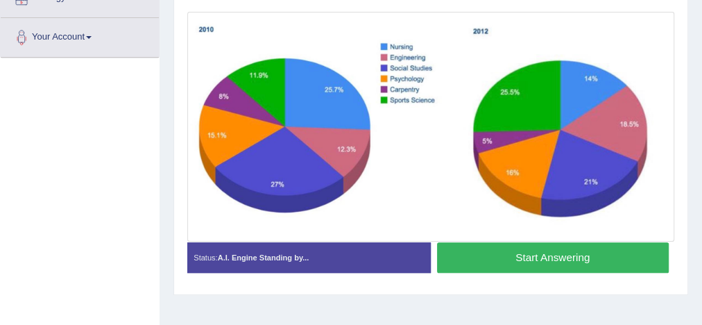
click at [528, 260] on button "Start Answering" at bounding box center [553, 257] width 232 height 30
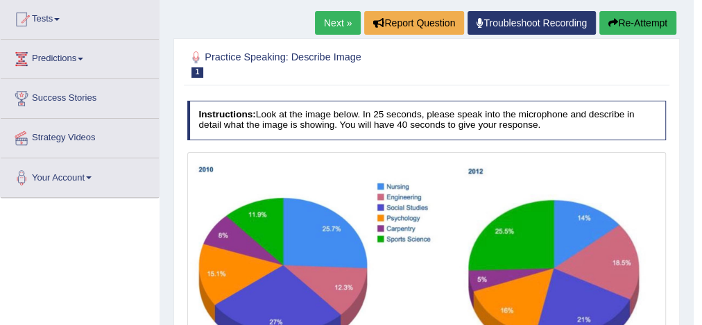
scroll to position [157, 0]
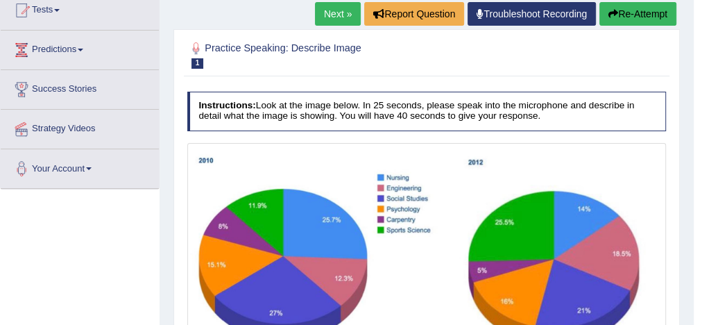
click at [341, 20] on link "Next »" at bounding box center [338, 14] width 46 height 24
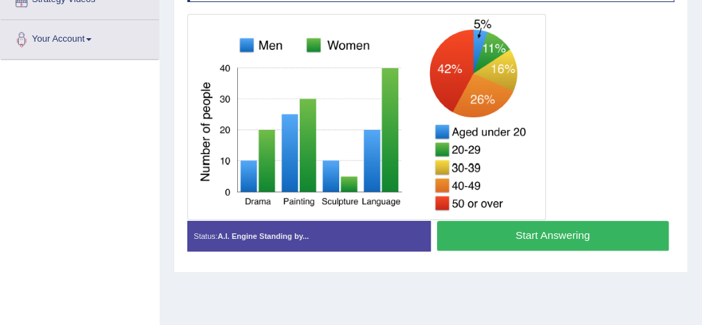
scroll to position [286, 0]
click at [596, 229] on button "Start Answering" at bounding box center [553, 236] width 232 height 30
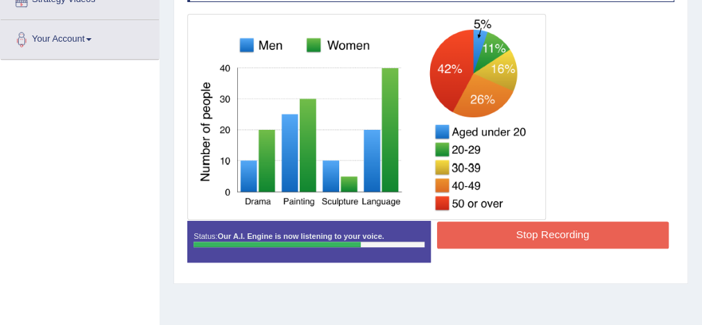
click at [565, 226] on button "Stop Recording" at bounding box center [553, 234] width 232 height 27
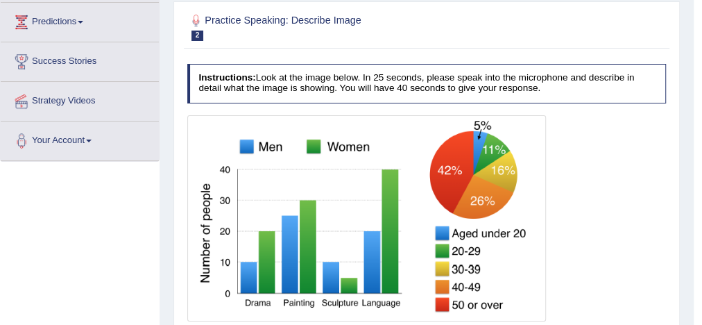
scroll to position [148, 0]
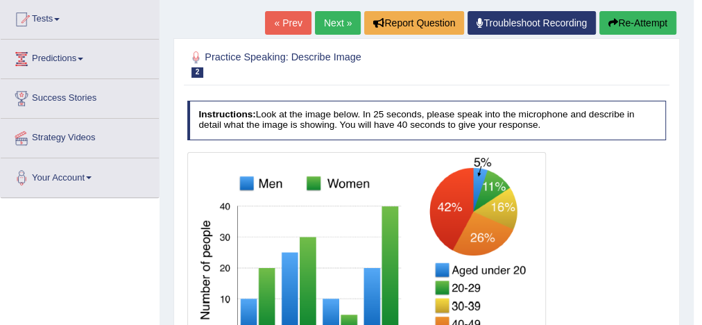
click at [636, 20] on button "Re-Attempt" at bounding box center [637, 23] width 77 height 24
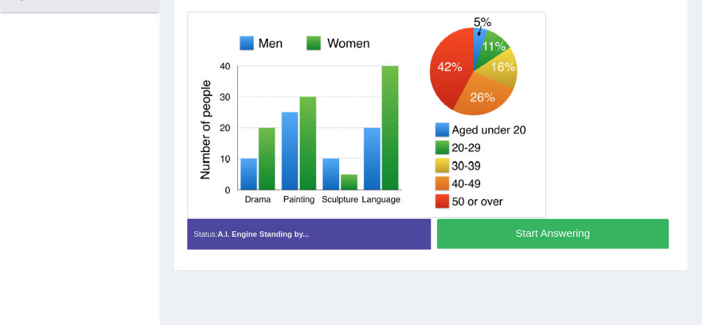
scroll to position [331, 0]
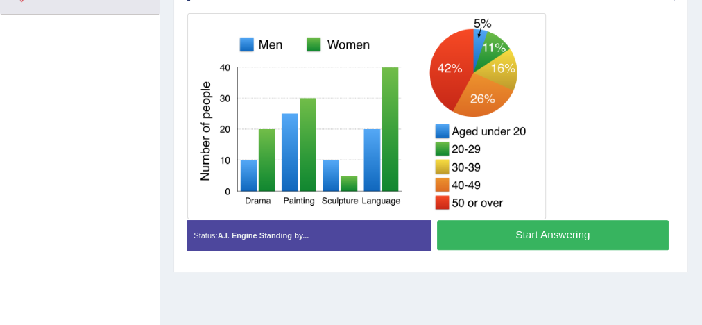
click at [561, 225] on button "Start Answering" at bounding box center [553, 235] width 232 height 30
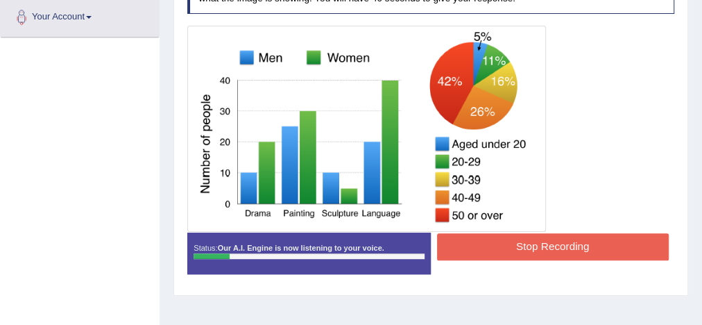
scroll to position [308, 0]
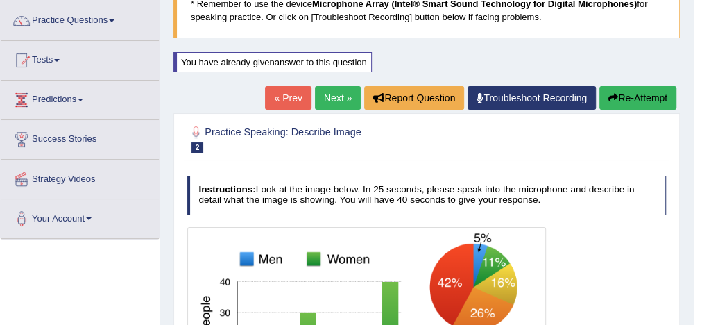
scroll to position [101, 0]
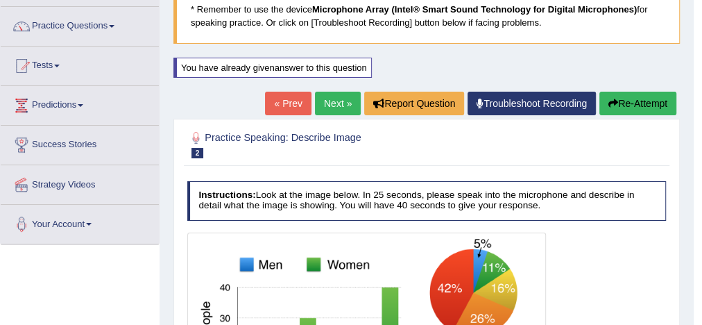
click at [336, 94] on link "Next »" at bounding box center [338, 104] width 46 height 24
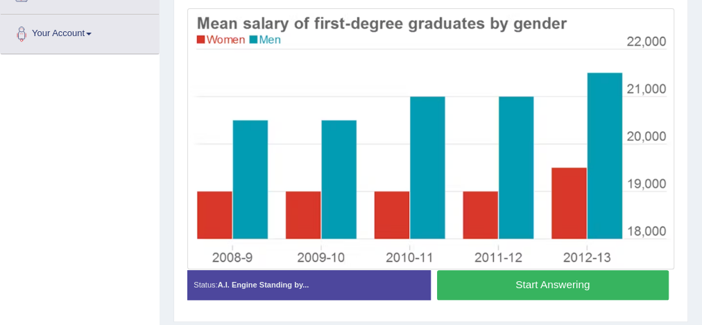
scroll to position [291, 0]
click at [572, 278] on button "Start Answering" at bounding box center [553, 285] width 232 height 30
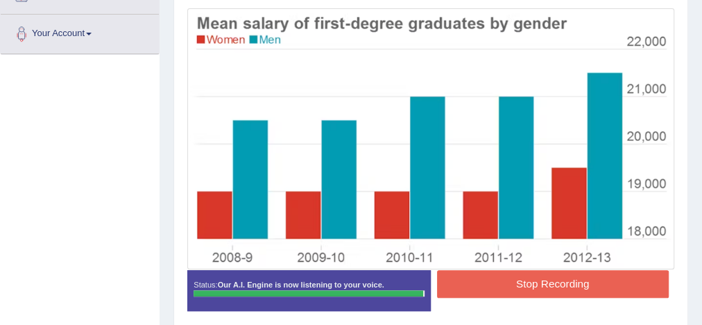
click at [538, 282] on button "Stop Recording" at bounding box center [553, 283] width 232 height 27
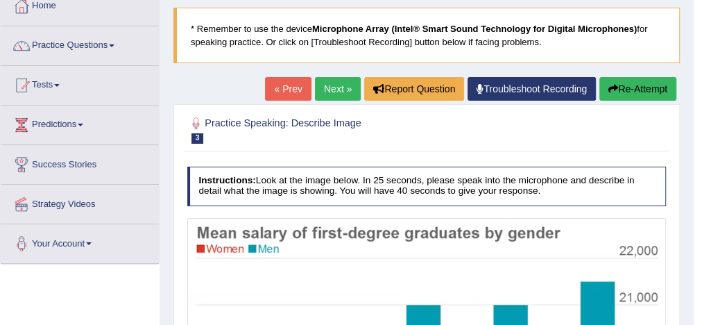
scroll to position [81, 0]
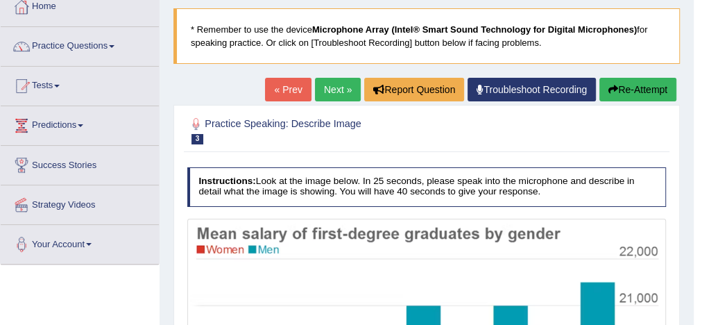
click at [336, 89] on link "Next »" at bounding box center [338, 90] width 46 height 24
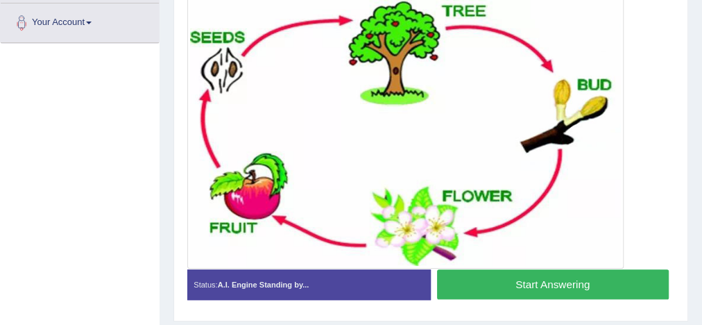
scroll to position [302, 0]
click at [558, 283] on button "Start Answering" at bounding box center [553, 284] width 232 height 30
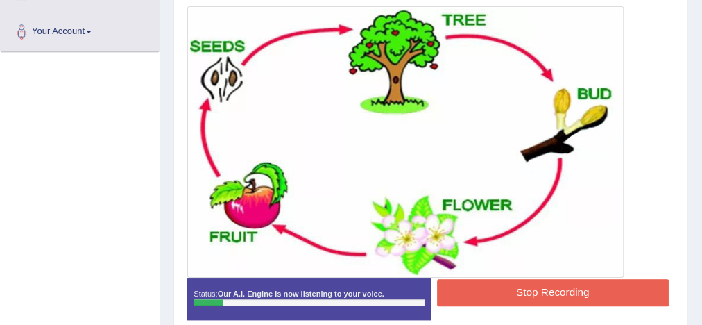
scroll to position [301, 0]
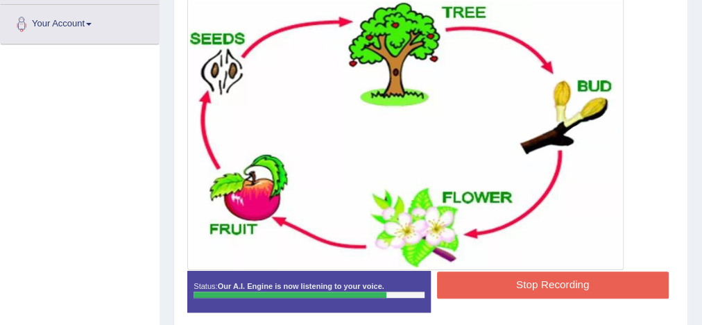
click at [585, 282] on button "Stop Recording" at bounding box center [553, 284] width 232 height 27
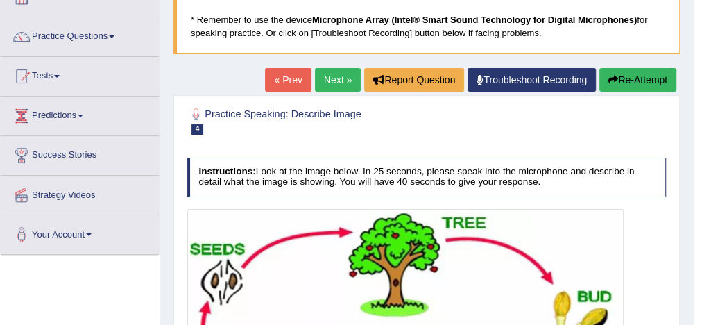
scroll to position [91, 0]
click at [343, 73] on link "Next »" at bounding box center [338, 80] width 46 height 24
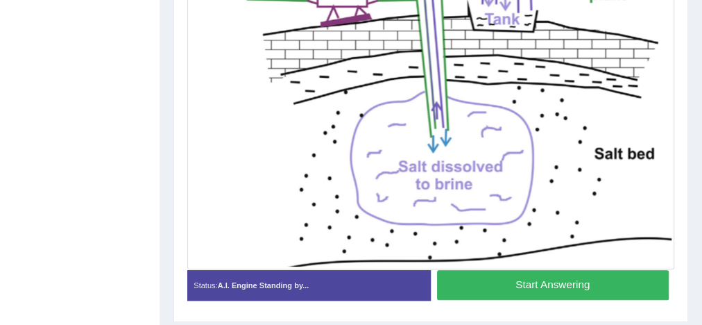
scroll to position [361, 0]
click at [564, 277] on button "Start Answering" at bounding box center [553, 285] width 232 height 30
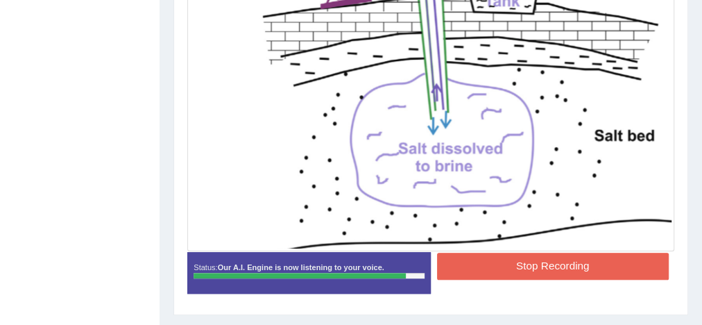
scroll to position [380, 0]
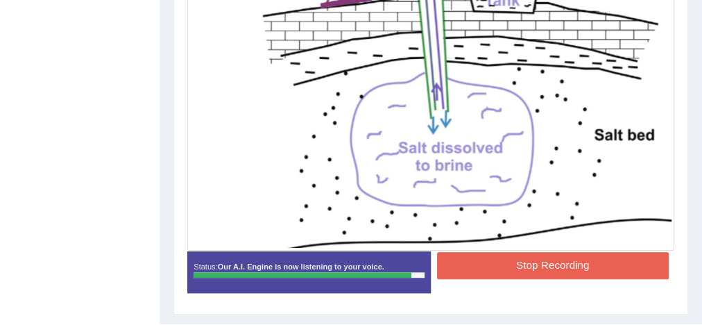
click at [596, 268] on button "Stop Recording" at bounding box center [553, 265] width 232 height 27
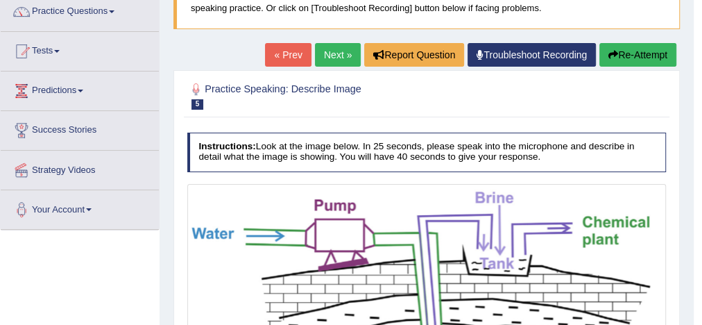
scroll to position [114, 0]
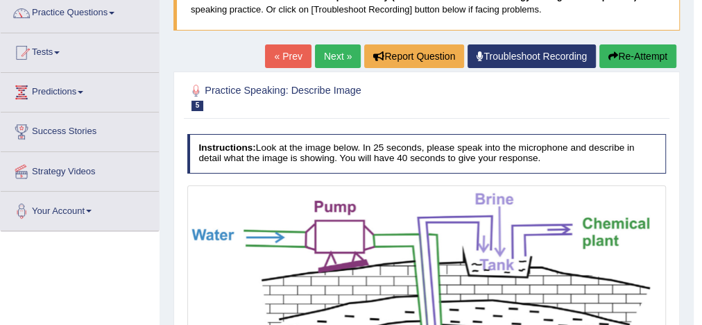
click at [329, 53] on link "Next »" at bounding box center [338, 56] width 46 height 24
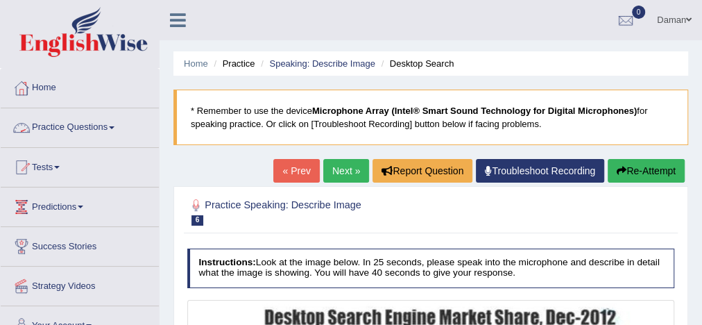
click at [78, 126] on link "Practice Questions" at bounding box center [80, 125] width 158 height 35
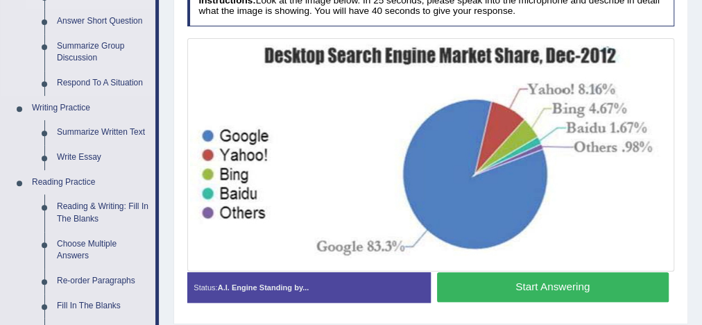
scroll to position [262, 0]
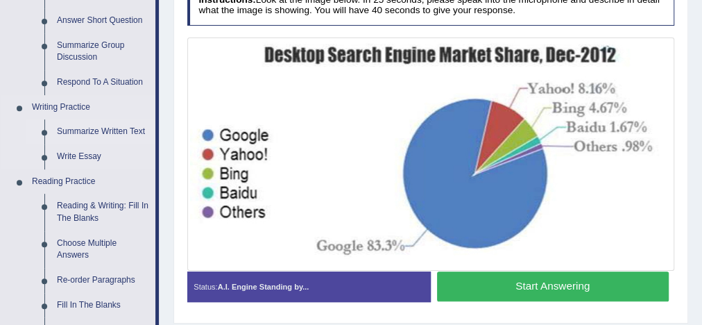
click at [93, 133] on link "Summarize Written Text" at bounding box center [103, 131] width 105 height 25
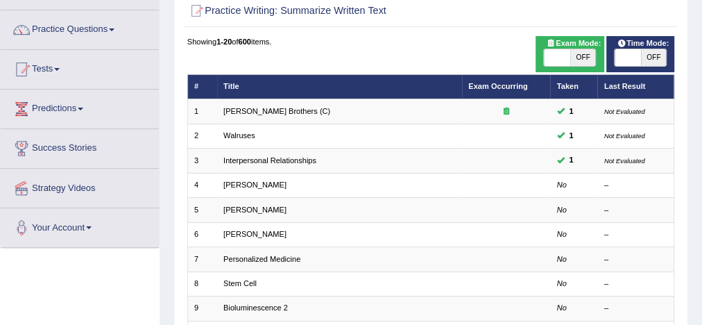
scroll to position [99, 0]
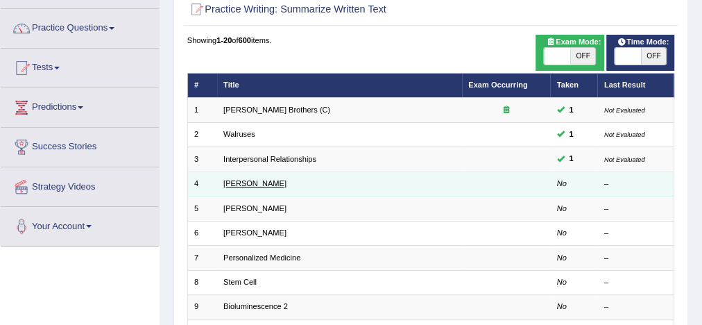
click at [245, 182] on link "[PERSON_NAME]" at bounding box center [254, 183] width 63 height 8
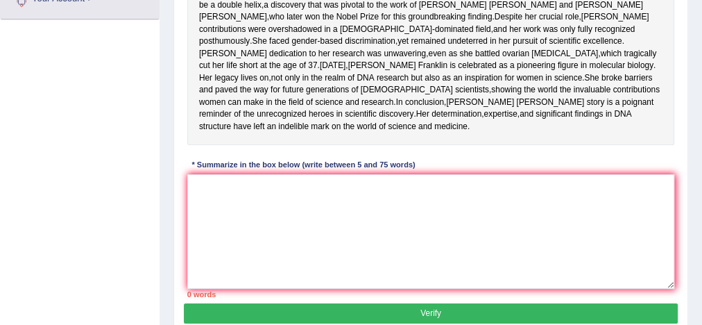
scroll to position [356, 0]
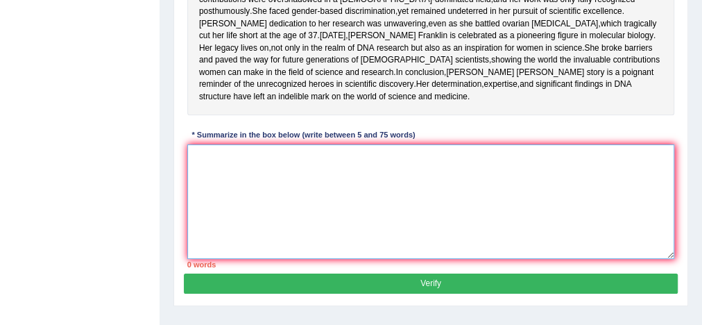
click at [252, 230] on textarea at bounding box center [431, 201] width 488 height 114
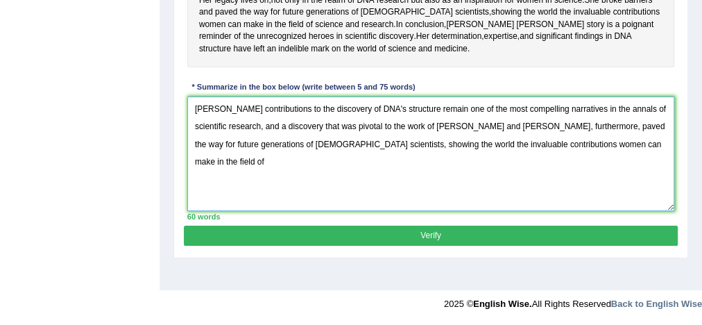
scroll to position [431, 0]
click at [350, 172] on textarea "[PERSON_NAME] contributions to the discovery of DNA's structure remain one of t…" at bounding box center [431, 153] width 488 height 114
type textarea "[PERSON_NAME] contributions to the discovery of DNA's structure remain one of t…"
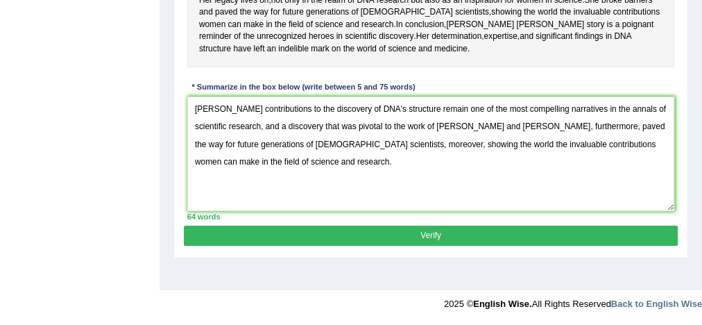
click at [416, 246] on button "Verify" at bounding box center [430, 235] width 493 height 20
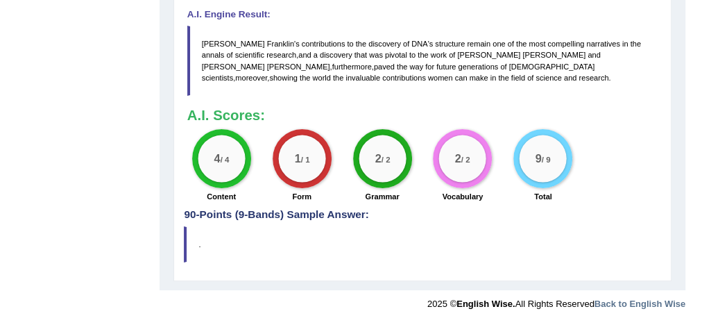
scroll to position [721, 0]
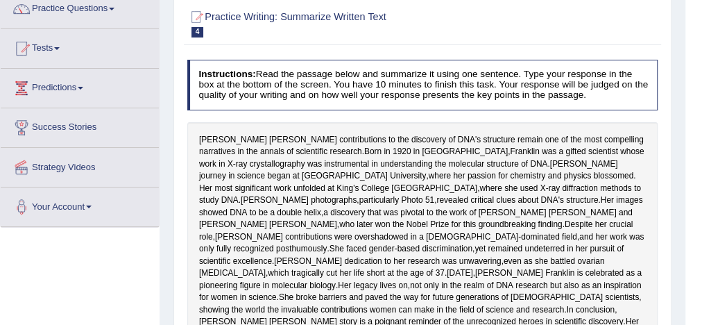
scroll to position [0, 0]
